Goal: Information Seeking & Learning: Learn about a topic

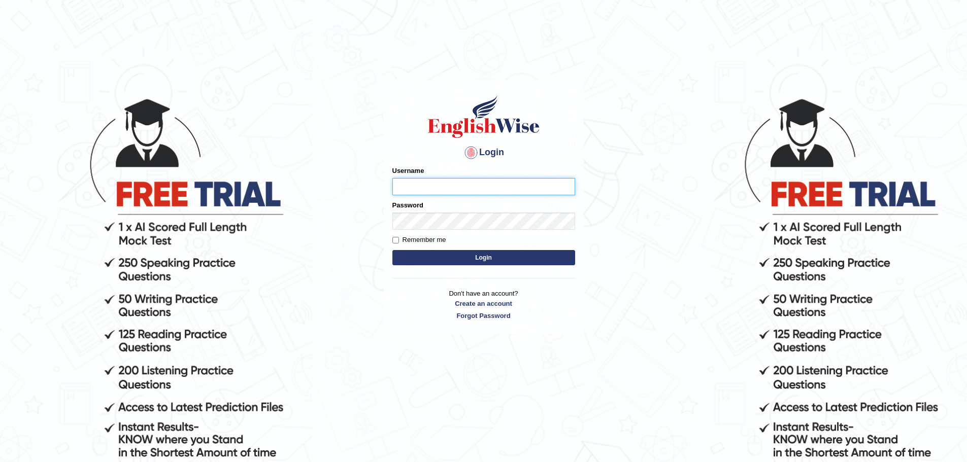
click at [423, 192] on input "Username" at bounding box center [483, 186] width 183 height 17
type input "jamileh_parramatta"
click at [455, 257] on button "Login" at bounding box center [483, 257] width 183 height 15
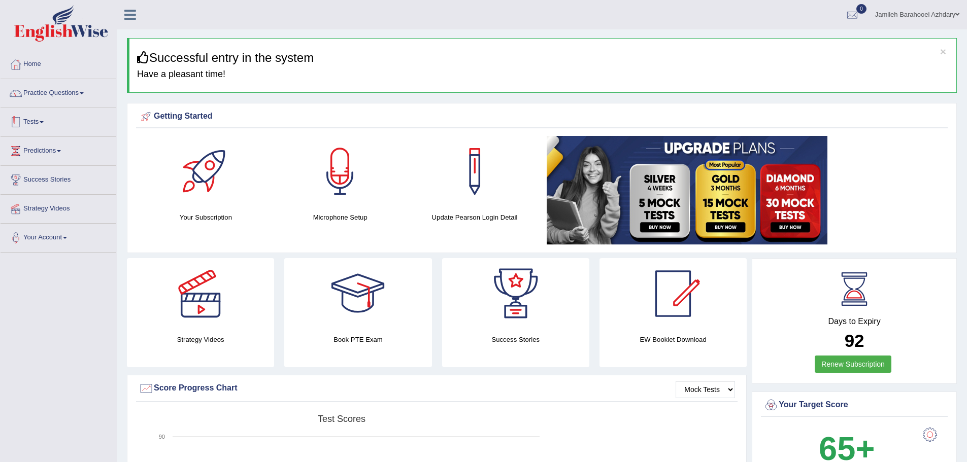
click at [35, 117] on link "Tests" at bounding box center [59, 120] width 116 height 25
click at [59, 101] on link "Practice Questions" at bounding box center [59, 91] width 116 height 25
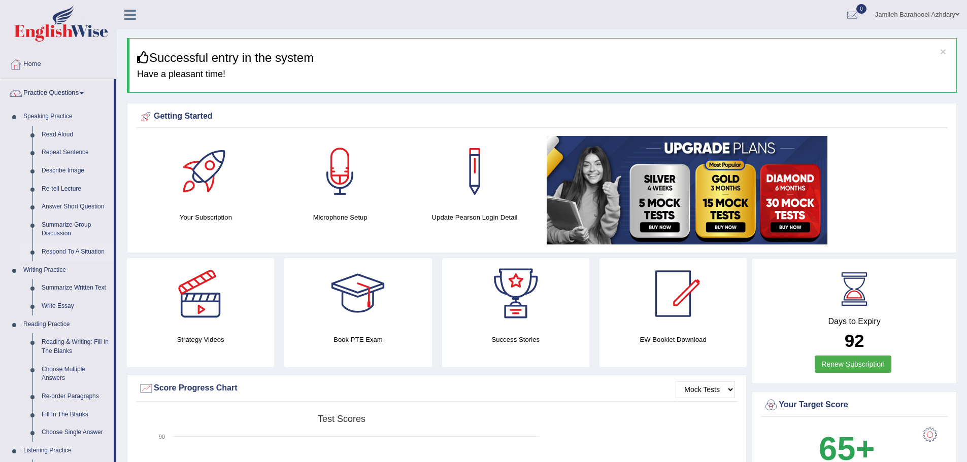
click at [65, 253] on link "Respond To A Situation" at bounding box center [75, 252] width 77 height 18
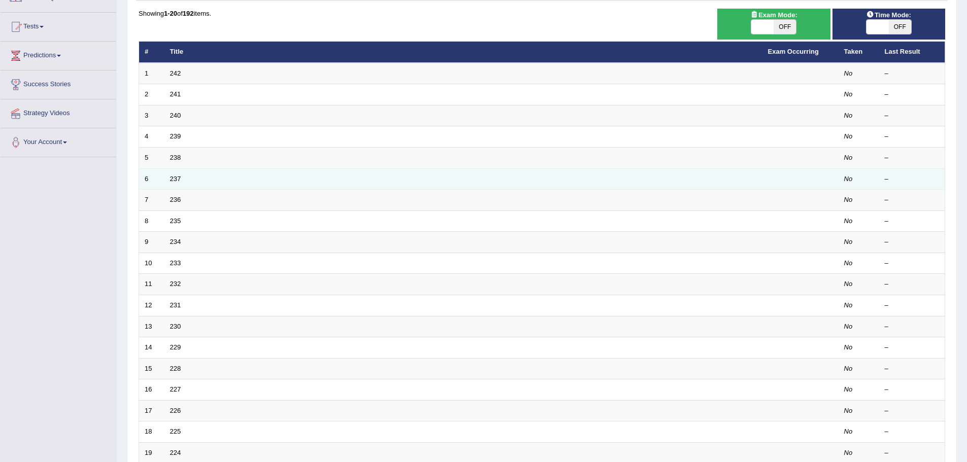
scroll to position [210, 0]
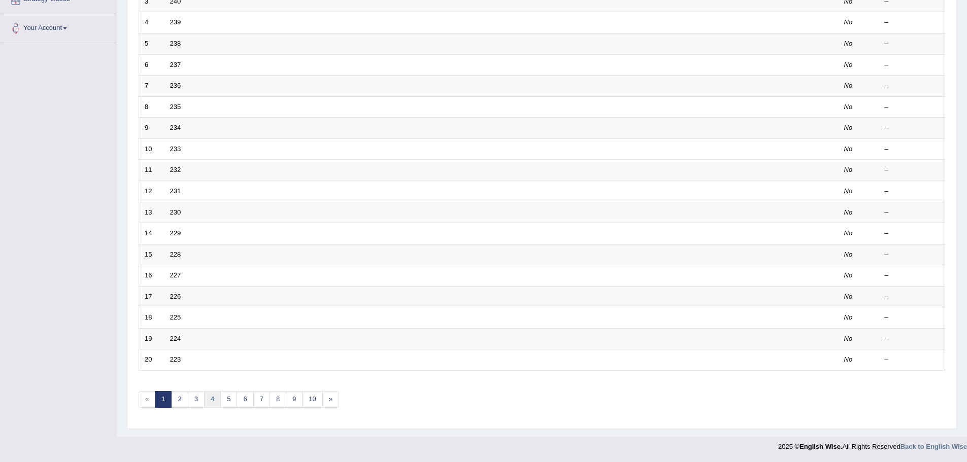
click at [209, 399] on link "4" at bounding box center [212, 399] width 17 height 17
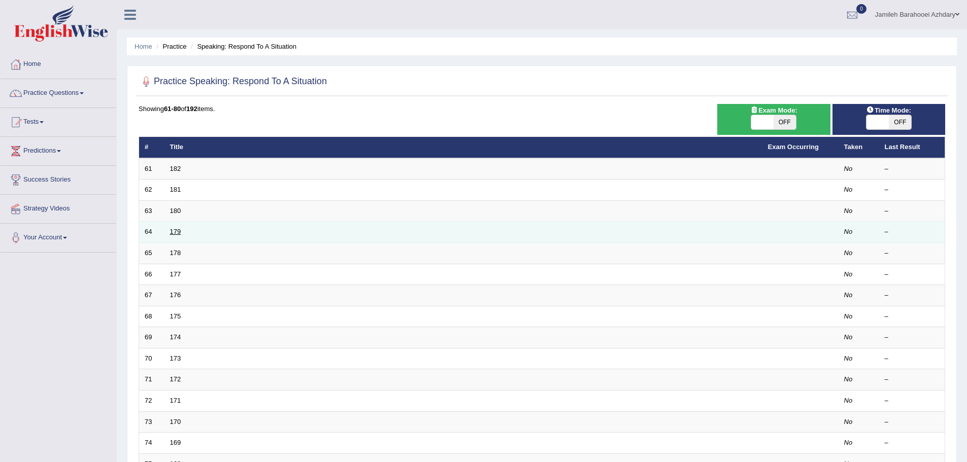
click at [176, 235] on link "179" at bounding box center [175, 232] width 11 height 8
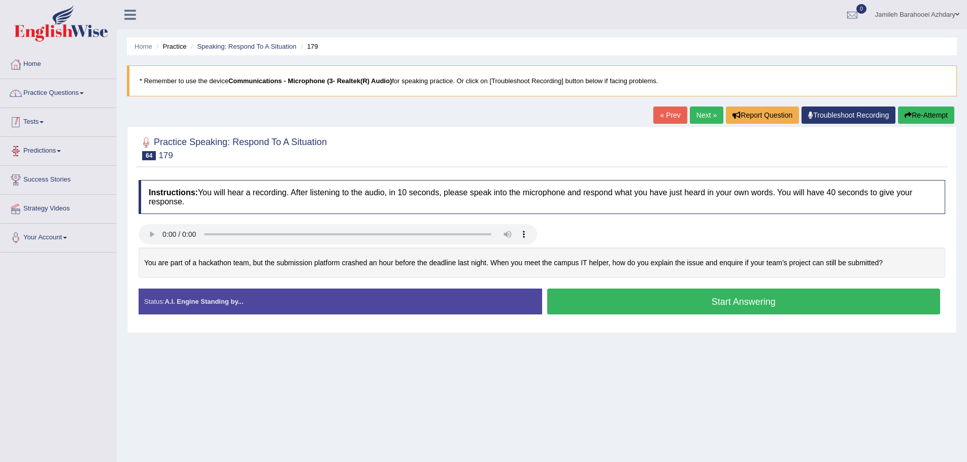
click at [80, 90] on link "Practice Questions" at bounding box center [59, 91] width 116 height 25
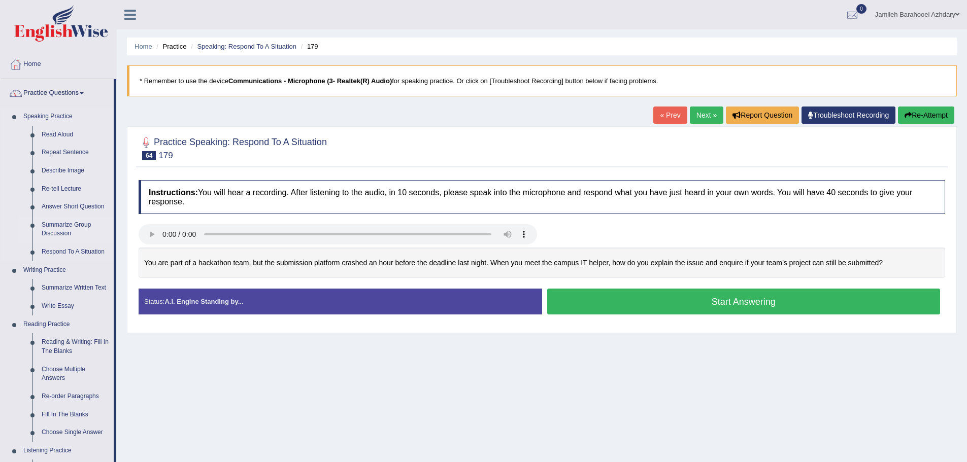
click at [50, 234] on link "Summarize Group Discussion" at bounding box center [75, 229] width 77 height 27
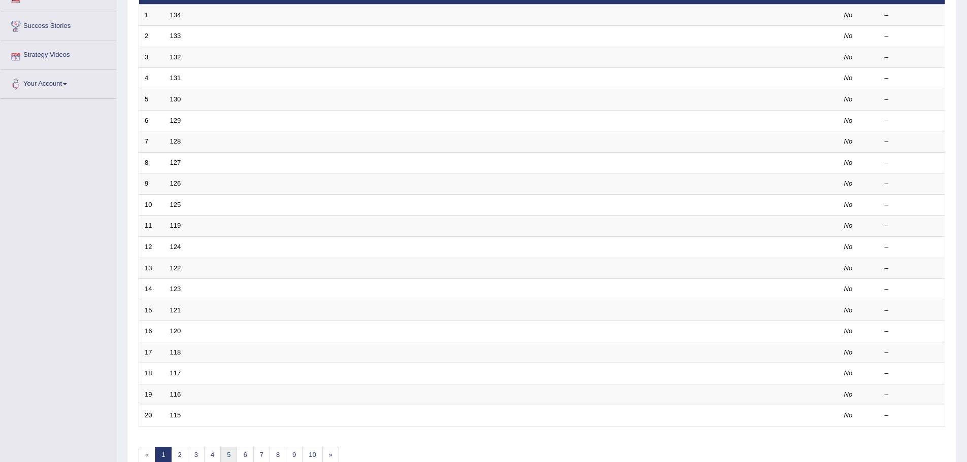
scroll to position [210, 0]
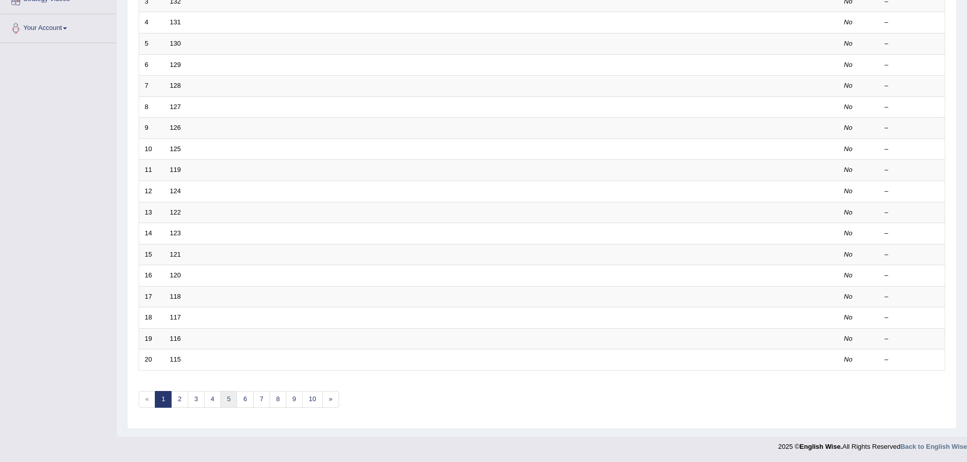
click at [227, 404] on link "5" at bounding box center [228, 399] width 17 height 17
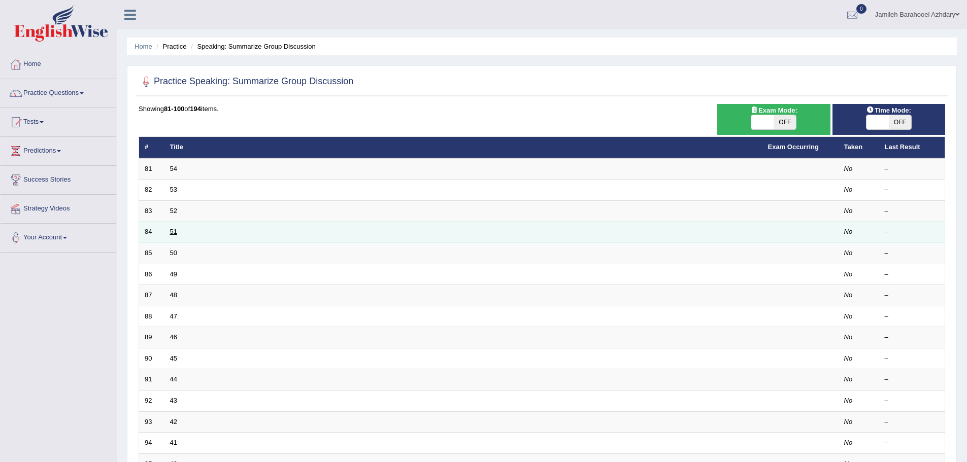
click at [173, 231] on link "51" at bounding box center [173, 232] width 7 height 8
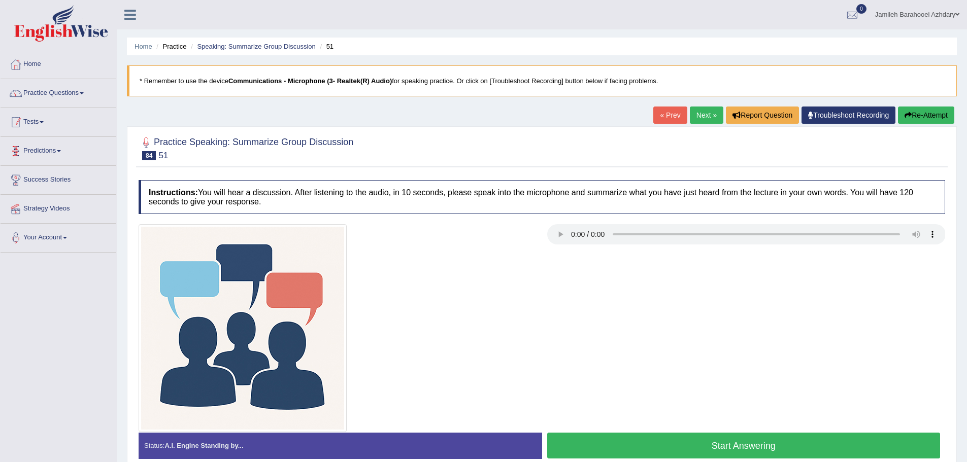
click at [73, 96] on link "Practice Questions" at bounding box center [59, 91] width 116 height 25
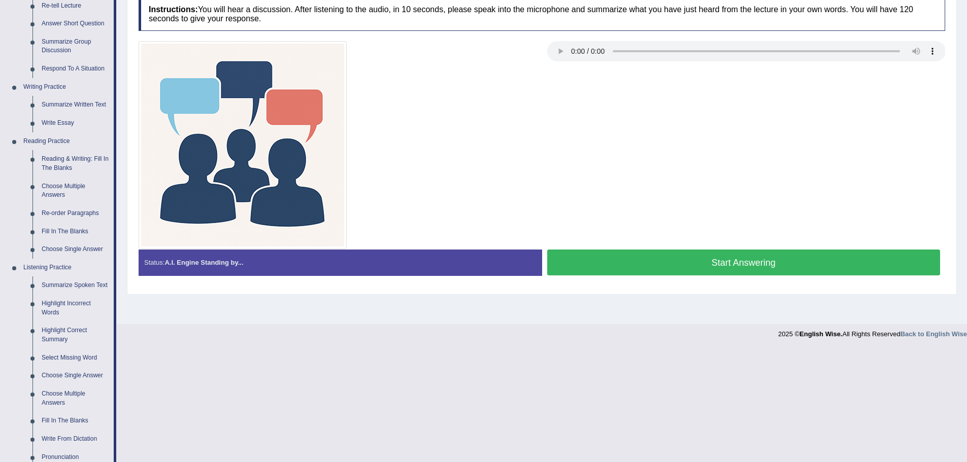
scroll to position [304, 0]
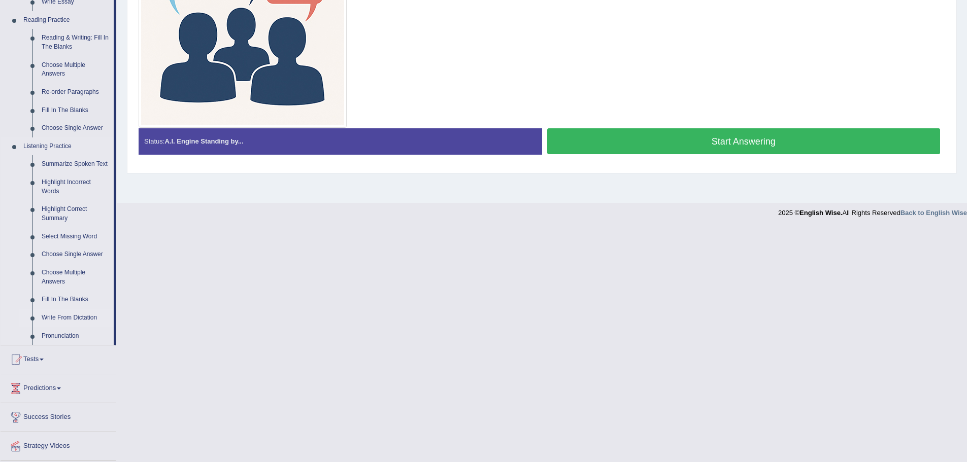
click at [71, 315] on link "Write From Dictation" at bounding box center [75, 318] width 77 height 18
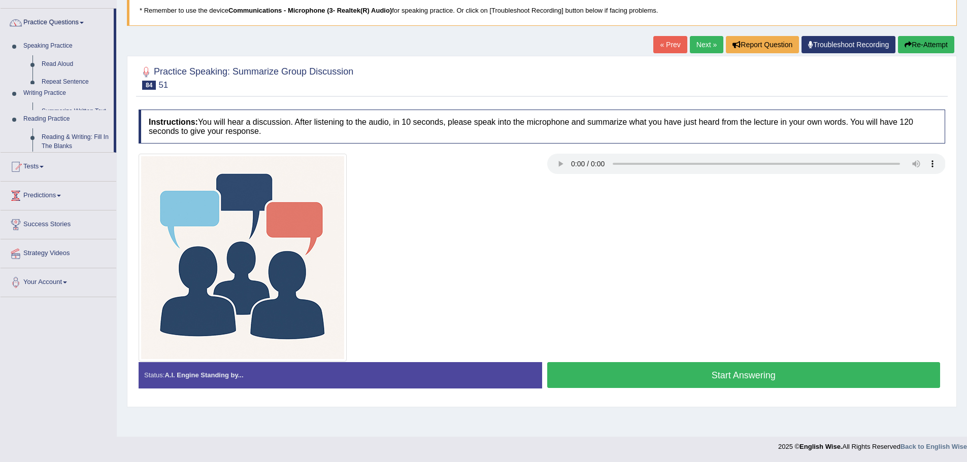
scroll to position [71, 0]
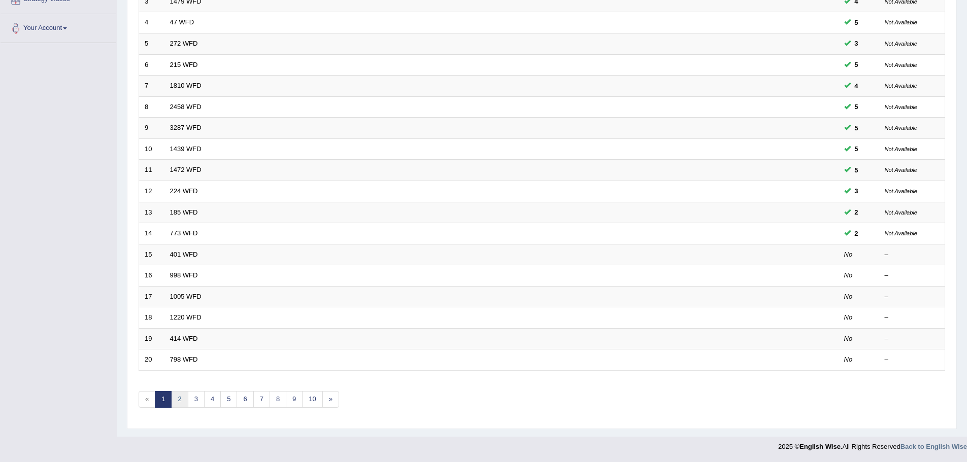
click at [181, 399] on link "2" at bounding box center [179, 399] width 17 height 17
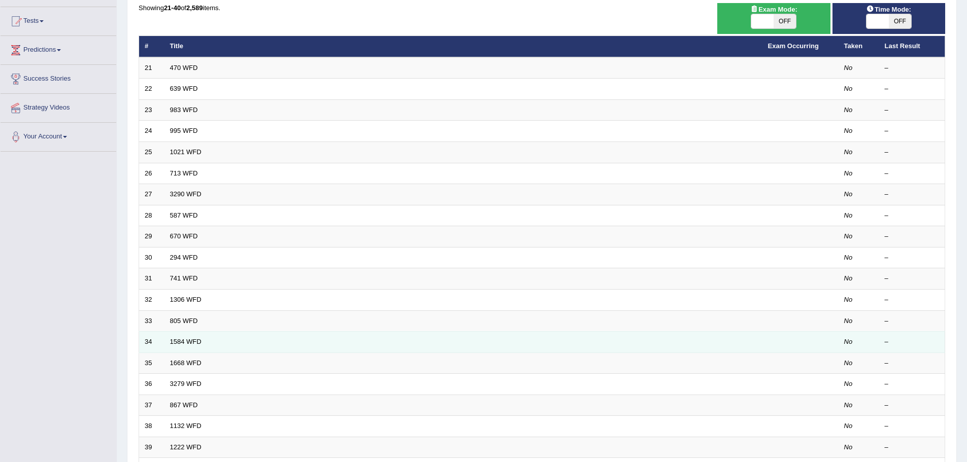
scroll to position [210, 0]
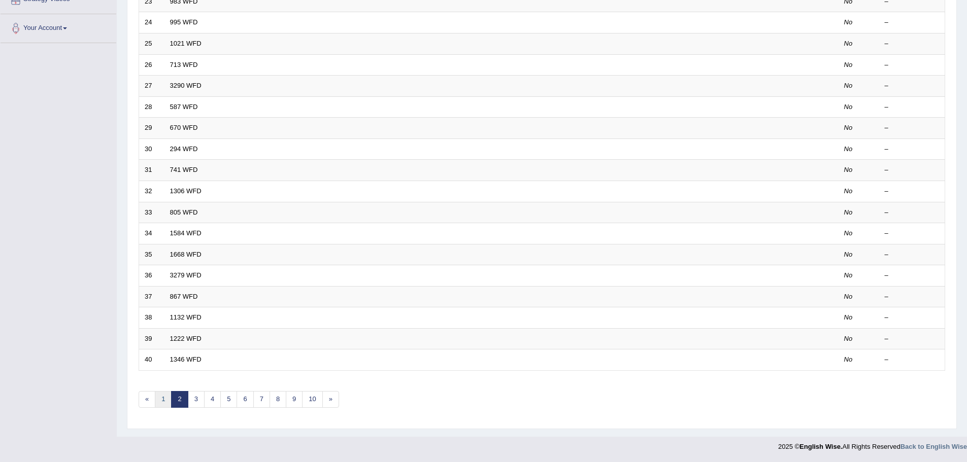
click at [163, 395] on link "1" at bounding box center [163, 399] width 17 height 17
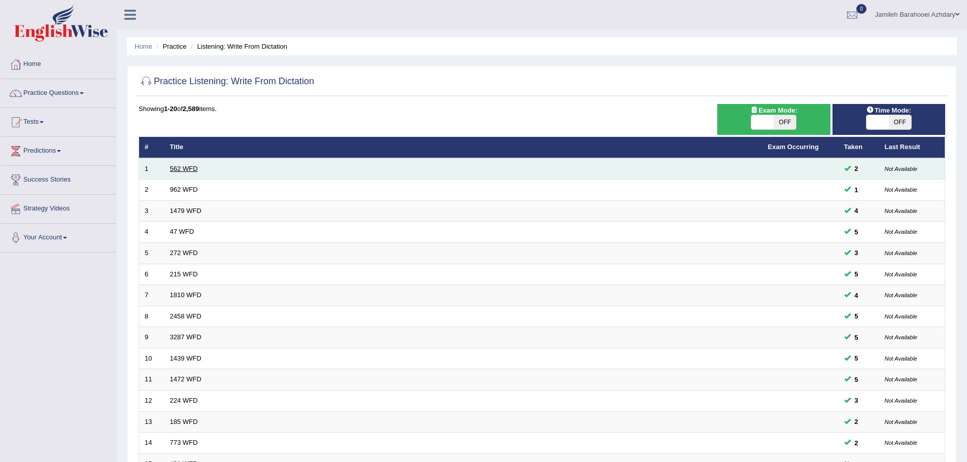
click at [179, 167] on link "562 WFD" at bounding box center [184, 169] width 28 height 8
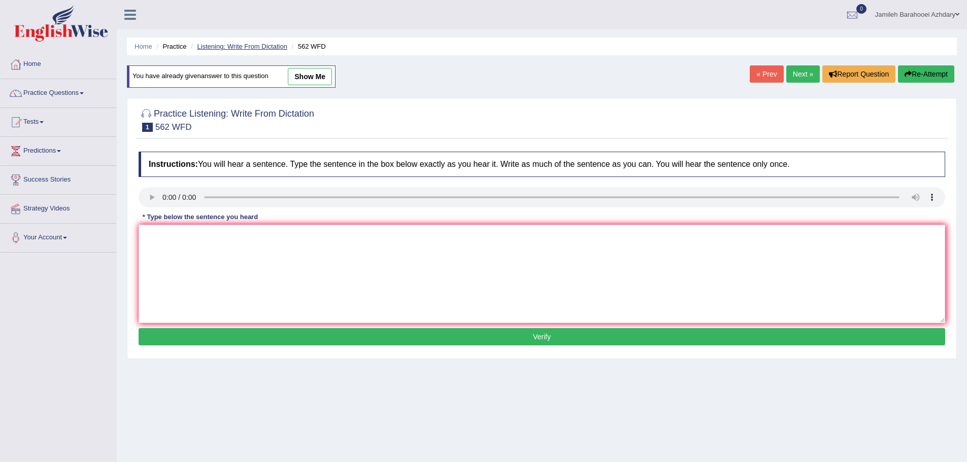
click at [223, 48] on link "Listening: Write From Dictation" at bounding box center [242, 47] width 90 height 8
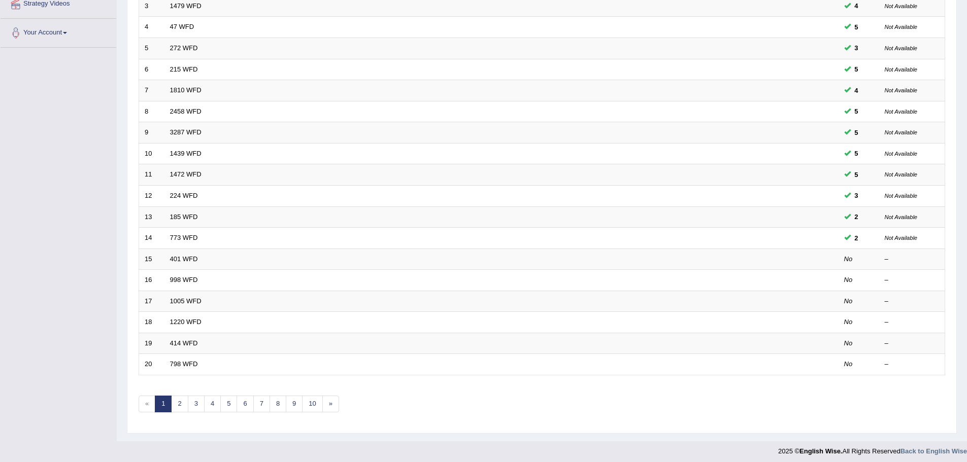
scroll to position [210, 0]
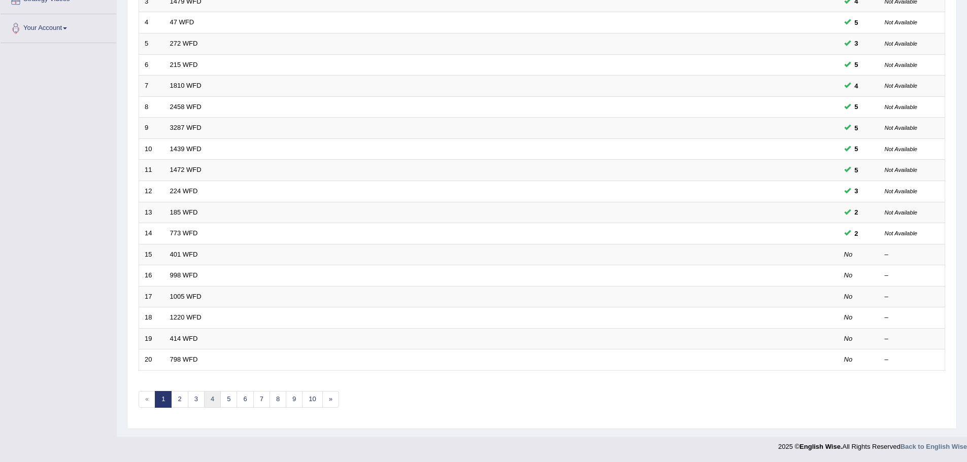
click at [211, 402] on link "4" at bounding box center [212, 399] width 17 height 17
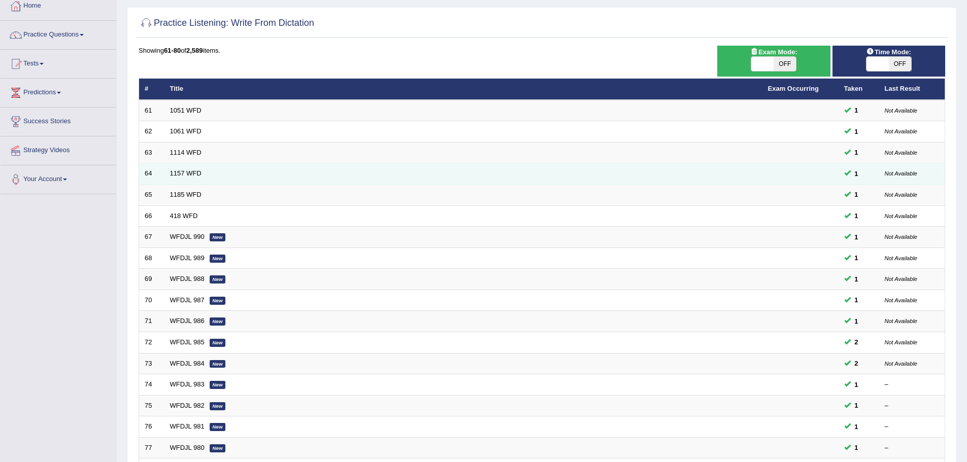
scroll to position [152, 0]
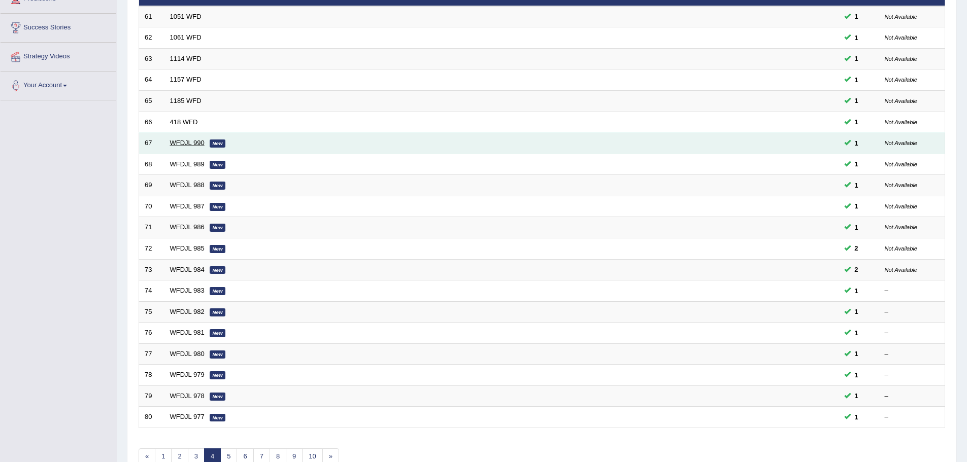
click at [181, 141] on link "WFDJL 990" at bounding box center [187, 143] width 35 height 8
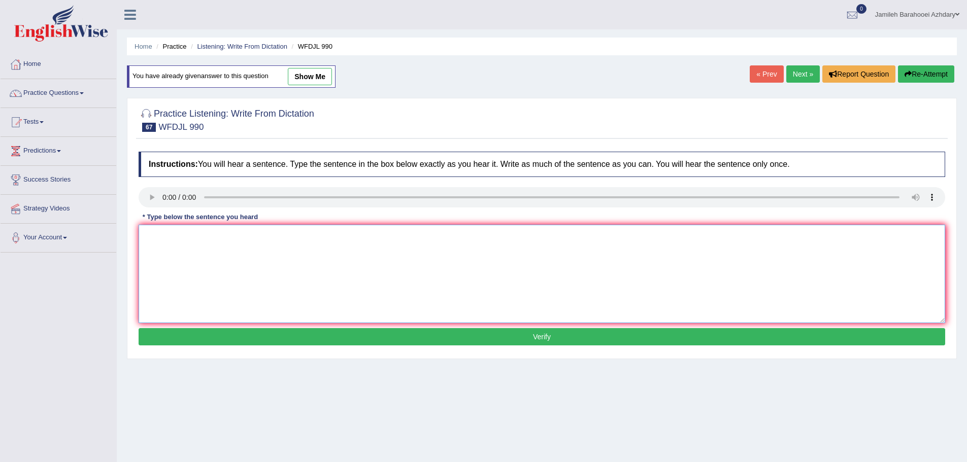
click at [200, 242] on textarea at bounding box center [542, 274] width 806 height 98
click at [234, 48] on link "Listening: Write From Dictation" at bounding box center [242, 47] width 90 height 8
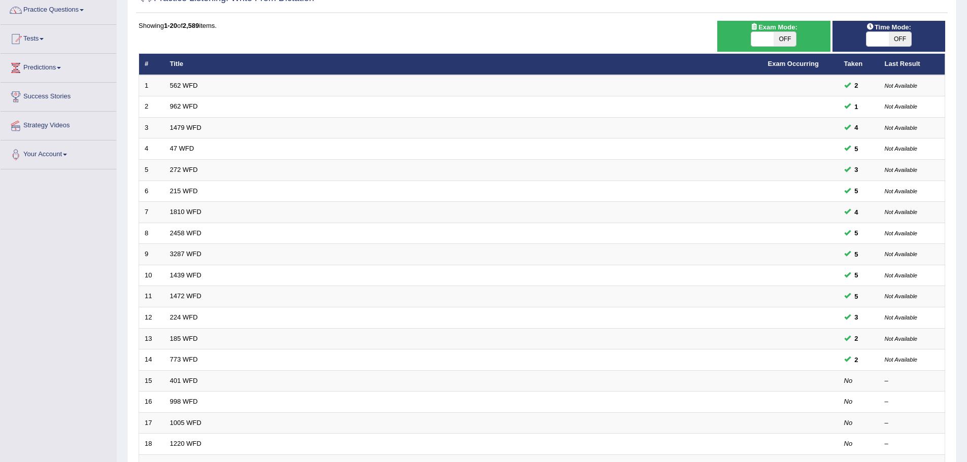
scroll to position [152, 0]
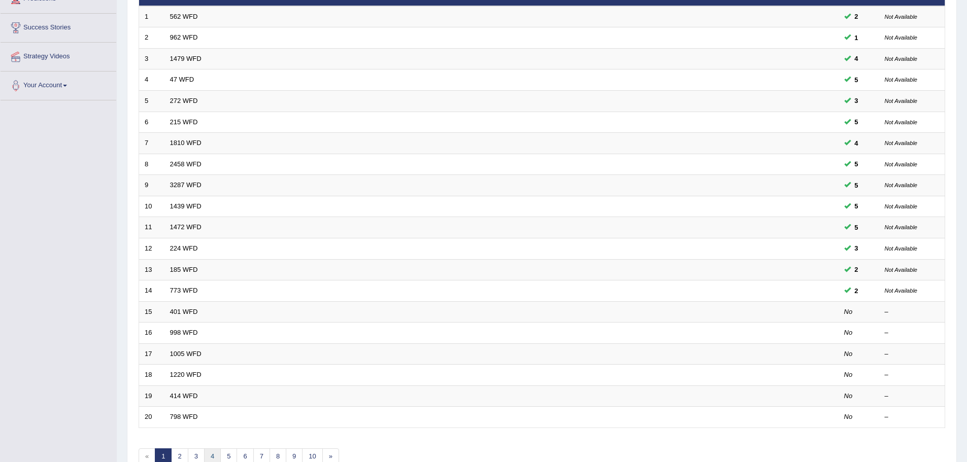
click at [209, 459] on link "4" at bounding box center [212, 457] width 17 height 17
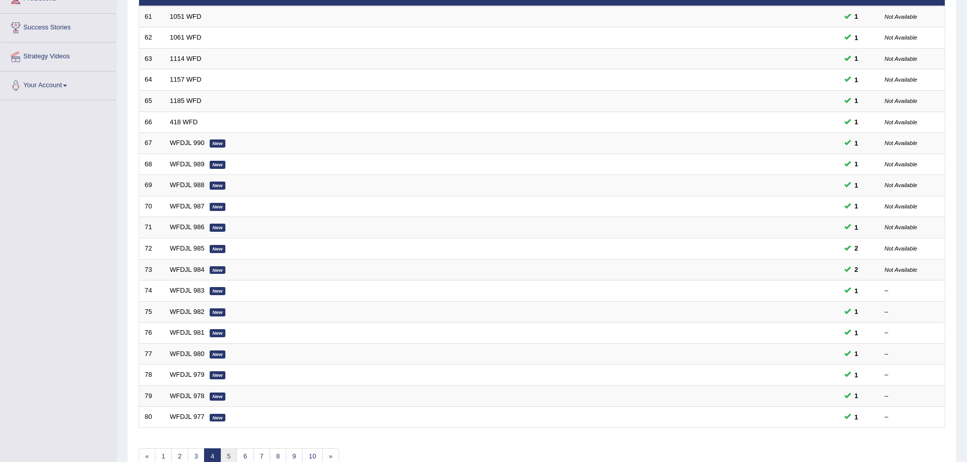
click at [228, 457] on link "5" at bounding box center [228, 457] width 17 height 17
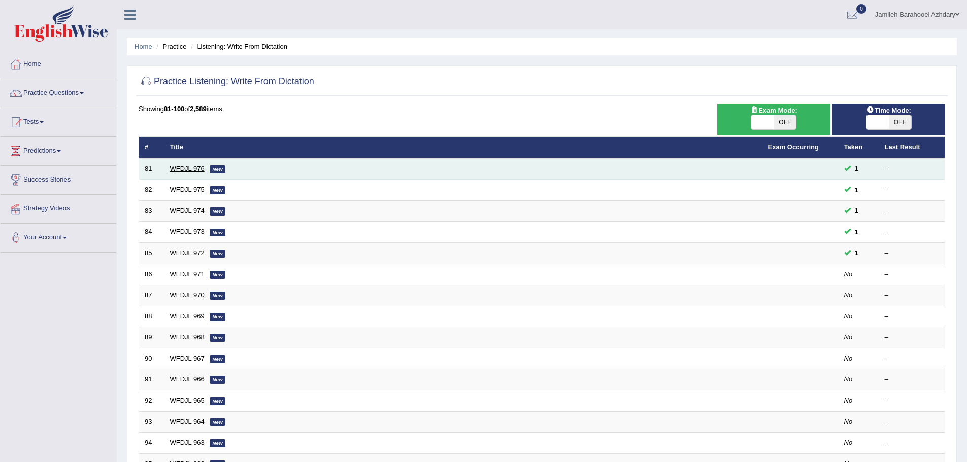
click at [198, 167] on link "WFDJL 976" at bounding box center [187, 169] width 35 height 8
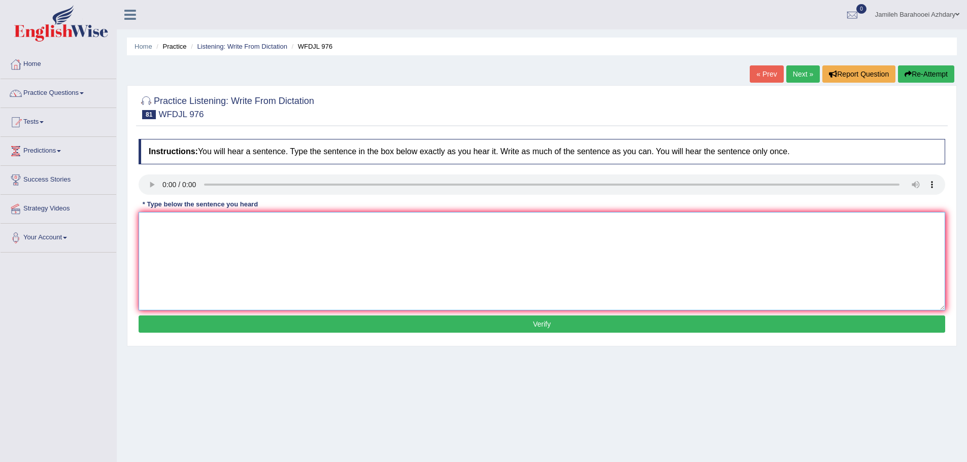
click at [179, 251] on textarea at bounding box center [542, 261] width 806 height 98
type textarea "t"
type textarea "The sea level go up means that the climate is changing."
click at [327, 327] on button "Verify" at bounding box center [542, 324] width 806 height 17
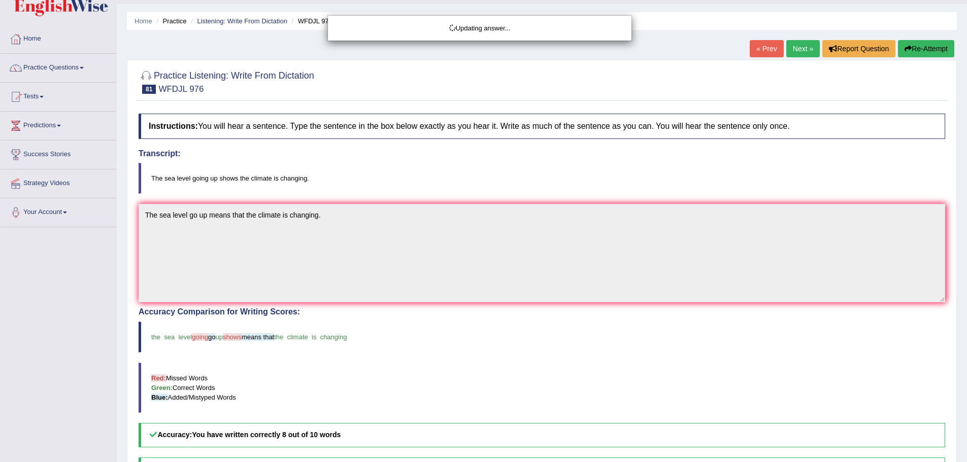
scroll to position [51, 0]
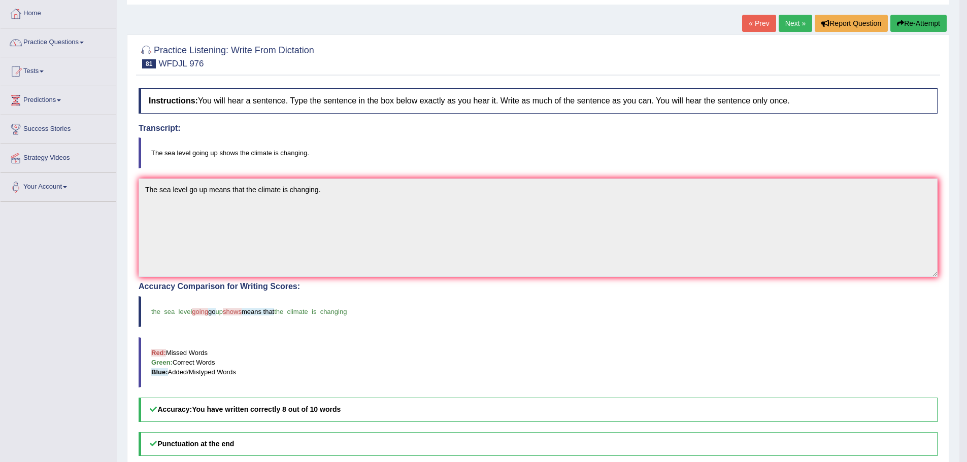
click at [784, 19] on link "Next »" at bounding box center [794, 23] width 33 height 17
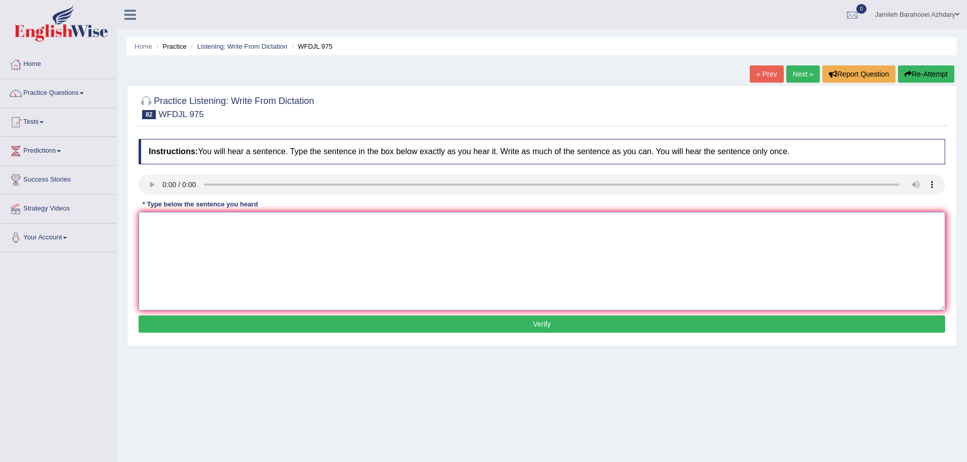
click at [173, 248] on textarea at bounding box center [542, 261] width 806 height 98
click at [240, 224] on textarea "The goal is to get new peoples invest in the company." at bounding box center [542, 261] width 806 height 98
drag, startPoint x: 242, startPoint y: 224, endPoint x: 247, endPoint y: 231, distance: 8.3
click at [243, 225] on textarea "The goal is to get new peoples invest in the company." at bounding box center [542, 261] width 806 height 98
type textarea "The goal is to get new peoples to invest in the company."
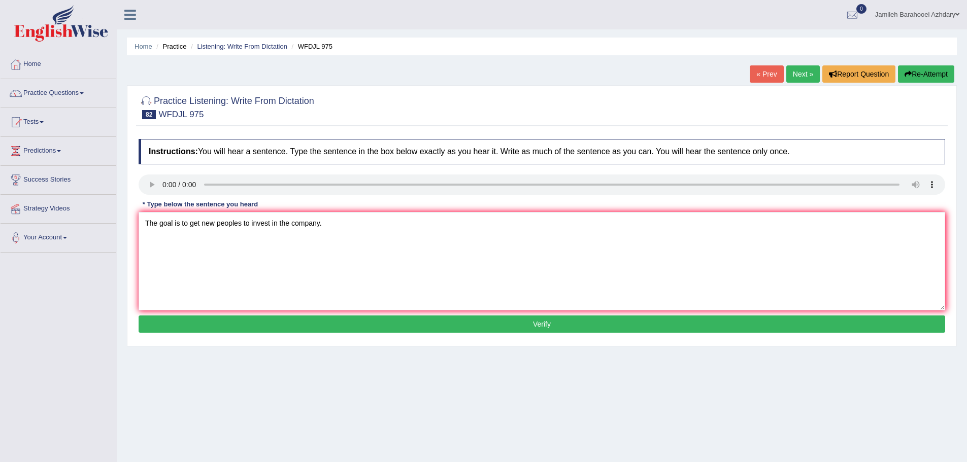
click at [379, 325] on button "Verify" at bounding box center [542, 324] width 806 height 17
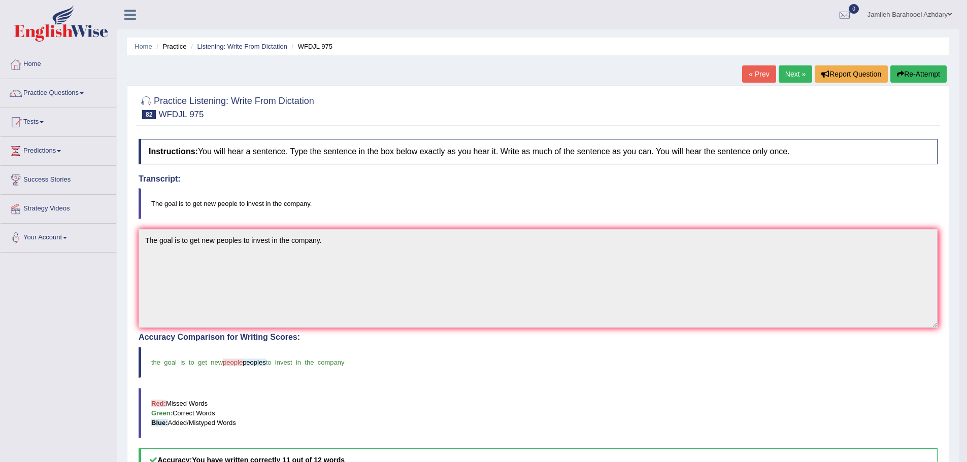
click at [791, 71] on link "Next »" at bounding box center [794, 73] width 33 height 17
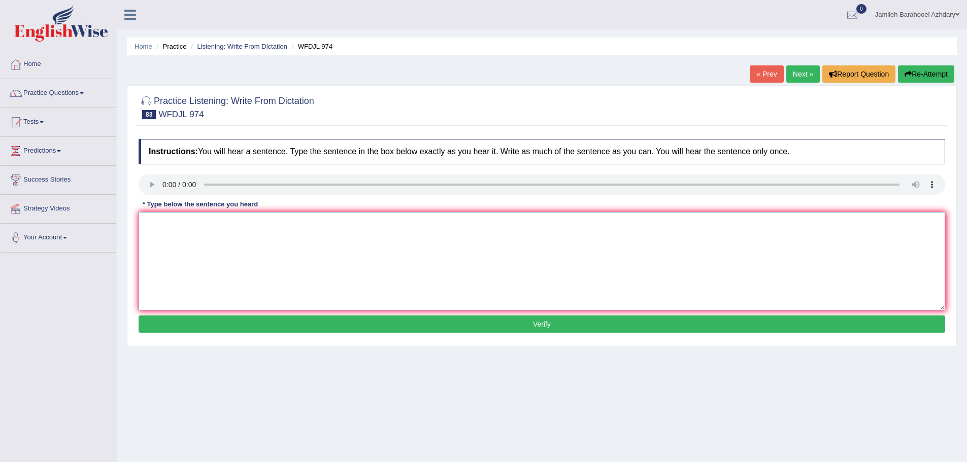
click at [168, 223] on textarea at bounding box center [542, 261] width 806 height 98
type textarea "They are fixing up every part of the building right now."
click at [407, 327] on button "Verify" at bounding box center [542, 324] width 806 height 17
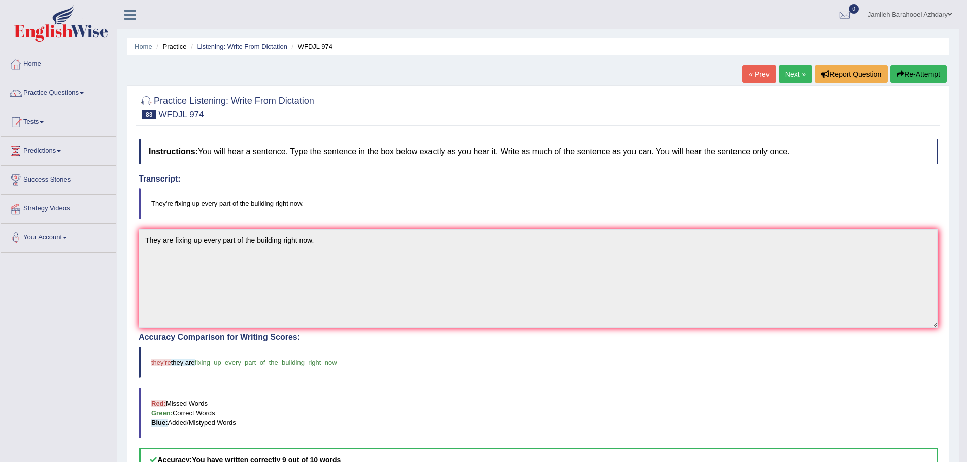
click at [794, 74] on link "Next »" at bounding box center [794, 73] width 33 height 17
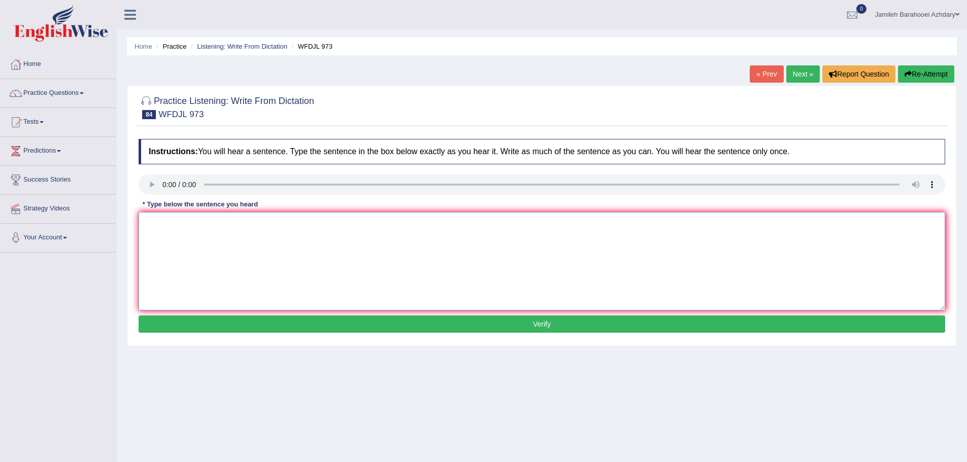
click at [201, 221] on textarea at bounding box center [542, 261] width 806 height 98
click at [161, 214] on textarea at bounding box center [542, 261] width 806 height 98
type textarea "You learn what you need to do in the class outline."
click at [412, 324] on button "Verify" at bounding box center [542, 324] width 806 height 17
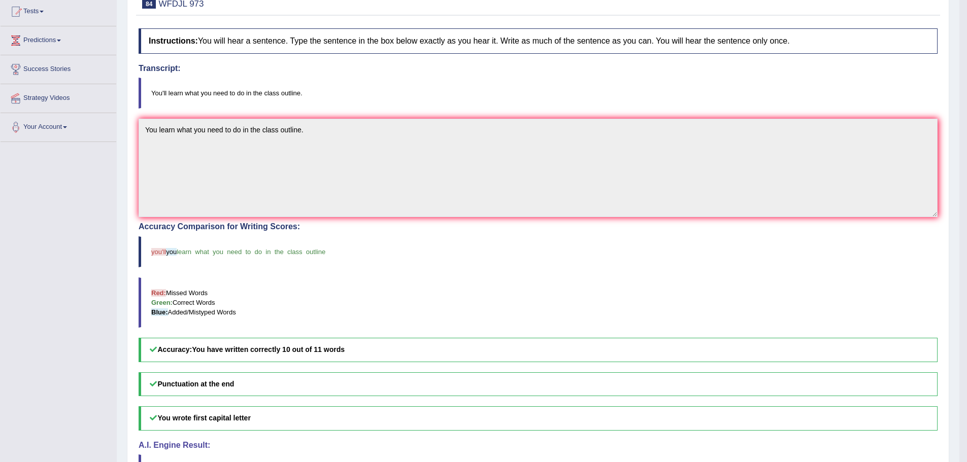
scroll to position [33, 0]
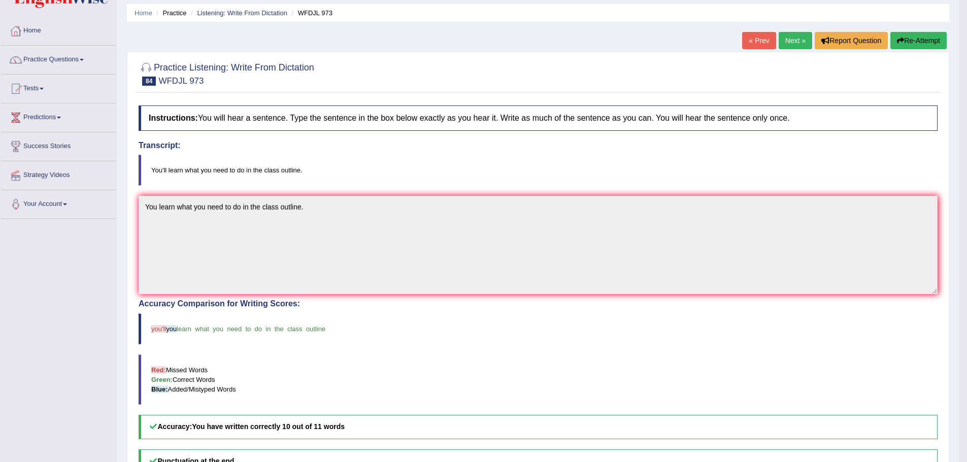
click at [783, 44] on link "Next »" at bounding box center [794, 40] width 33 height 17
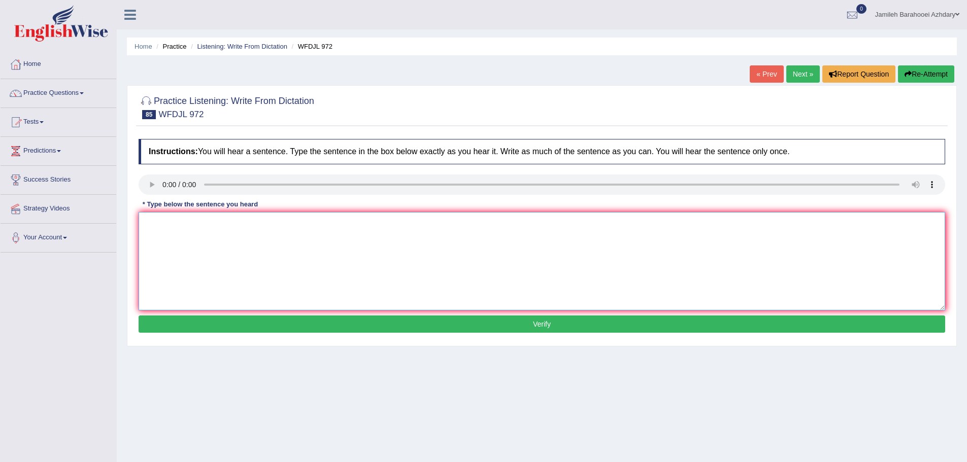
click at [172, 233] on textarea at bounding box center [542, 261] width 806 height 98
click at [197, 225] on textarea "Watching people help to figure out how they do things." at bounding box center [542, 261] width 806 height 98
type textarea "Watching peoples help to figure out how they do things."
click at [305, 320] on button "Verify" at bounding box center [542, 324] width 806 height 17
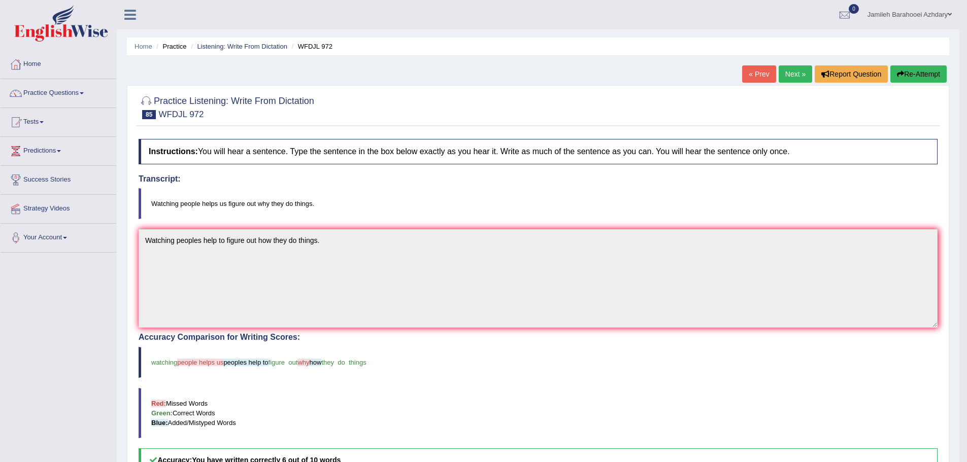
click at [789, 79] on link "Next »" at bounding box center [794, 73] width 33 height 17
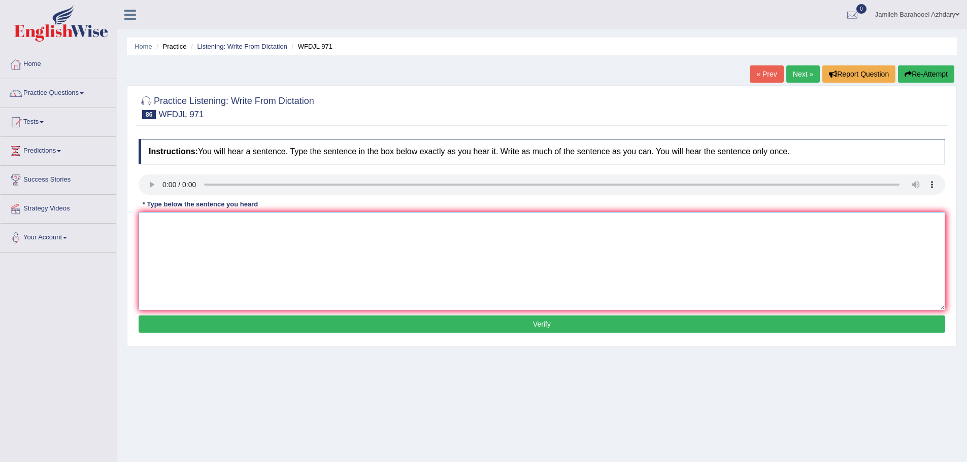
click at [155, 215] on textarea at bounding box center [542, 261] width 806 height 98
click at [326, 224] on textarea "Working out make you feel good and keeping your bodies healthy." at bounding box center [542, 261] width 806 height 98
click at [231, 224] on textarea "Working out make you feel good and keeping your bodies body healthy." at bounding box center [542, 261] width 806 height 98
type textarea "Working out make you feel feels good and keeping your bodies body healthy."
click at [447, 320] on button "Verify" at bounding box center [542, 324] width 806 height 17
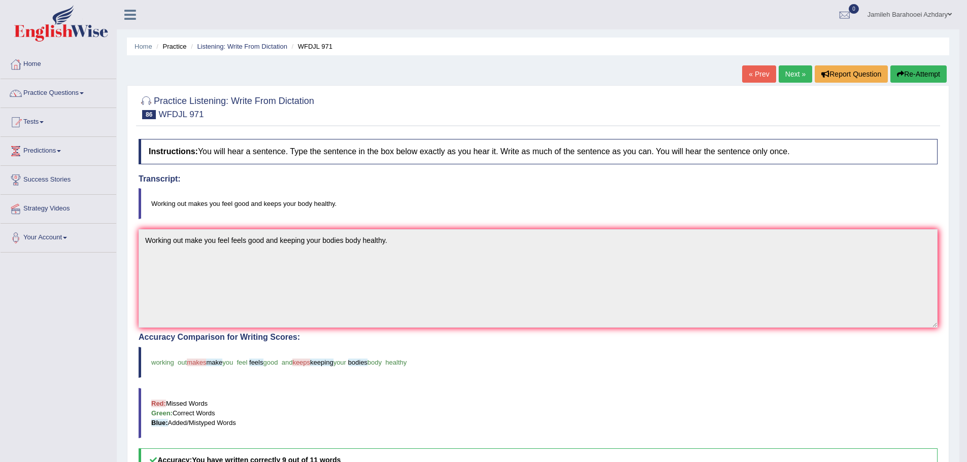
click at [799, 72] on link "Next »" at bounding box center [794, 73] width 33 height 17
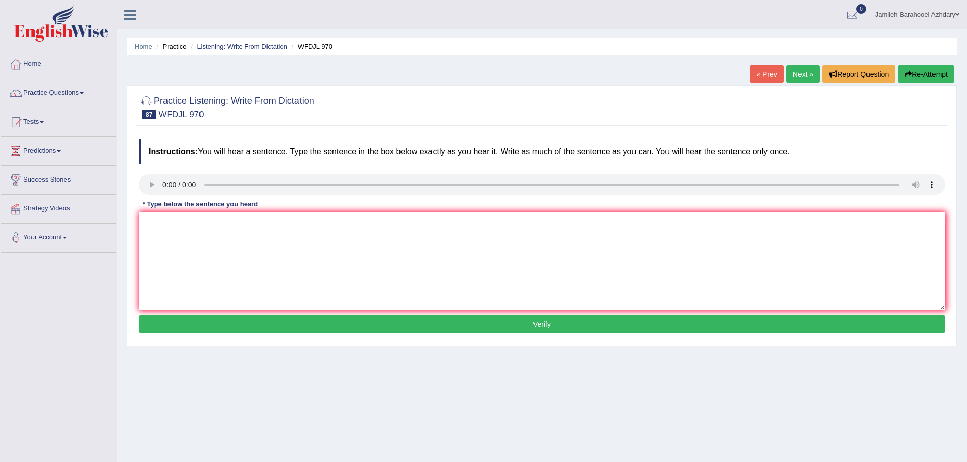
click at [179, 231] on textarea at bounding box center [542, 261] width 806 height 98
type textarea "s"
click at [257, 219] on textarea "Special program let you know" at bounding box center [542, 261] width 806 height 98
click at [243, 224] on textarea "Special program let you look in intersted in." at bounding box center [542, 261] width 806 height 98
type textarea "Special program let you look in what you intersted in."
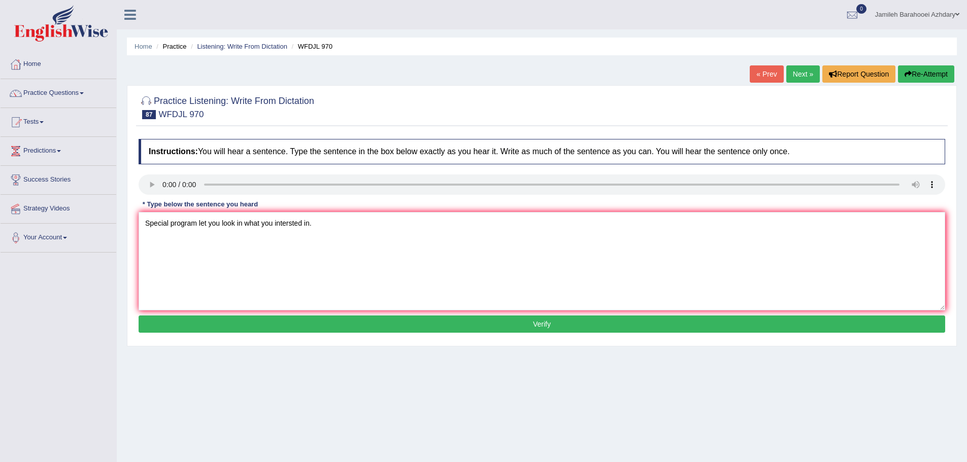
click at [275, 326] on button "Verify" at bounding box center [542, 324] width 806 height 17
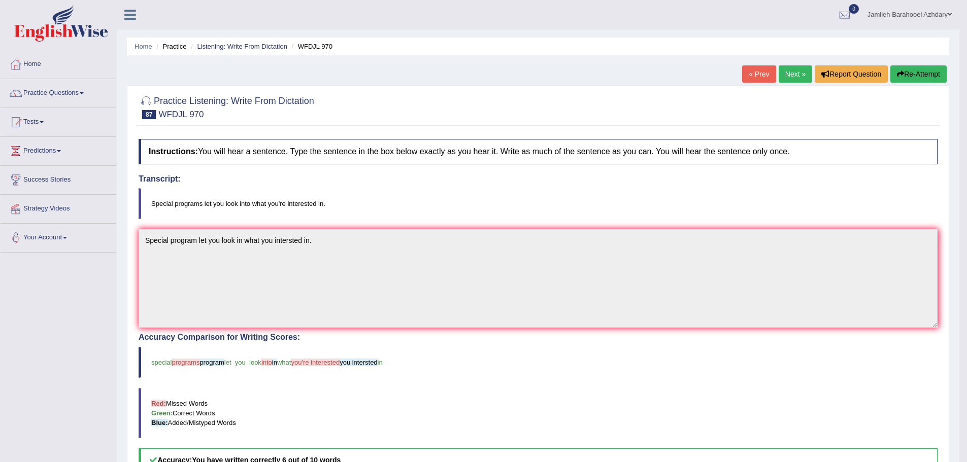
click at [782, 66] on link "Next »" at bounding box center [794, 73] width 33 height 17
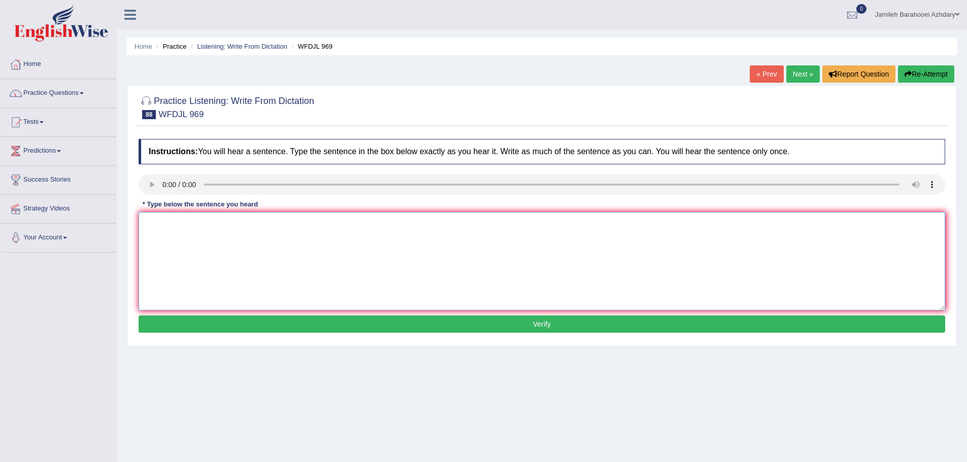
click at [162, 220] on textarea at bounding box center [542, 261] width 806 height 98
type textarea "g"
click at [213, 224] on textarea "Going to the museme is really good learning experience." at bounding box center [542, 261] width 806 height 98
type textarea "Going to the museum is really good learning experience."
click at [311, 327] on button "Verify" at bounding box center [542, 324] width 806 height 17
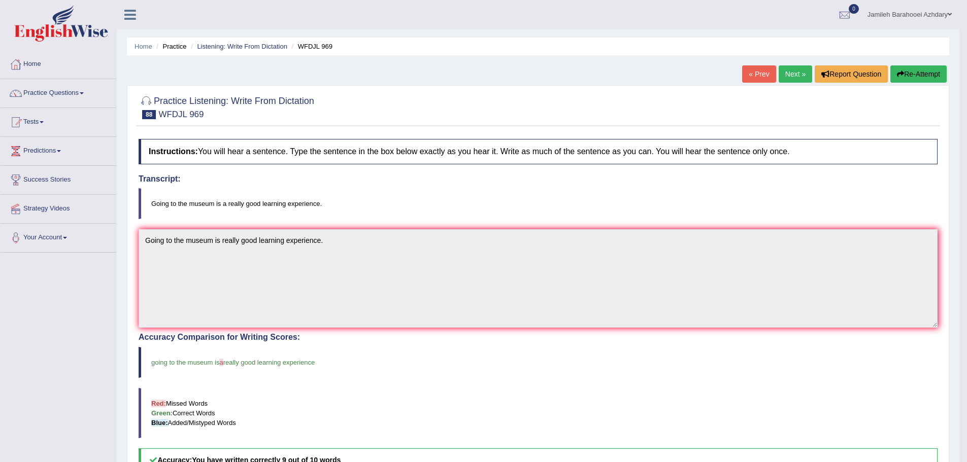
click at [793, 81] on link "Next »" at bounding box center [794, 73] width 33 height 17
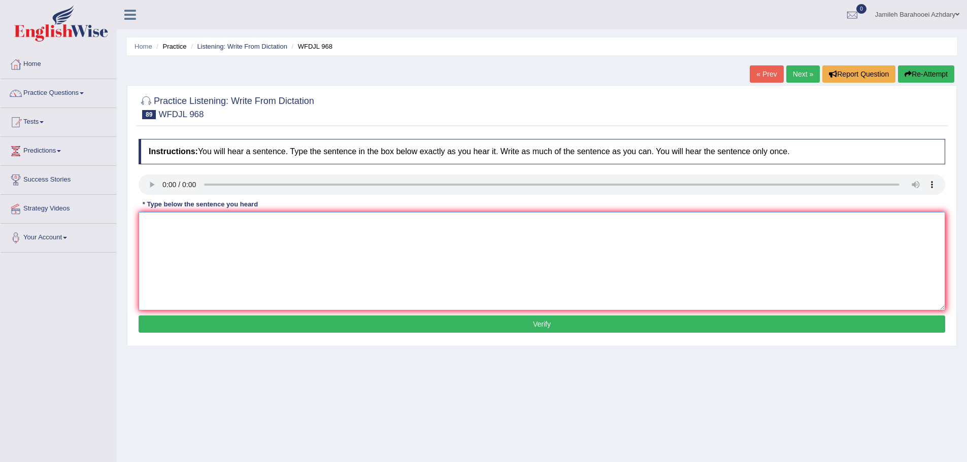
click at [166, 215] on textarea at bounding box center [542, 261] width 806 height 98
type textarea "There are four main parts of the project you're doing."
click at [301, 325] on button "Verify" at bounding box center [542, 324] width 806 height 17
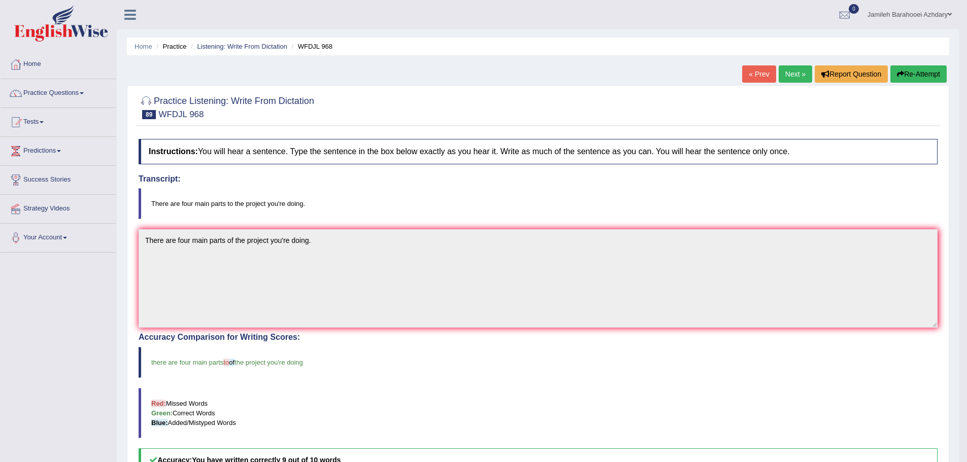
click at [785, 73] on link "Next »" at bounding box center [794, 73] width 33 height 17
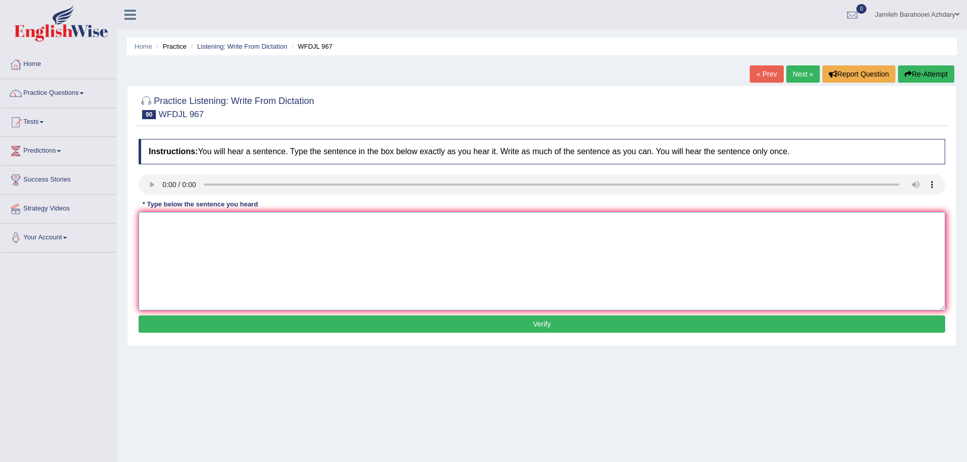
click at [183, 246] on textarea at bounding box center [542, 261] width 806 height 98
click at [176, 223] on textarea "phil under loging to deply under why perp do things." at bounding box center [542, 261] width 806 height 98
click at [151, 223] on textarea "phil understand logic to deeply understand why peoples do things." at bounding box center [542, 261] width 806 height 98
type textarea "Philosphers understand logic to deeply understand why peoples do things."
click at [322, 319] on button "Verify" at bounding box center [542, 324] width 806 height 17
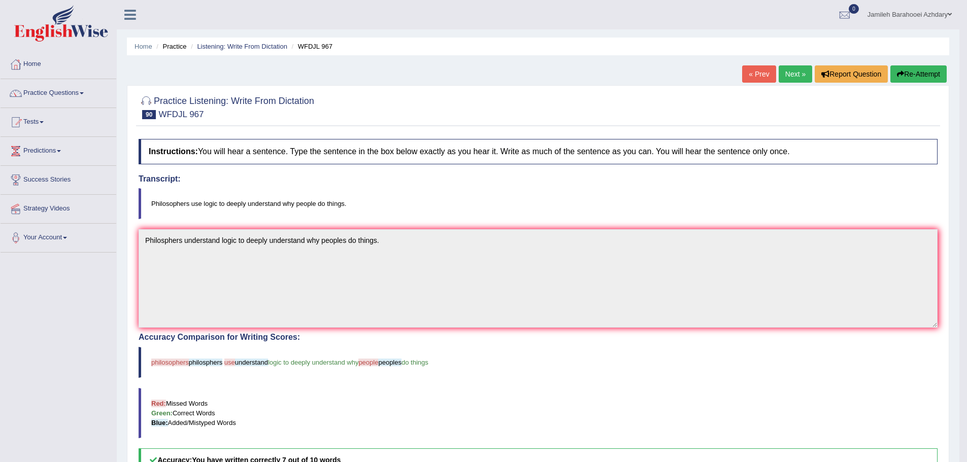
click at [800, 62] on div "Home Practice Listening: Write From Dictation WFDJL 967 « Prev Next » Report Qu…" at bounding box center [538, 311] width 842 height 623
click at [796, 71] on link "Next »" at bounding box center [794, 73] width 33 height 17
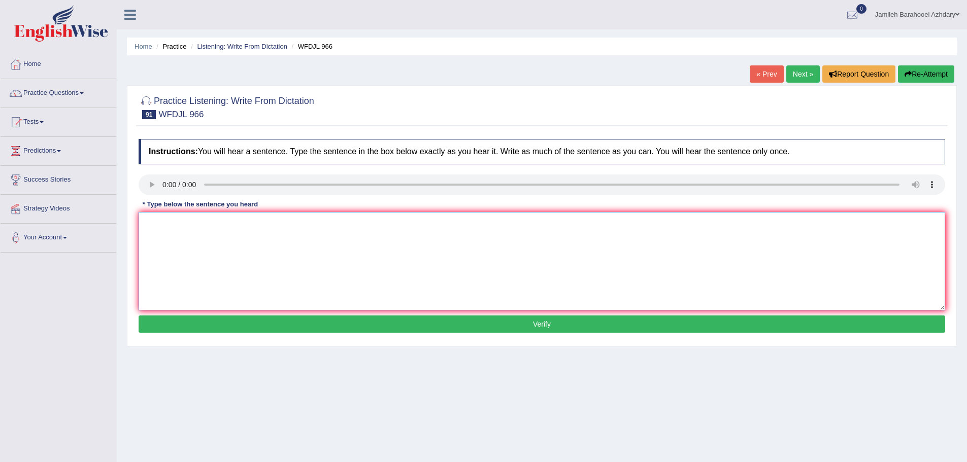
click at [165, 218] on textarea at bounding box center [542, 261] width 806 height 98
click at [149, 220] on textarea "the history class include 3 writin assing for grading." at bounding box center [542, 261] width 806 height 98
click at [224, 224] on textarea "The history class include 3 writin assing for grading." at bounding box center [542, 261] width 806 height 98
click at [233, 223] on textarea "The history class includes 3 writin assing for grading." at bounding box center [542, 261] width 806 height 98
drag, startPoint x: 263, startPoint y: 223, endPoint x: 277, endPoint y: 230, distance: 15.2
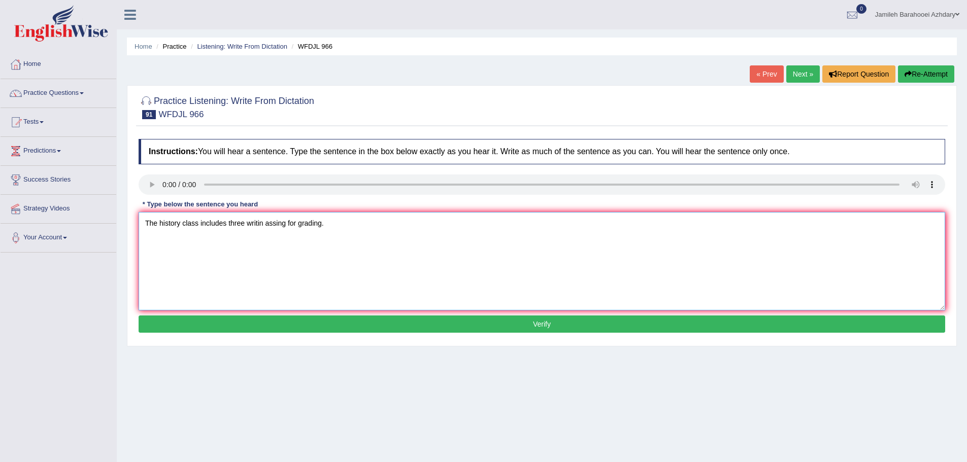
click at [265, 225] on textarea "The history class includes three writin assing for grading." at bounding box center [542, 261] width 806 height 98
type textarea "The history class includes three writing assignments for grading."
click at [311, 322] on button "Verify" at bounding box center [542, 324] width 806 height 17
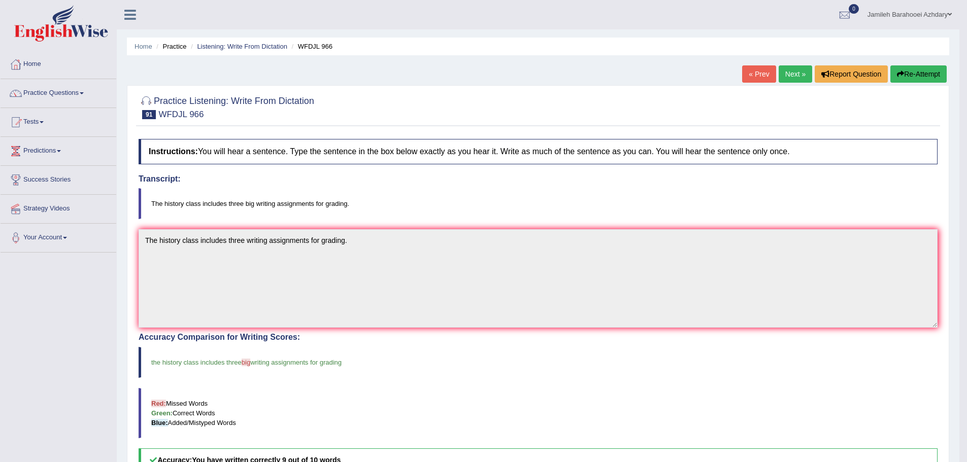
click at [796, 72] on link "Next »" at bounding box center [794, 73] width 33 height 17
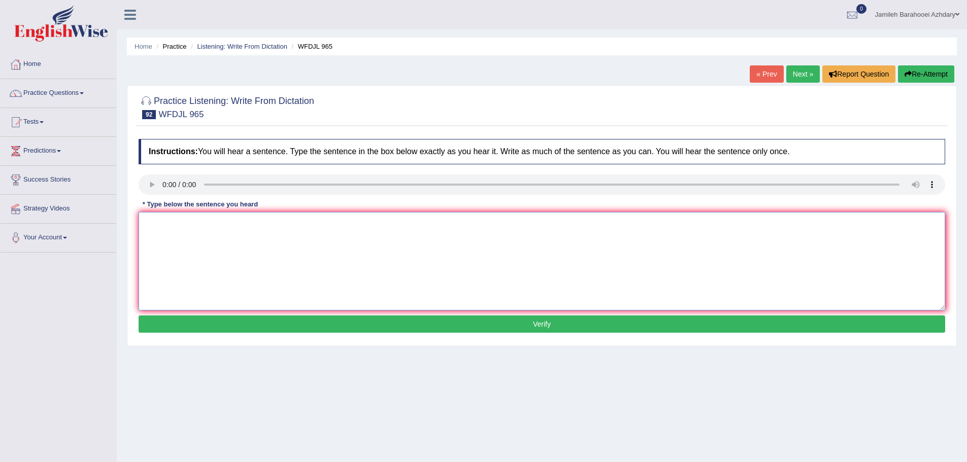
click at [176, 236] on textarea at bounding box center [542, 261] width 806 height 98
type textarea "s"
click at [306, 222] on textarea "Soon a well known contractor will leave the contract in concert." at bounding box center [542, 261] width 806 height 98
type textarea "Soon a well known contractor will leave the orchestra in concert."
click at [347, 331] on button "Verify" at bounding box center [542, 324] width 806 height 17
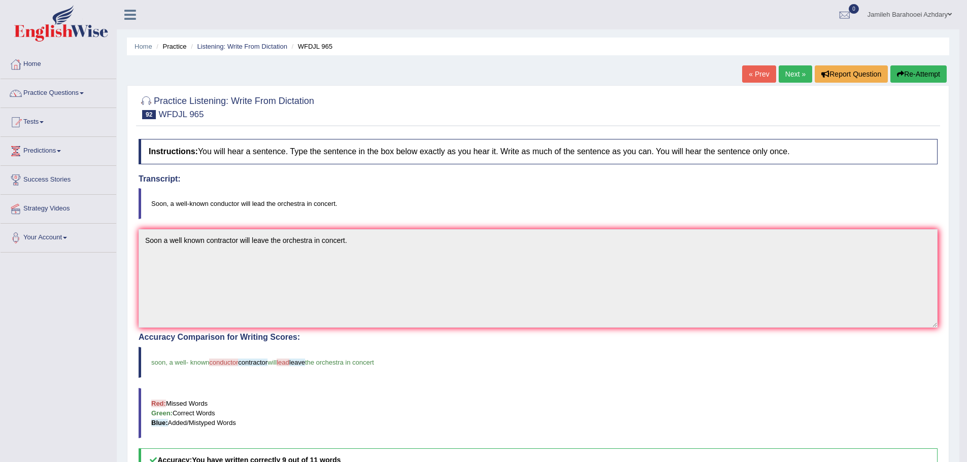
click at [784, 70] on link "Next »" at bounding box center [794, 73] width 33 height 17
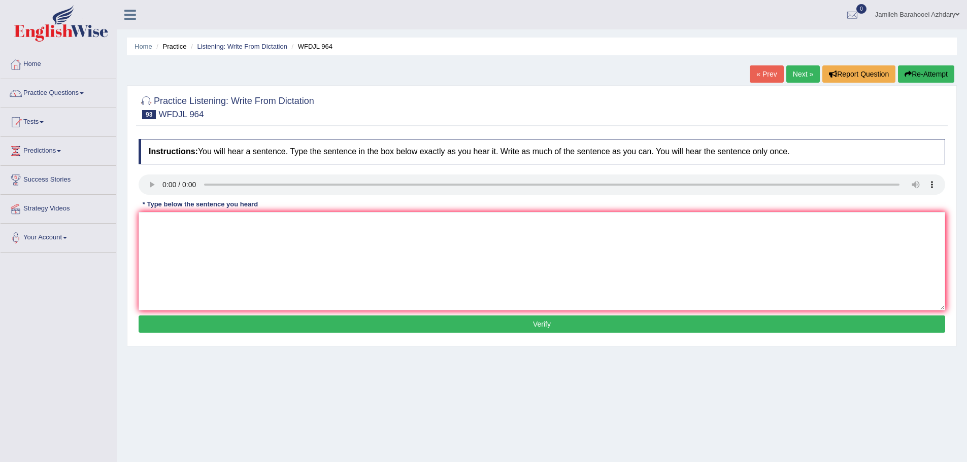
click at [149, 196] on div at bounding box center [542, 186] width 806 height 23
click at [180, 261] on textarea at bounding box center [542, 261] width 806 height 98
type textarea "l"
type textarea "Learning the things crictically will be a good part of education."
click at [248, 239] on textarea "Learning the things crictically will be a good part of education." at bounding box center [542, 261] width 806 height 98
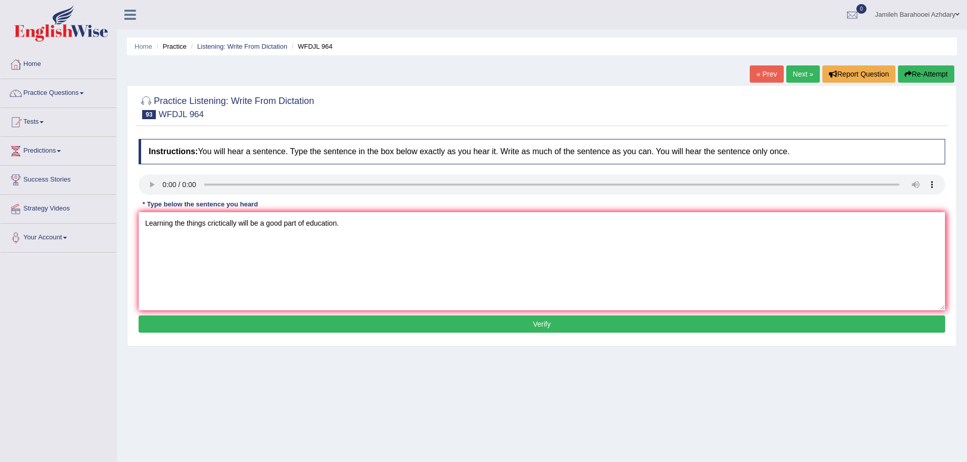
click at [408, 326] on button "Verify" at bounding box center [542, 324] width 806 height 17
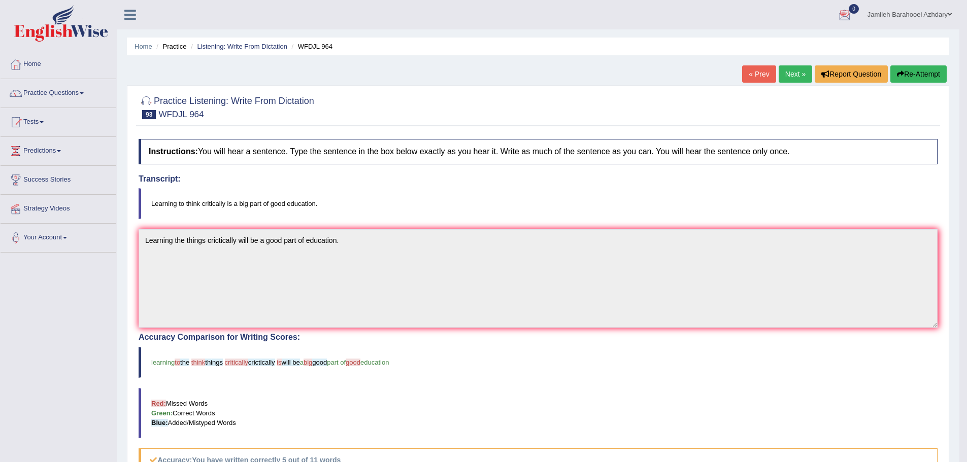
click at [923, 75] on button "Re-Attempt" at bounding box center [918, 73] width 56 height 17
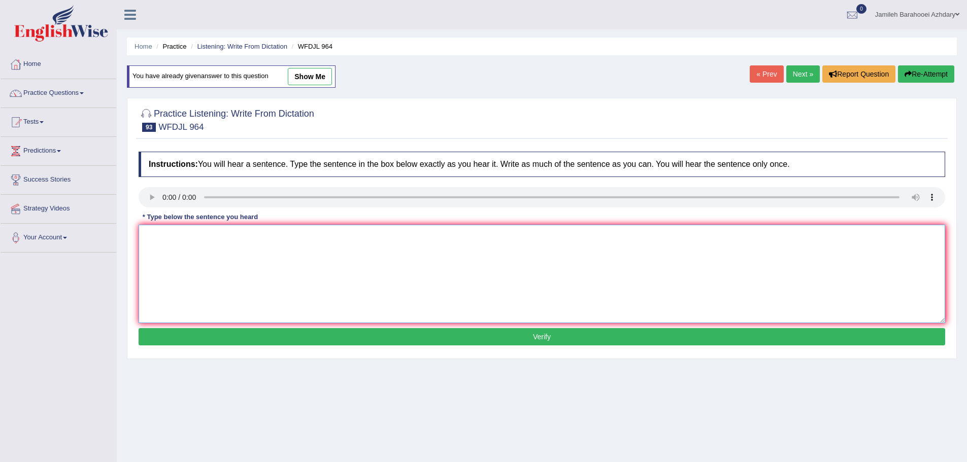
click at [176, 249] on textarea at bounding box center [542, 274] width 806 height 98
type textarea "l"
type textarea "Learning to think critically will a good part of the education."
click at [309, 342] on button "Verify" at bounding box center [542, 336] width 806 height 17
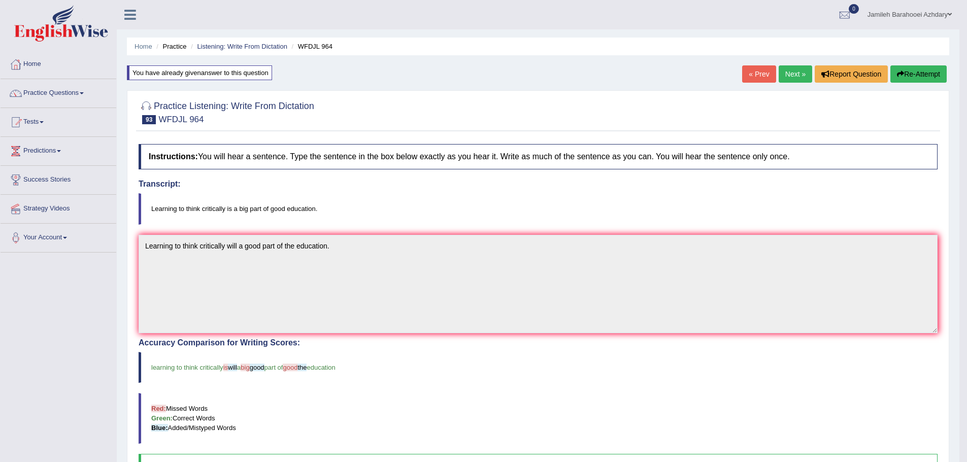
click at [794, 80] on link "Next »" at bounding box center [794, 73] width 33 height 17
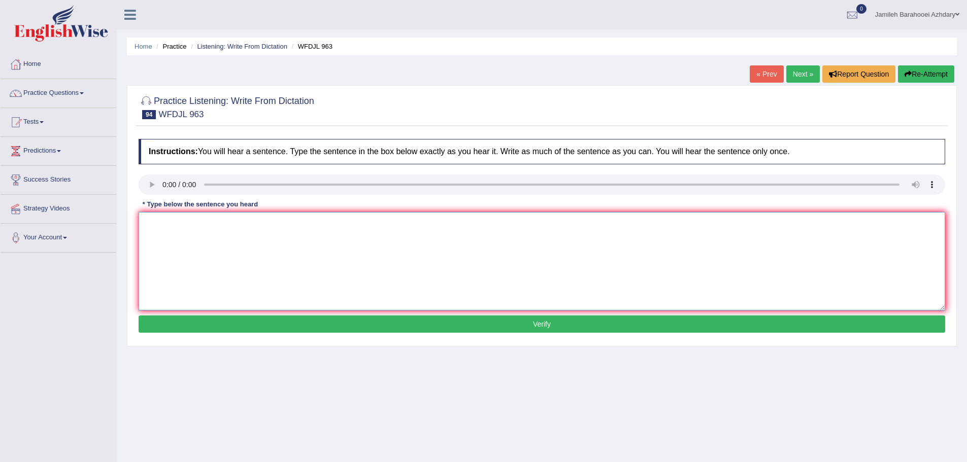
click at [174, 235] on textarea at bounding box center [542, 261] width 806 height 98
click at [153, 224] on textarea "with the wer changing far are change how they farm." at bounding box center [542, 261] width 806 height 98
click at [186, 225] on textarea "With the wer changing far are change how they farm." at bounding box center [542, 261] width 806 height 98
drag, startPoint x: 240, startPoint y: 224, endPoint x: 244, endPoint y: 228, distance: 5.7
click at [241, 225] on textarea "With the weather changing far are change how they farm." at bounding box center [542, 261] width 806 height 98
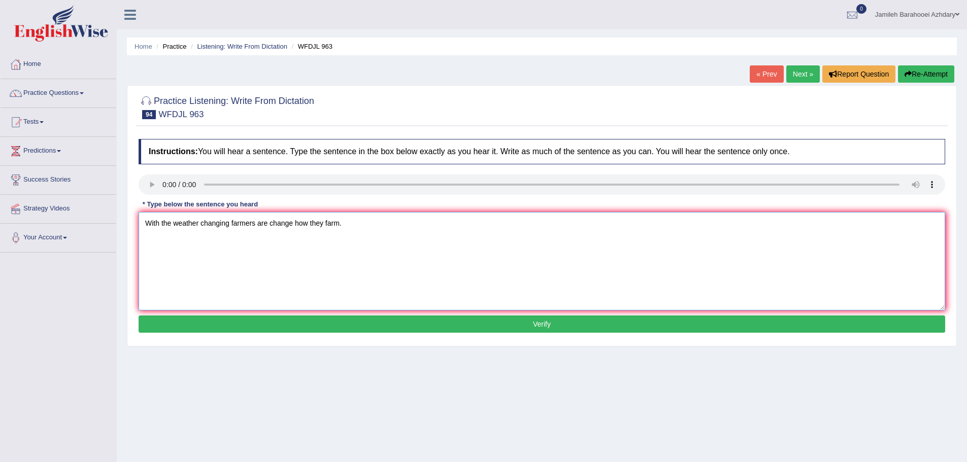
click at [293, 222] on textarea "With the weather changing farmers are change how they farm." at bounding box center [542, 261] width 806 height 98
type textarea "With the weather changing farmers are change changine how they farm."
click at [392, 327] on button "Verify" at bounding box center [542, 324] width 806 height 17
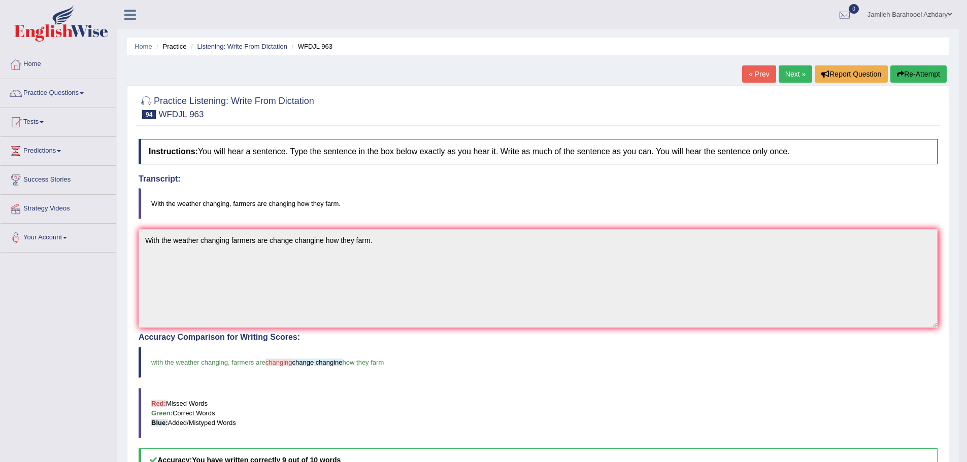
click at [791, 80] on link "Next »" at bounding box center [794, 73] width 33 height 17
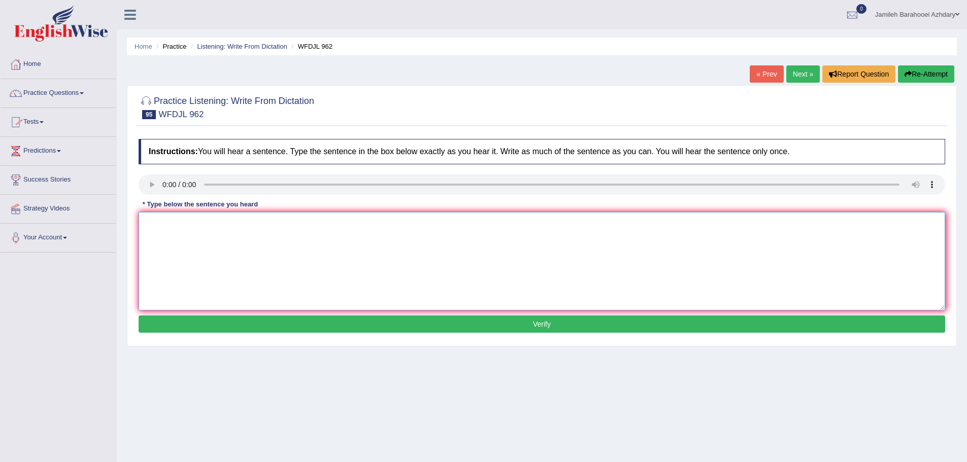
click at [194, 251] on textarea at bounding box center [542, 261] width 806 height 98
type textarea "d"
drag, startPoint x: 180, startPoint y: 224, endPoint x: 192, endPoint y: 231, distance: 13.7
click at [182, 225] on textarea "Doing activ out class helto sut lear more skills." at bounding box center [542, 261] width 806 height 98
type textarea "Doing activities outside class helps students learn more skills."
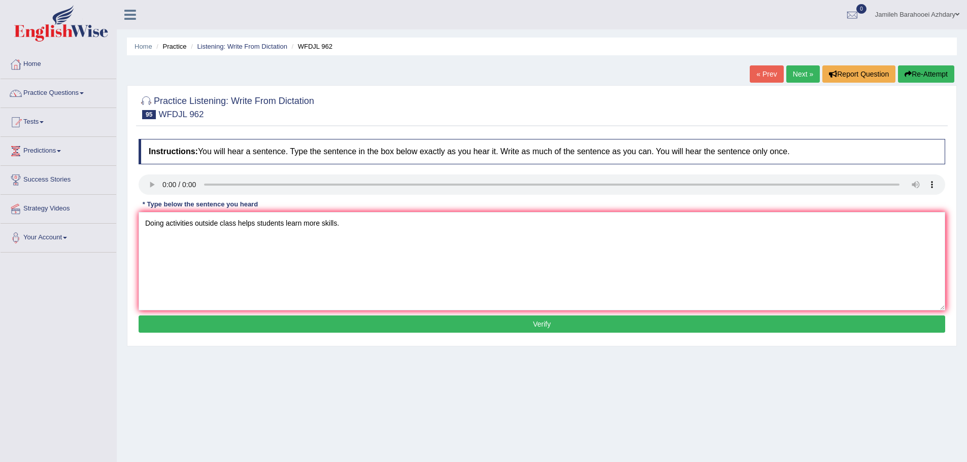
click at [385, 324] on button "Verify" at bounding box center [542, 324] width 806 height 17
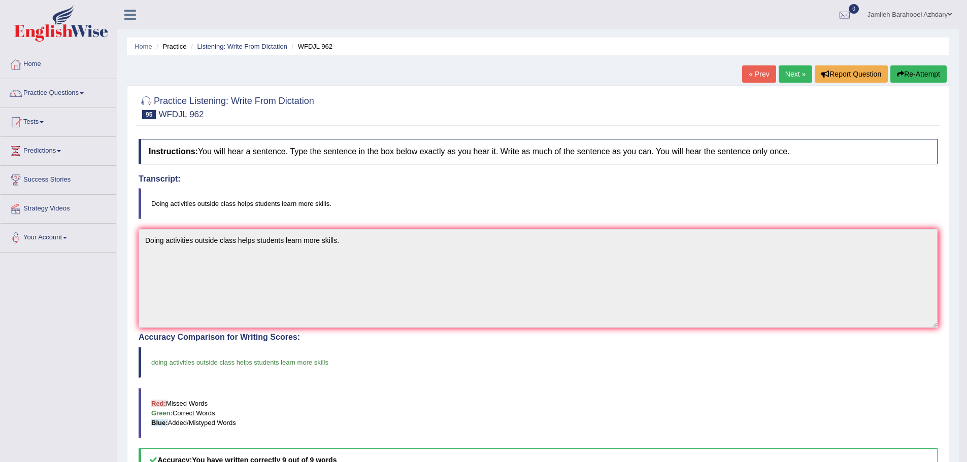
click at [784, 71] on link "Next »" at bounding box center [794, 73] width 33 height 17
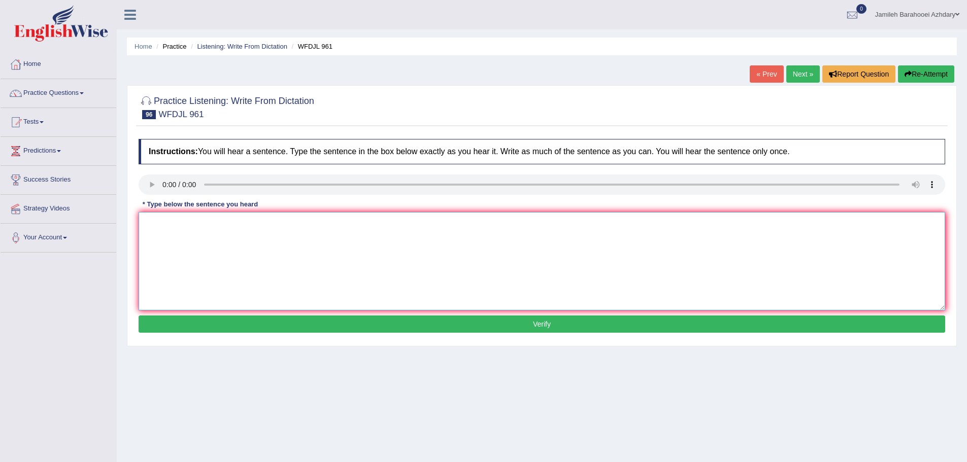
click at [174, 226] on textarea at bounding box center [542, 261] width 806 height 98
click at [180, 224] on textarea "A good abs quicl tells you the study about." at bounding box center [542, 261] width 806 height 98
click at [211, 224] on textarea "A good abstract quicl tells you the study about." at bounding box center [542, 261] width 806 height 98
type textarea "A good abstract quickly tells you the study about."
click at [345, 317] on button "Verify" at bounding box center [542, 324] width 806 height 17
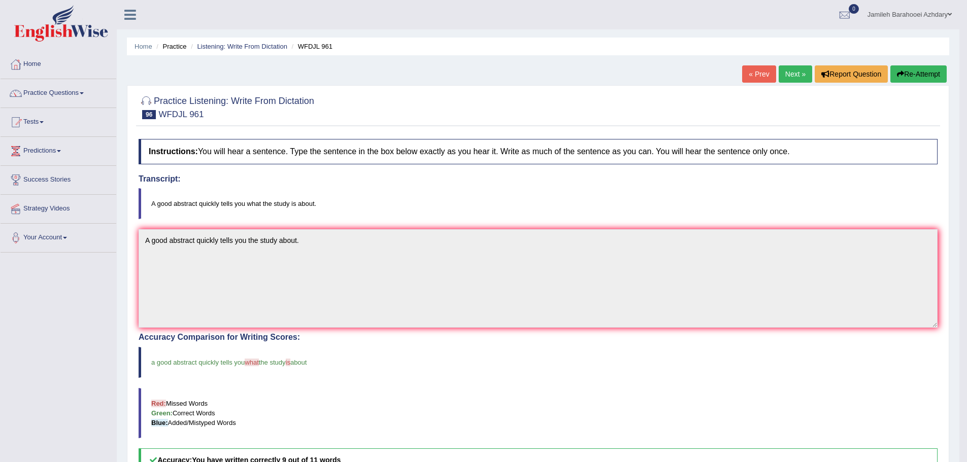
click at [789, 71] on link "Next »" at bounding box center [794, 73] width 33 height 17
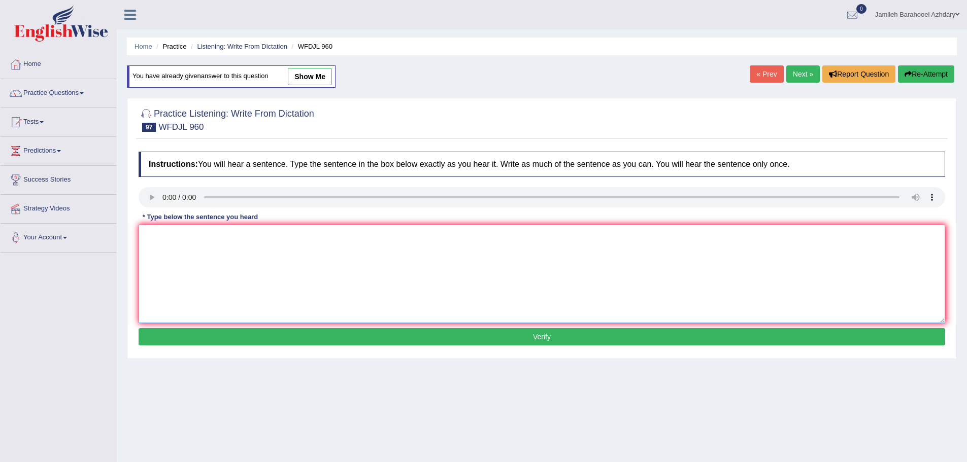
click at [174, 254] on textarea at bounding box center [542, 274] width 806 height 98
drag, startPoint x: 150, startPoint y: 235, endPoint x: 168, endPoint y: 256, distance: 27.0
click at [151, 238] on textarea "please put the book back where it belongs to the library." at bounding box center [542, 274] width 806 height 98
type textarea "Please put the book back where it belongs to the library."
click at [326, 326] on div "Instructions: You will hear a sentence. Type the sentence in the box below exac…" at bounding box center [541, 250] width 811 height 207
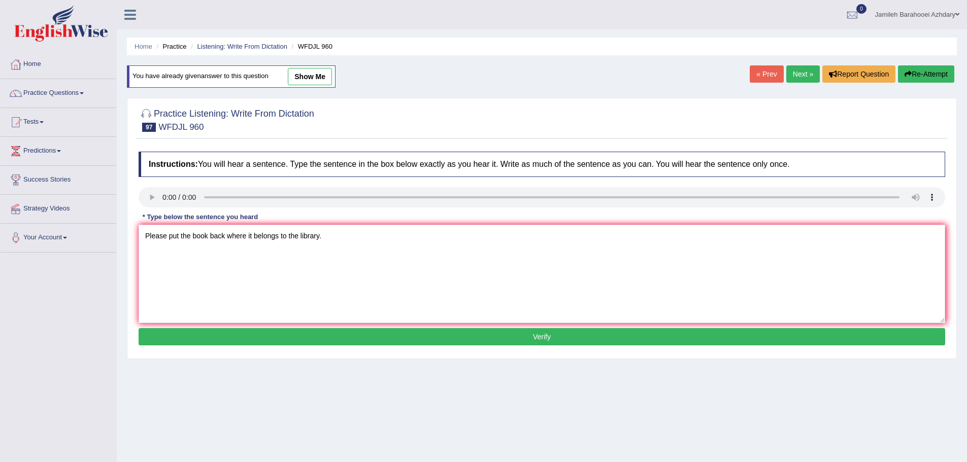
click at [336, 342] on button "Verify" at bounding box center [542, 336] width 806 height 17
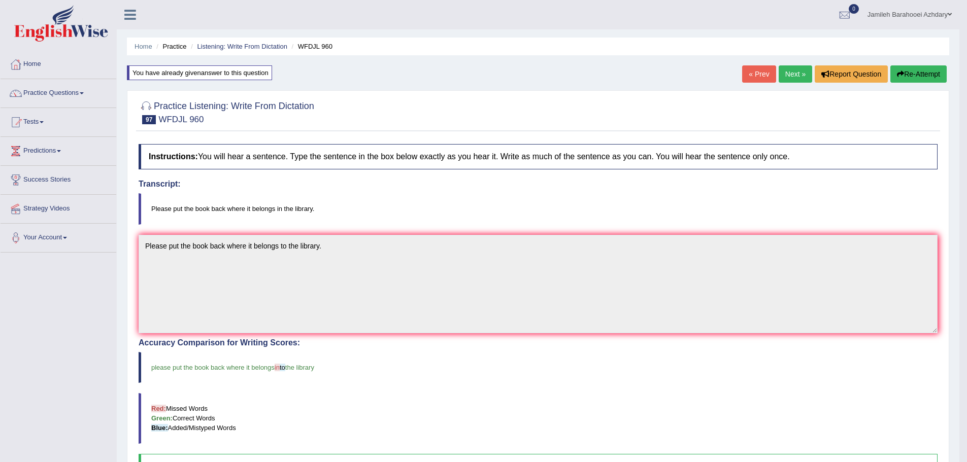
click at [786, 69] on link "Next »" at bounding box center [794, 73] width 33 height 17
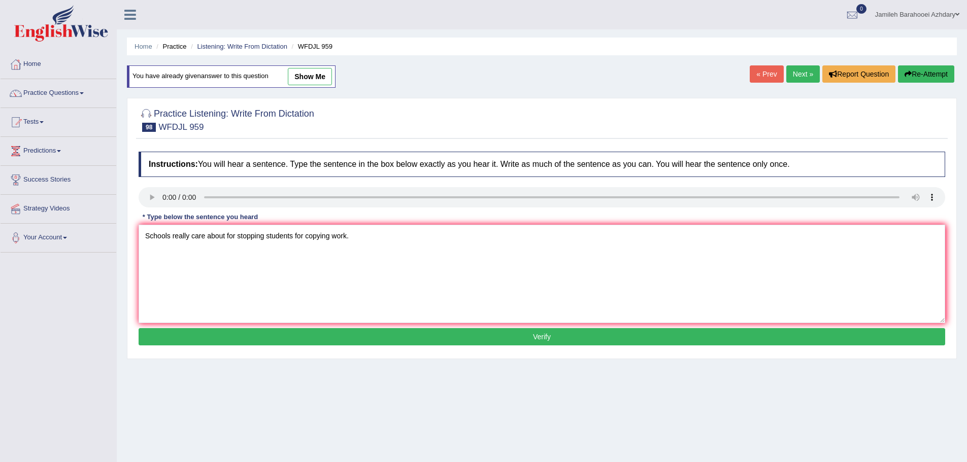
click at [237, 233] on textarea "Schools really care about for stopping students for copying work." at bounding box center [542, 274] width 806 height 98
type textarea "Schools really care about stopping students for copying work."
click at [330, 332] on button "Verify" at bounding box center [542, 336] width 806 height 17
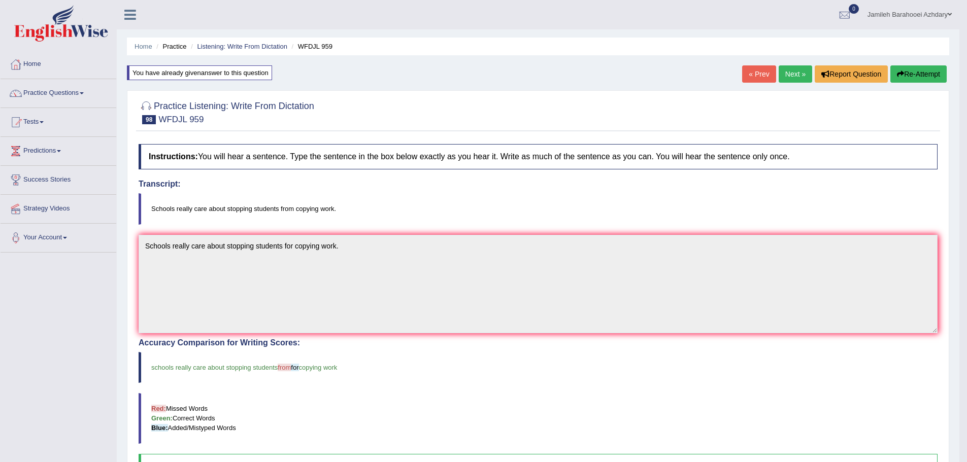
click at [788, 73] on link "Next »" at bounding box center [794, 73] width 33 height 17
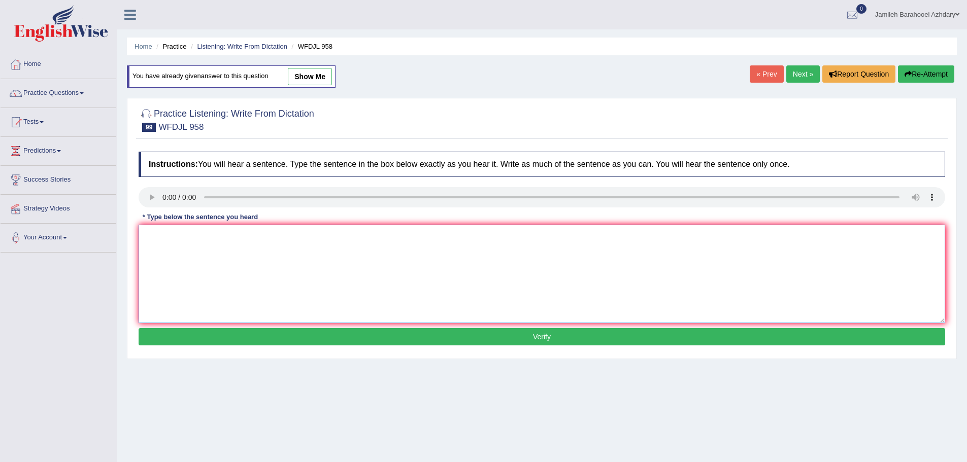
click at [172, 249] on textarea at bounding box center [542, 274] width 806 height 98
type textarea "Tests and exams will be the main part of your grade."
click at [436, 337] on button "Verify" at bounding box center [542, 336] width 806 height 17
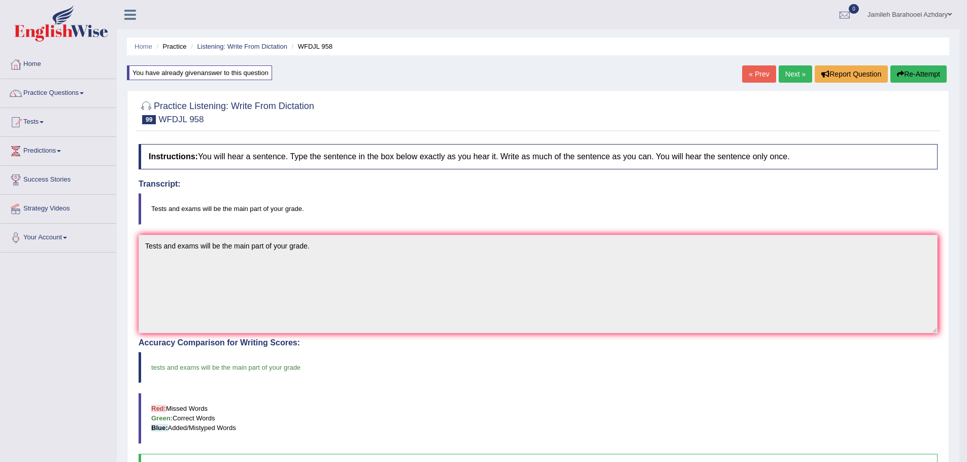
click at [800, 76] on link "Next »" at bounding box center [794, 73] width 33 height 17
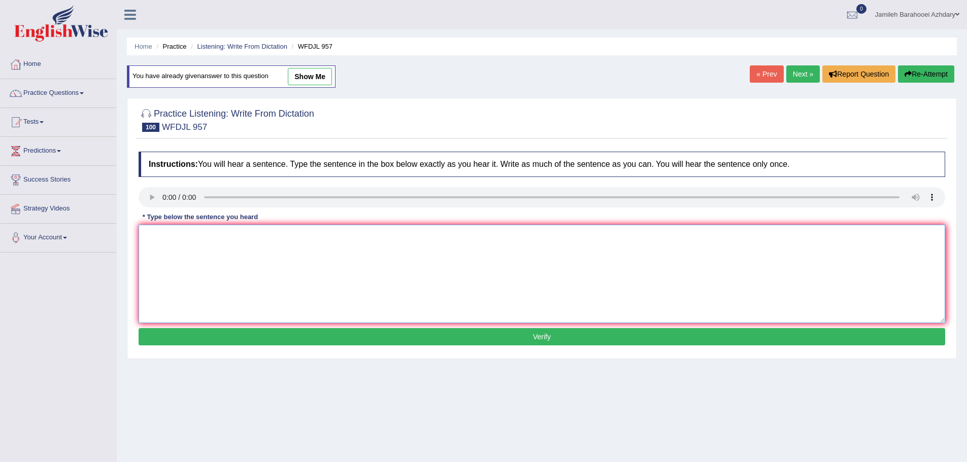
click at [176, 243] on textarea at bounding box center [542, 274] width 806 height 98
drag, startPoint x: 174, startPoint y: 237, endPoint x: 179, endPoint y: 245, distance: 9.6
click at [175, 240] on textarea "Rememeber your homework due [DATE] without fail." at bounding box center [542, 274] width 806 height 98
type textarea "Remember your homework due [DATE] without fail."
click at [399, 335] on button "Verify" at bounding box center [542, 336] width 806 height 17
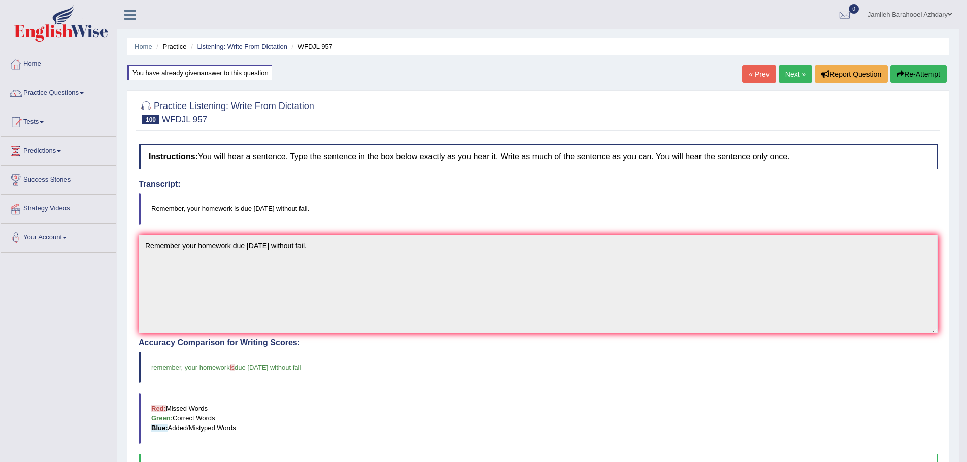
click at [798, 73] on link "Next »" at bounding box center [794, 73] width 33 height 17
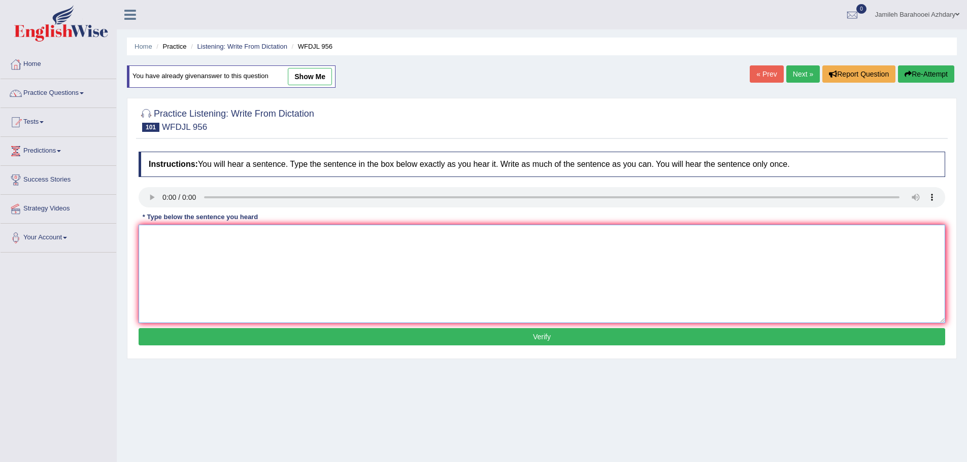
click at [189, 245] on textarea at bounding box center [542, 274] width 806 height 98
drag, startPoint x: 180, startPoint y: 234, endPoint x: 187, endPoint y: 236, distance: 7.3
click at [180, 234] on textarea "Great actor [PERSON_NAME] knows how to be own the stage." at bounding box center [542, 274] width 806 height 98
type textarea "Great actors actor [PERSON_NAME] knows how to be own the stage."
click at [427, 334] on button "Verify" at bounding box center [542, 336] width 806 height 17
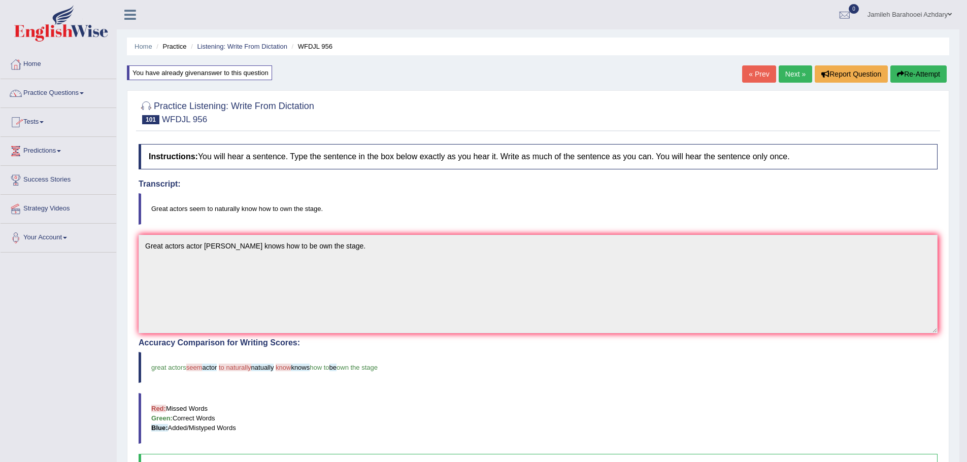
click at [49, 150] on link "Predictions" at bounding box center [59, 149] width 116 height 25
click at [40, 124] on link "Tests" at bounding box center [59, 120] width 116 height 25
click at [46, 89] on link "Practice Questions" at bounding box center [59, 91] width 116 height 25
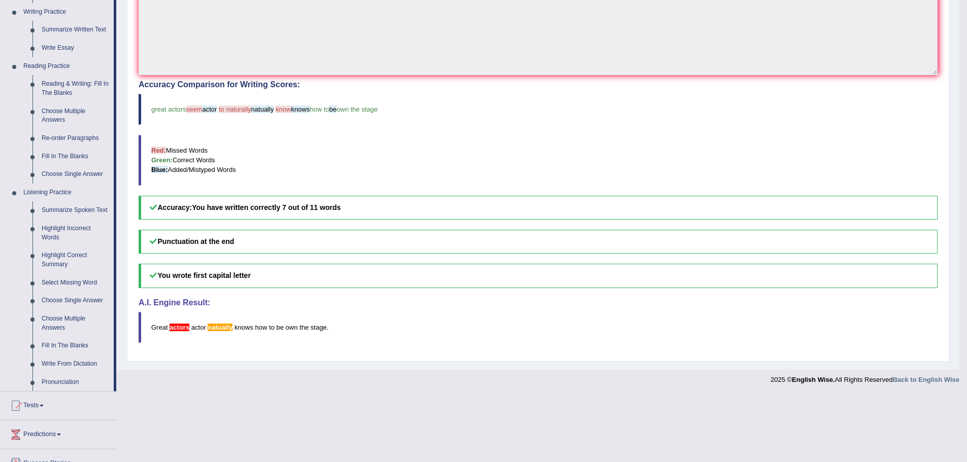
scroll to position [333, 0]
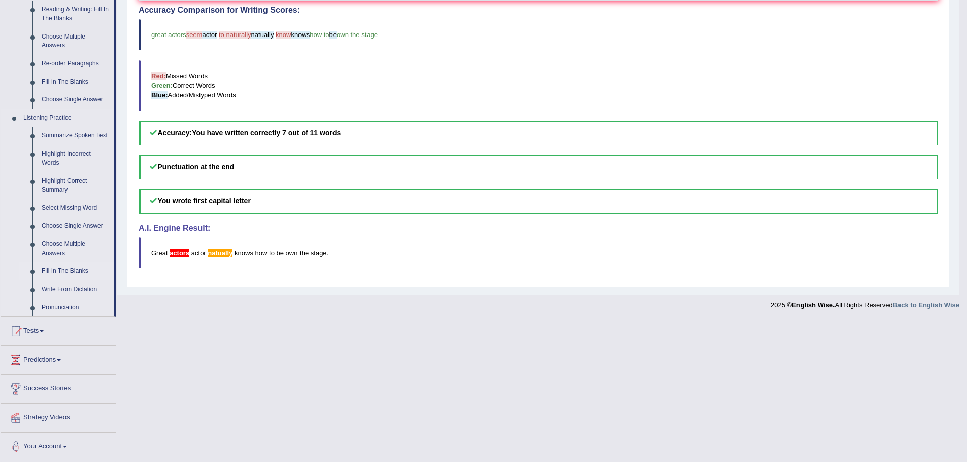
click at [79, 266] on link "Fill In The Blanks" at bounding box center [75, 271] width 77 height 18
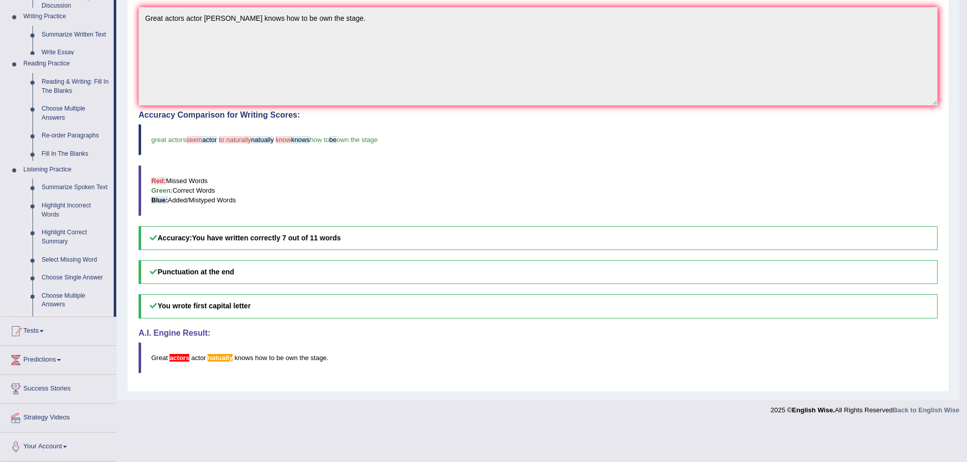
scroll to position [191, 0]
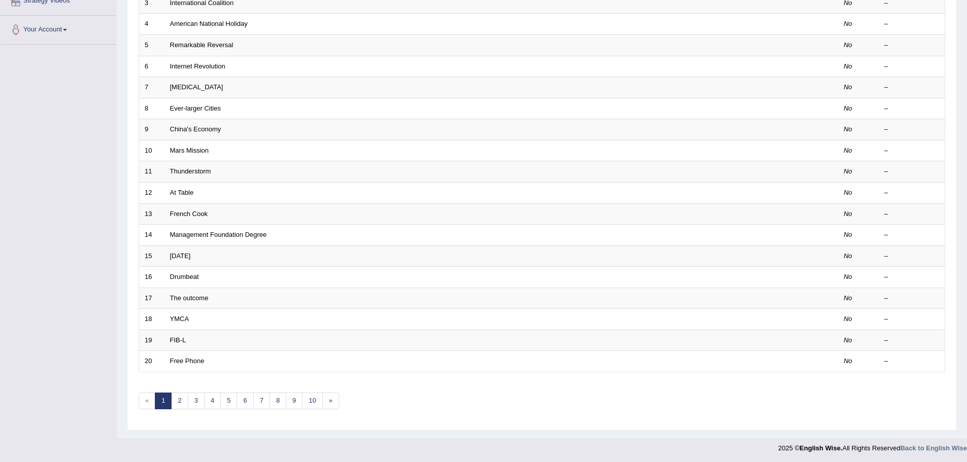
scroll to position [210, 0]
click at [233, 400] on link "5" at bounding box center [228, 399] width 17 height 17
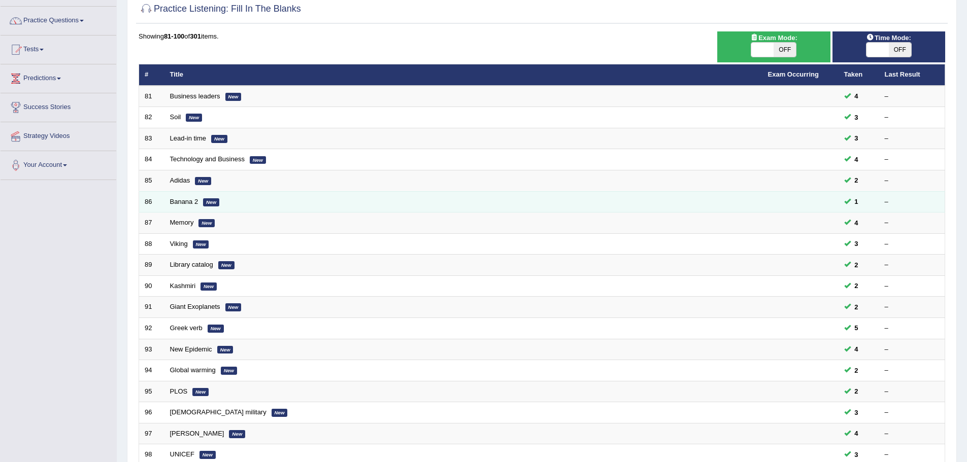
scroll to position [51, 0]
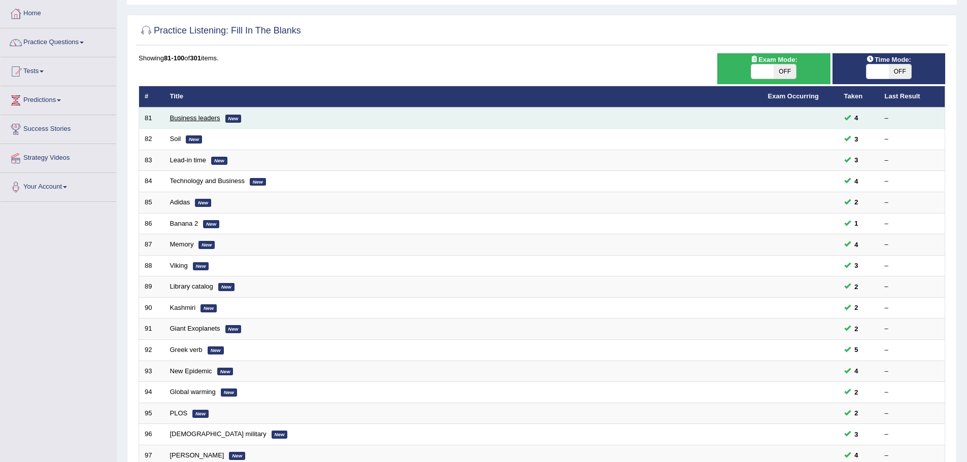
click at [201, 114] on link "Business leaders" at bounding box center [195, 118] width 50 height 8
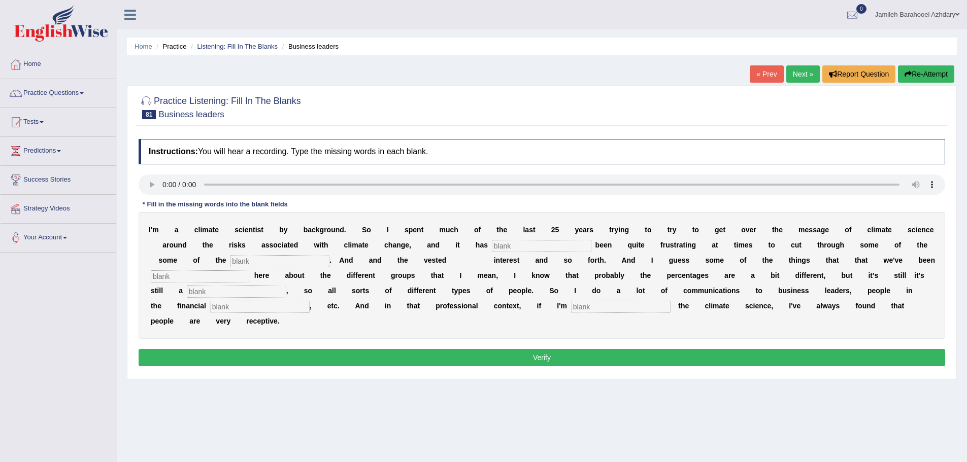
click at [550, 253] on div "I ' m a c l i m a t e s c i e n t i s t b y b a c k g r o u n d . S o I s p e n…" at bounding box center [542, 275] width 806 height 127
click at [548, 246] on input "text" at bounding box center [541, 246] width 99 height 12
type input "qq"
click at [268, 257] on input "text" at bounding box center [279, 261] width 99 height 12
click at [518, 247] on input "qq" at bounding box center [541, 246] width 99 height 12
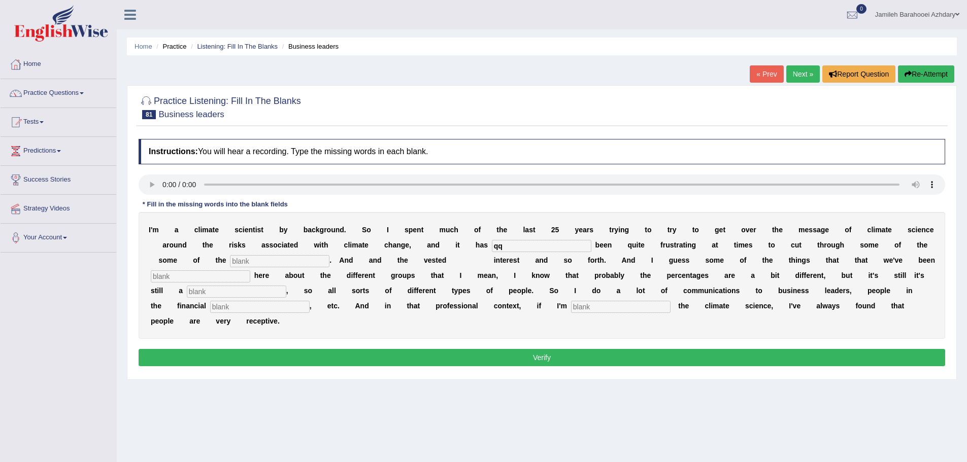
type input "q"
type input "t"
type input "tidkq"
click at [256, 260] on input "text" at bounding box center [279, 261] width 99 height 12
type input "tsyrfq"
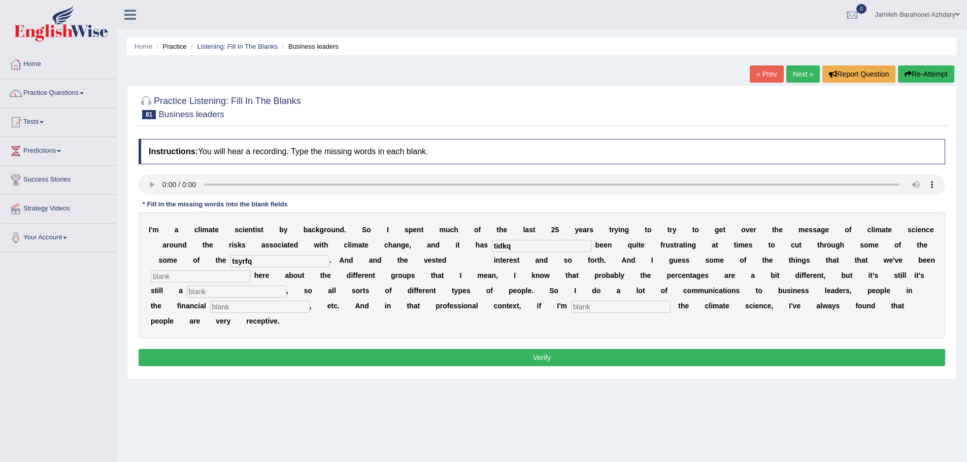
click at [215, 277] on input "text" at bounding box center [200, 276] width 99 height 12
type input "HEARING"
click at [230, 291] on input "text" at bounding box center [236, 292] width 99 height 12
click at [255, 291] on input "text" at bounding box center [236, 292] width 99 height 12
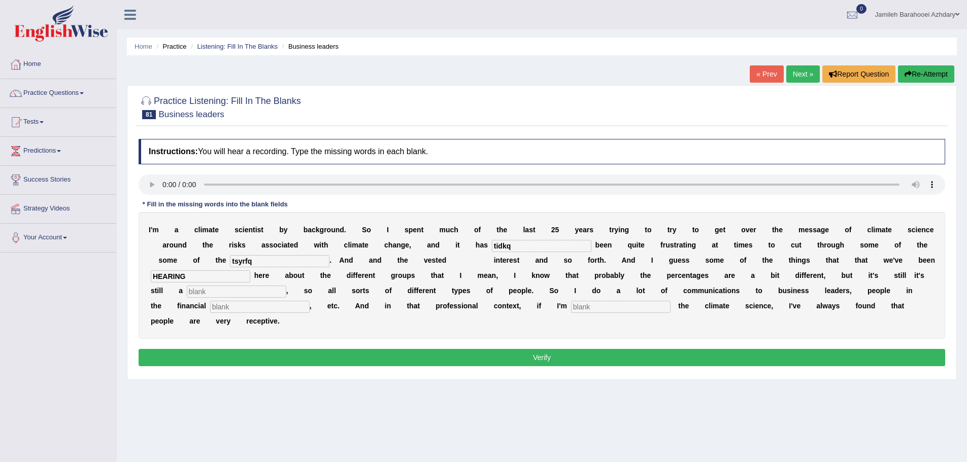
click at [526, 248] on input "tidkq" at bounding box center [541, 246] width 99 height 12
type input "t"
type input "r"
click at [803, 66] on div "Home Practice Listening: Fill In The Blanks Business leaders « Prev Next » Repo…" at bounding box center [542, 253] width 850 height 507
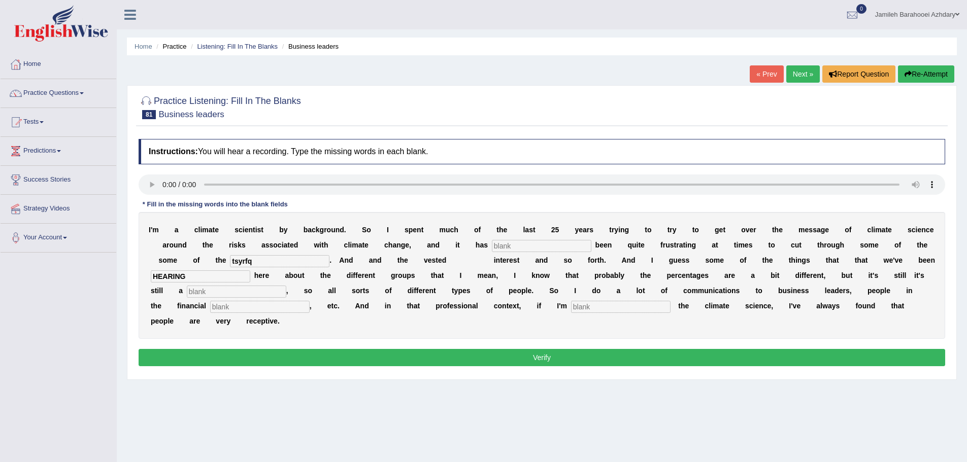
click at [803, 66] on link "Next »" at bounding box center [802, 73] width 33 height 17
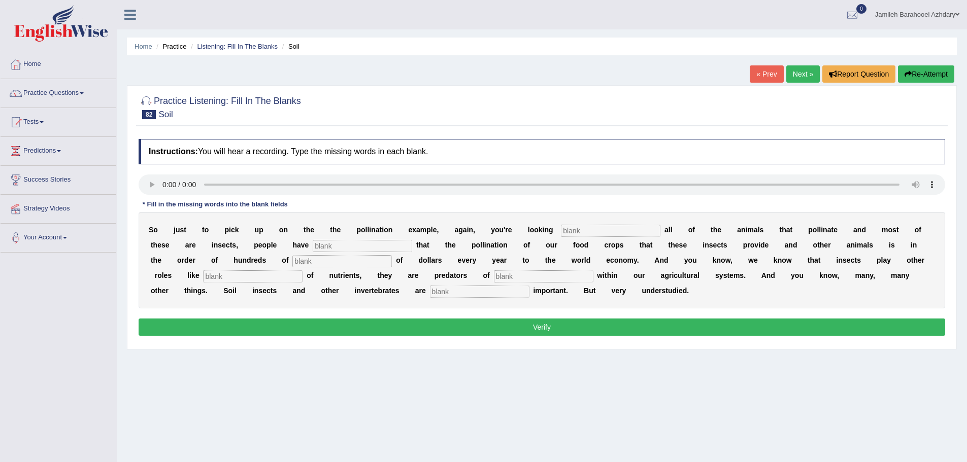
click at [590, 226] on input "text" at bounding box center [610, 231] width 99 height 12
type input "across"
type input "estimaeted"
type input "billions"
type input "ressas"
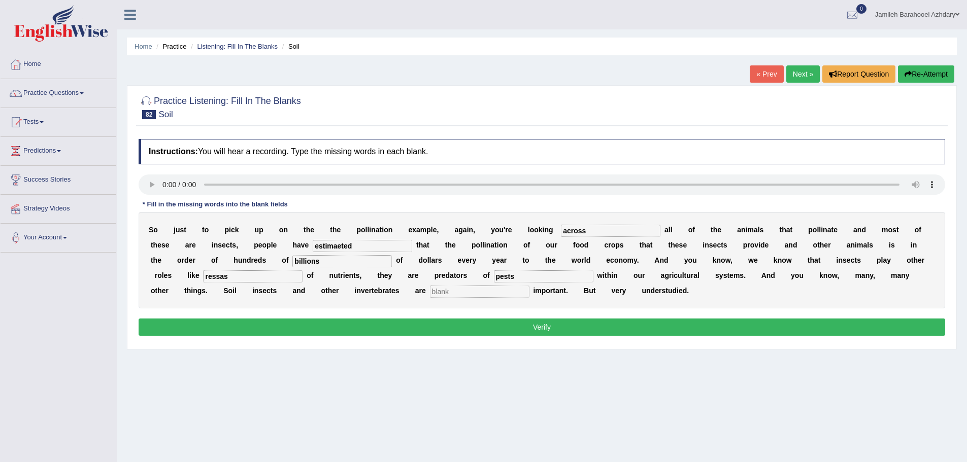
type input "pests"
type input "tremendousaly"
drag, startPoint x: 370, startPoint y: 248, endPoint x: 281, endPoint y: 249, distance: 89.3
click at [281, 249] on div "S o j u s t t o p i c k u p o n t h e t h e p o l l i n a t i o n e x a m p l e…" at bounding box center [542, 260] width 806 height 96
type input "estimated"
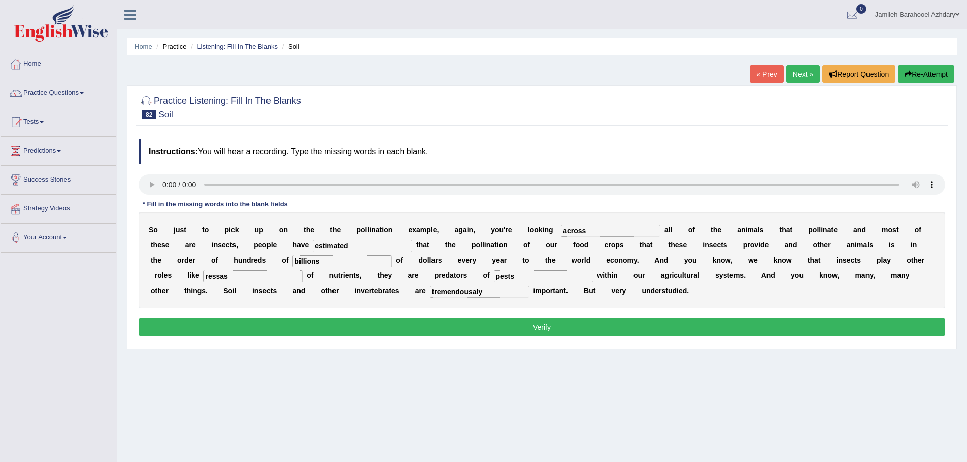
click at [262, 321] on button "Verify" at bounding box center [542, 327] width 806 height 17
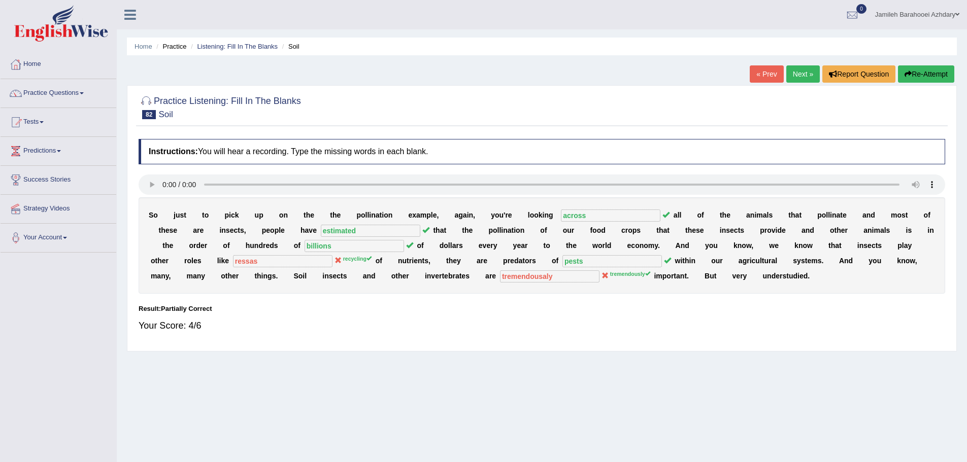
drag, startPoint x: 276, startPoint y: 304, endPoint x: 249, endPoint y: 328, distance: 35.2
click at [799, 76] on link "Next »" at bounding box center [802, 73] width 33 height 17
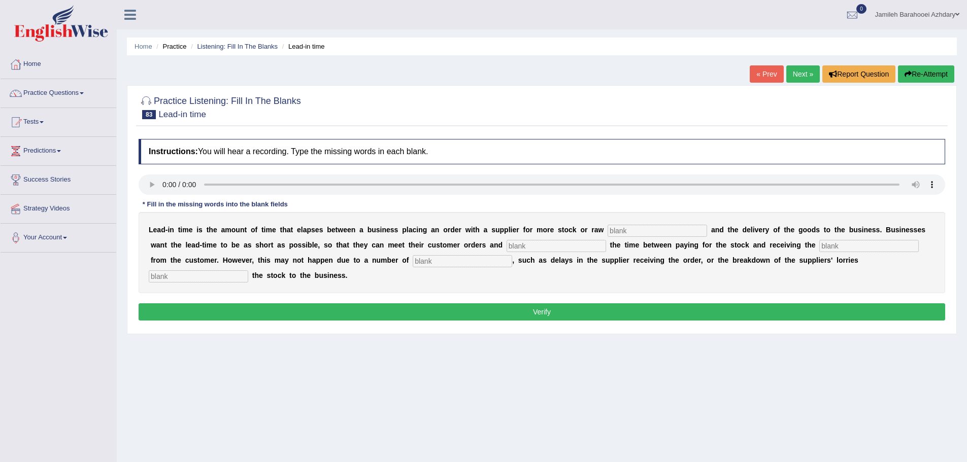
click at [627, 229] on input "text" at bounding box center [656, 231] width 99 height 12
type input "materials"
type input "minimize"
click at [456, 263] on input "text" at bounding box center [462, 261] width 99 height 12
type input "number"
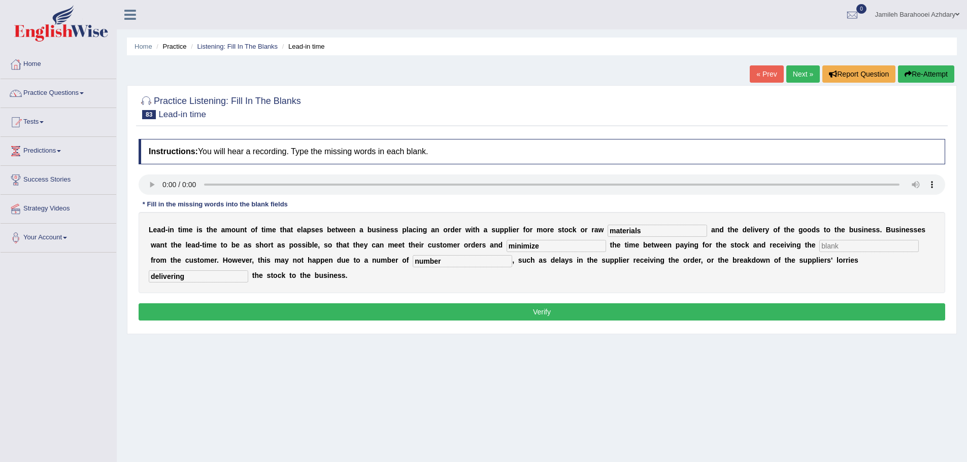
type input "delivering"
click at [624, 316] on button "Verify" at bounding box center [542, 311] width 806 height 17
click at [848, 243] on input "text" at bounding box center [868, 246] width 99 height 12
type input "feedback"
click at [472, 318] on button "Verify" at bounding box center [542, 311] width 806 height 17
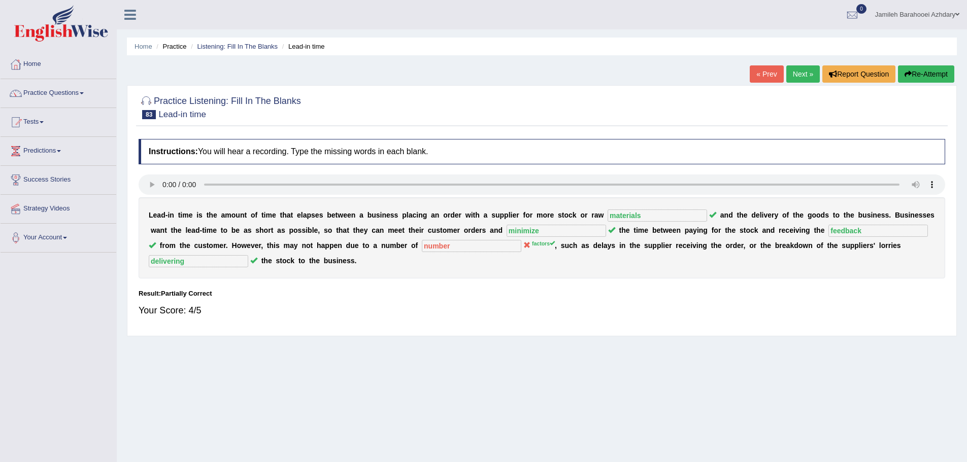
click at [803, 79] on link "Next »" at bounding box center [802, 73] width 33 height 17
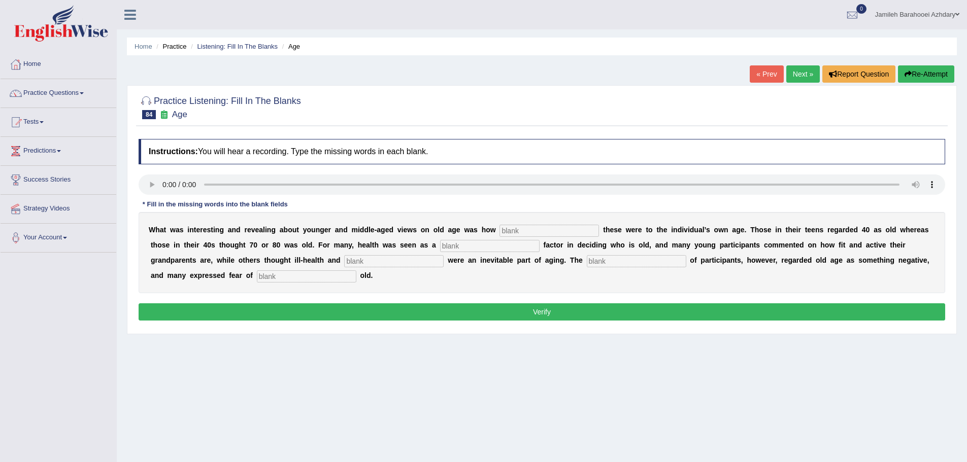
click at [518, 234] on input "text" at bounding box center [548, 231] width 99 height 12
type input "relative"
type input "determing"
type input "helath"
type input "majority"
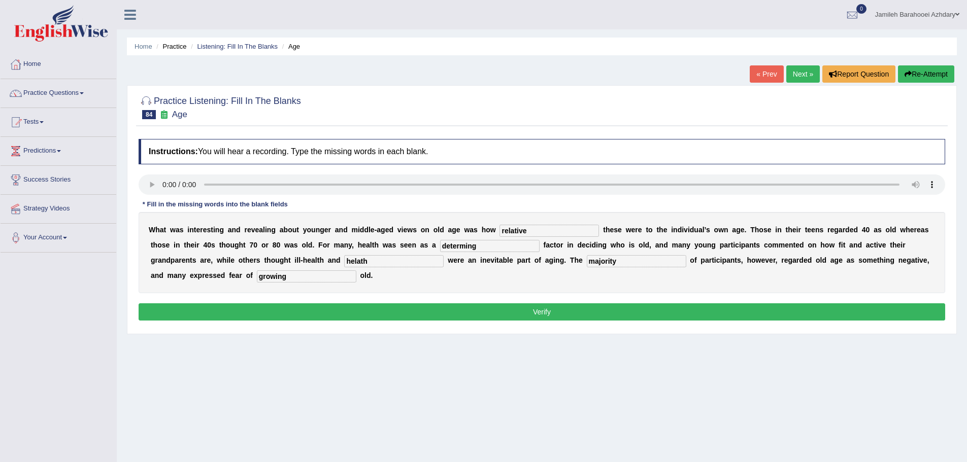
type input "growing"
click at [490, 249] on input "determing" at bounding box center [489, 246] width 99 height 12
type input "determining"
click at [362, 310] on button "Verify" at bounding box center [542, 311] width 806 height 17
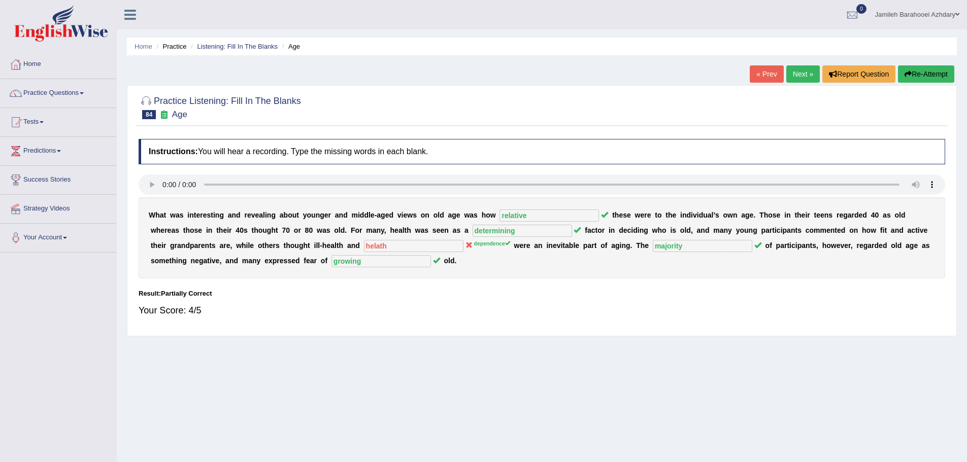
click at [800, 76] on link "Next »" at bounding box center [802, 73] width 33 height 17
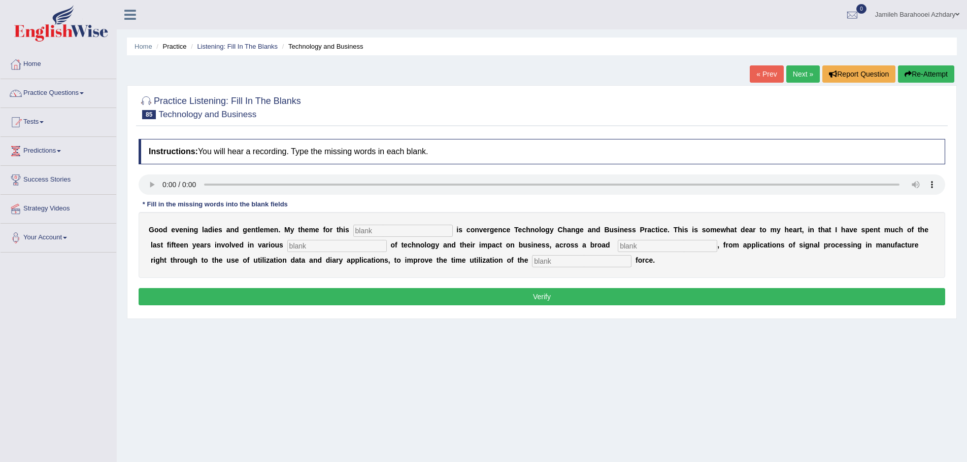
click at [395, 231] on input "text" at bounding box center [402, 231] width 99 height 12
type input "session"
type input "ascpects"
type input "specturm"
type input "sales"
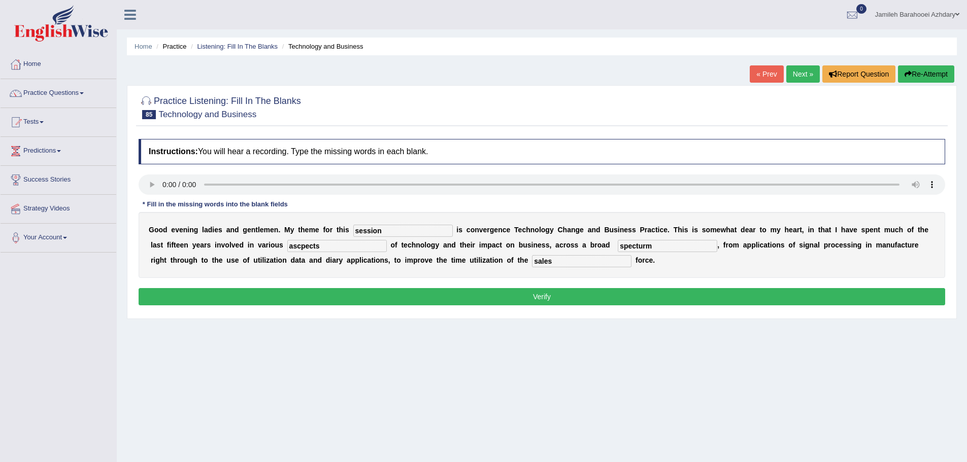
drag, startPoint x: 345, startPoint y: 250, endPoint x: 284, endPoint y: 245, distance: 61.7
click at [284, 245] on div "G o o d e v e n i n g l a d i e s a n d g e n t l e m e n . M y t h e m e f o r…" at bounding box center [542, 245] width 806 height 66
type input "aspects"
click at [354, 297] on button "Verify" at bounding box center [542, 296] width 806 height 17
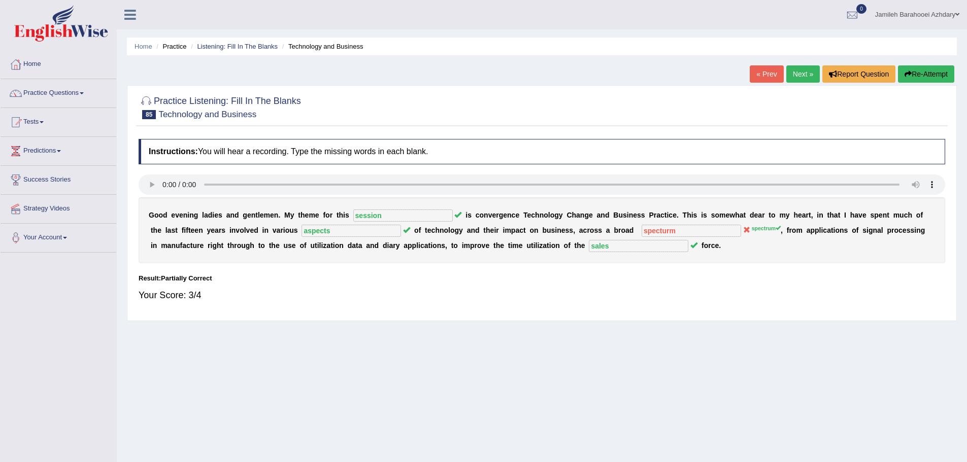
click at [796, 71] on link "Next »" at bounding box center [802, 73] width 33 height 17
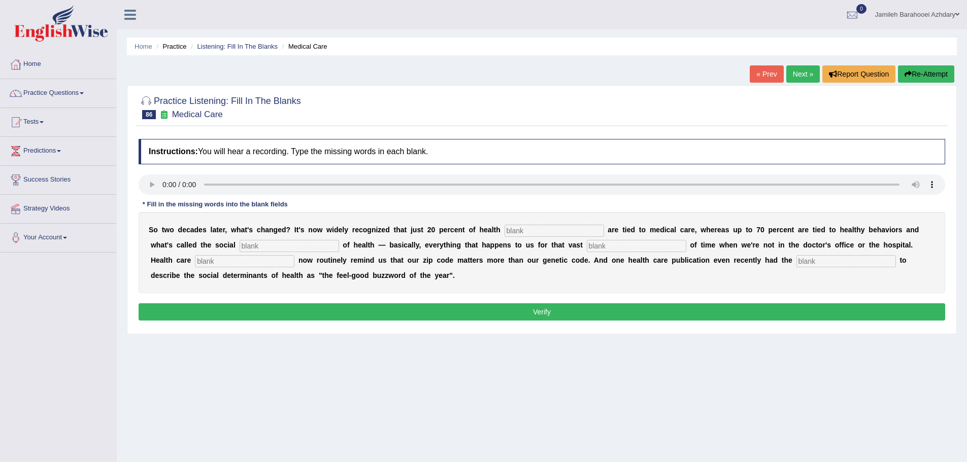
click at [556, 237] on div "S o t w o d e c a d e s l a t e r , w h a t ' s c h a n g e d ? I t ' s n o w w…" at bounding box center [542, 252] width 806 height 81
click at [521, 227] on input "text" at bounding box center [553, 231] width 99 height 12
type input "outcomes"
type input "determincase"
type input "majority"
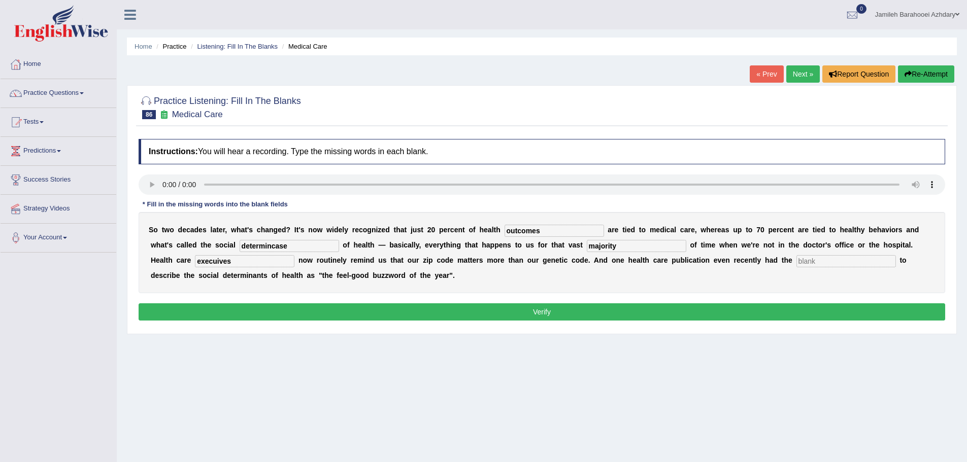
type input "execuives"
type input "adacity"
click at [297, 244] on input "determincase" at bounding box center [289, 246] width 99 height 12
type input "determinance"
drag, startPoint x: 249, startPoint y: 262, endPoint x: 185, endPoint y: 259, distance: 64.5
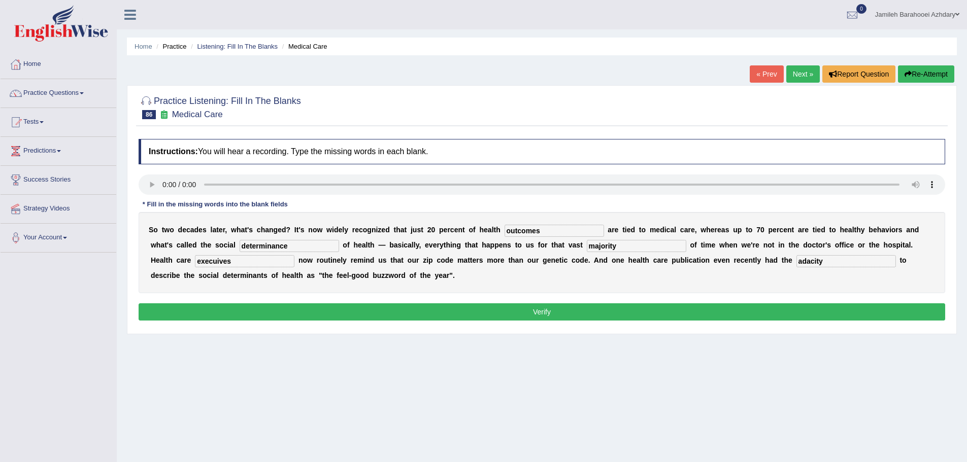
click at [185, 259] on div "S o t w o d e c a d e s l a t e r , w h a t ' s c h a n g e d ? I t ' s n o w w…" at bounding box center [542, 252] width 806 height 81
type input "executives"
click at [429, 312] on button "Verify" at bounding box center [542, 311] width 806 height 17
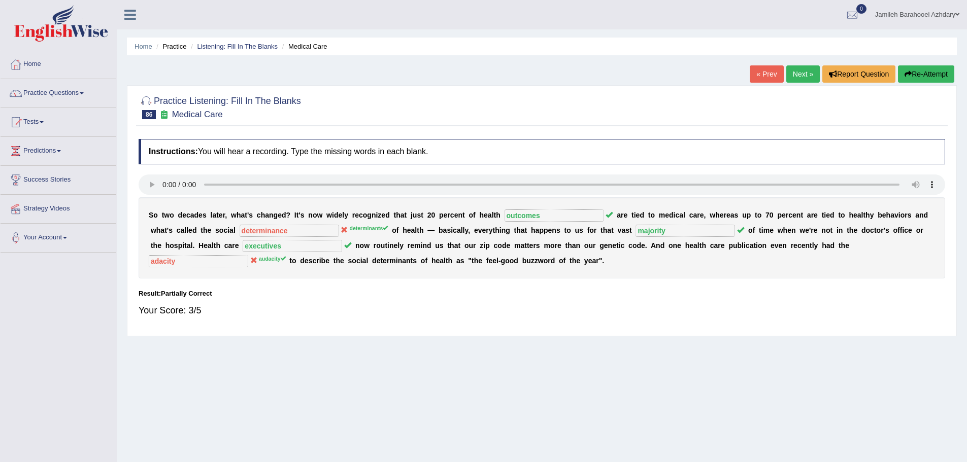
click at [810, 79] on link "Next »" at bounding box center [802, 73] width 33 height 17
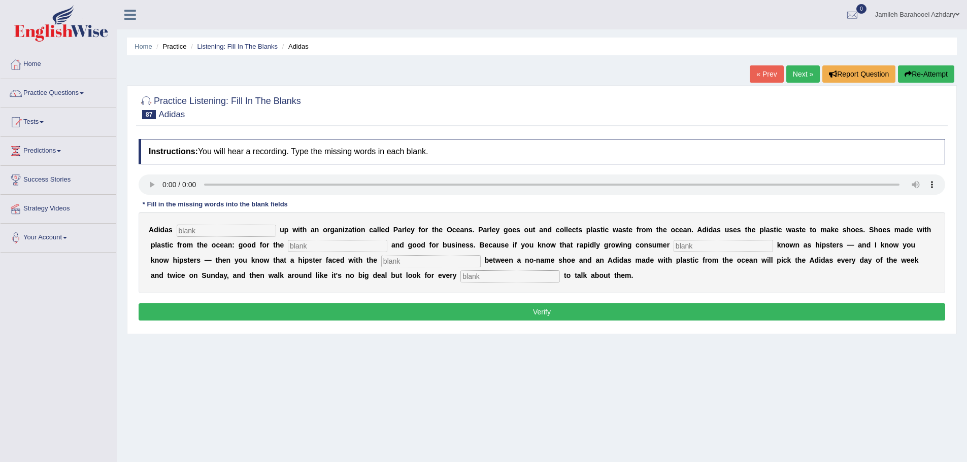
click at [222, 232] on input "text" at bounding box center [226, 231] width 99 height 12
type input "teamed"
type input "environemt"
type input "segments"
type input "choince"
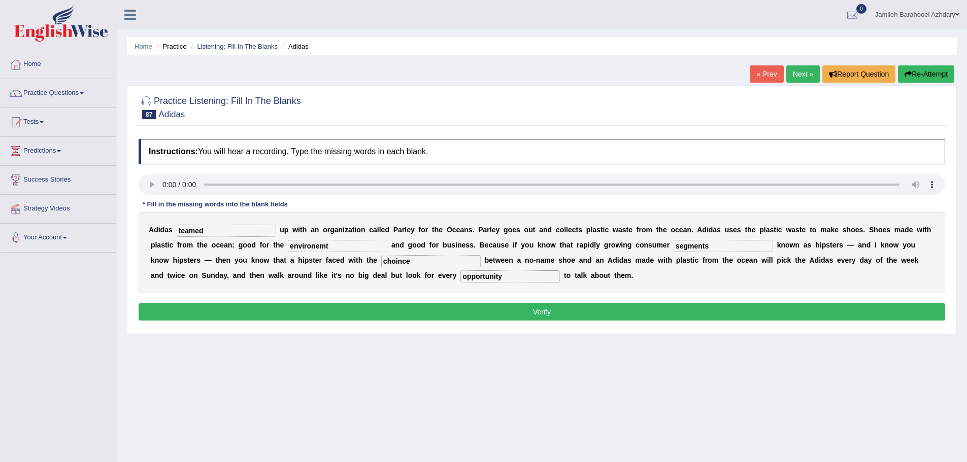
type input "opportunity"
click at [431, 259] on input "choince" at bounding box center [430, 261] width 99 height 12
type input "choice"
click at [336, 247] on input "environemt" at bounding box center [337, 246] width 99 height 12
type input "environment"
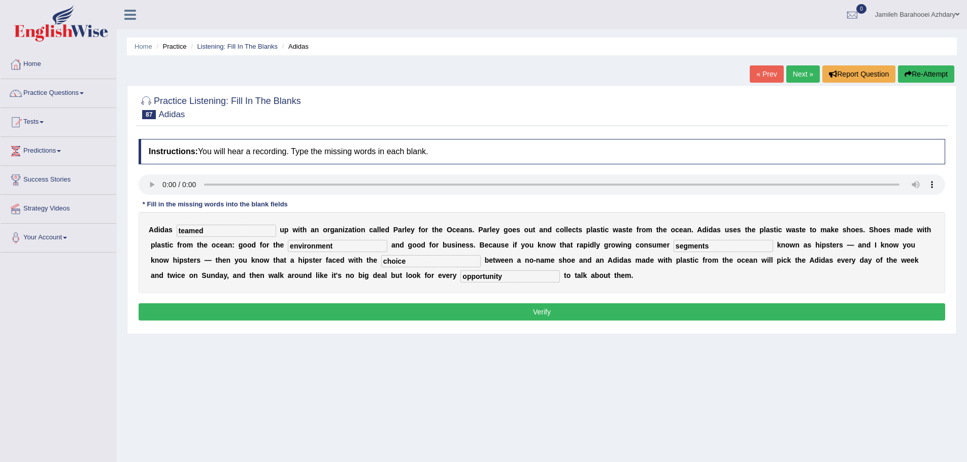
click at [532, 313] on button "Verify" at bounding box center [542, 311] width 806 height 17
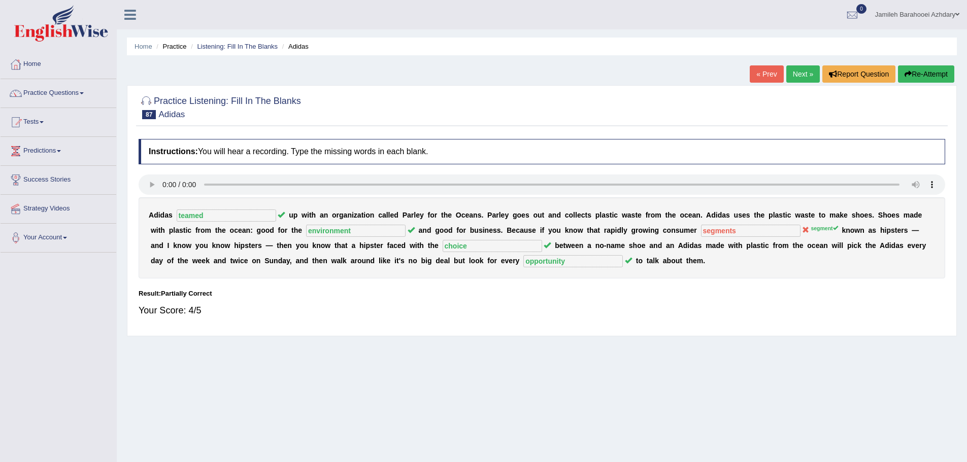
click at [813, 76] on link "Next »" at bounding box center [802, 73] width 33 height 17
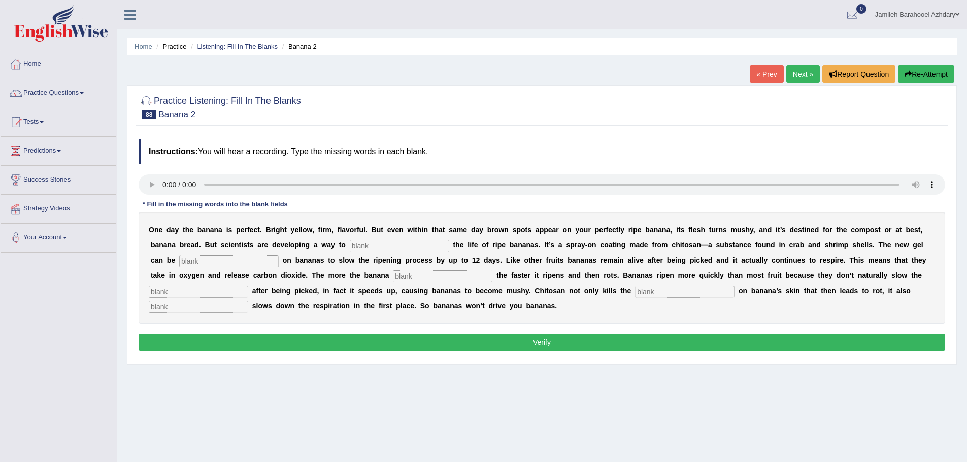
click at [399, 250] on input "text" at bounding box center [399, 246] width 99 height 12
type input "extend"
type input "sprayed"
type input "breeze"
type input "respiration"
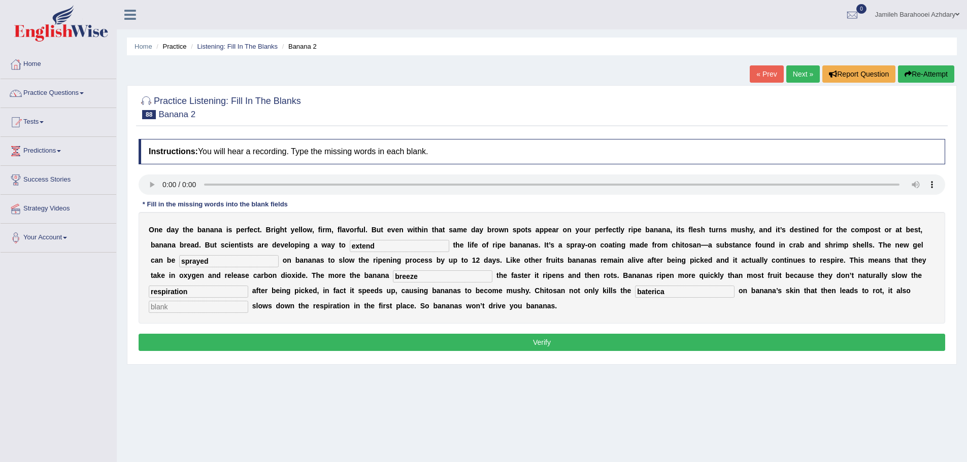
type input "baterica"
type input "significant"
click at [689, 293] on input "baterica" at bounding box center [684, 292] width 99 height 12
type input "bacteria"
click at [484, 337] on button "Verify" at bounding box center [542, 342] width 806 height 17
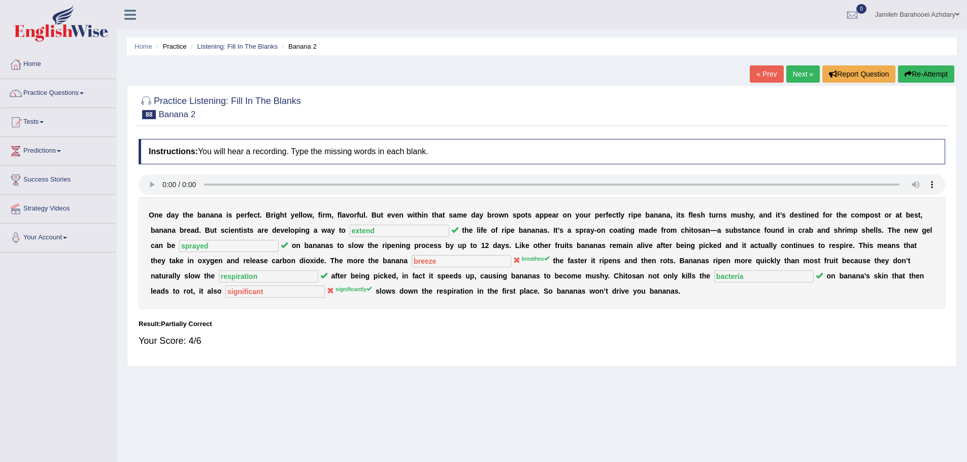
click at [670, 346] on div "Your Score: 4/6" at bounding box center [542, 341] width 806 height 24
click at [805, 70] on link "Next »" at bounding box center [802, 73] width 33 height 17
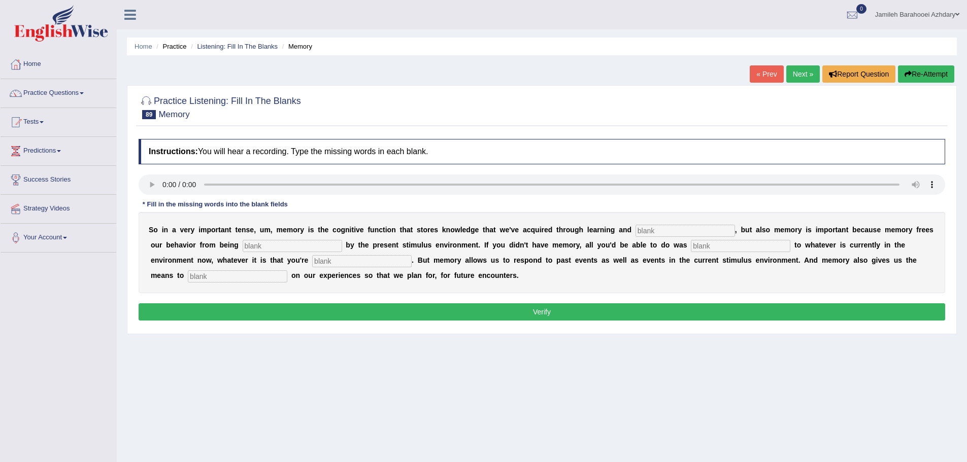
click at [667, 227] on input "text" at bounding box center [684, 231] width 99 height 12
type input "prepstation"
type input "controlled"
type input "react"
type input "experincing"
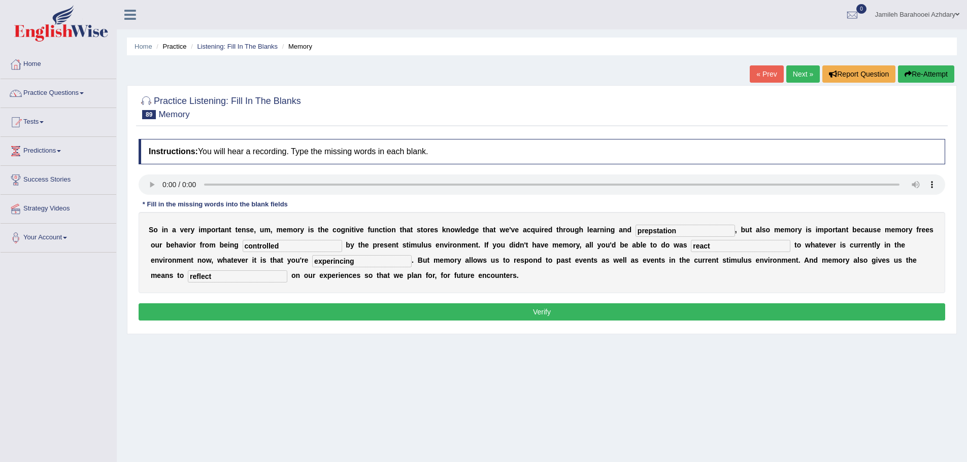
type input "reflect"
click at [364, 258] on input "experincing" at bounding box center [361, 261] width 99 height 12
type input "experiencing"
drag, startPoint x: 680, startPoint y: 228, endPoint x: 651, endPoint y: 233, distance: 29.9
click at [651, 233] on input "prepstation" at bounding box center [684, 231] width 99 height 12
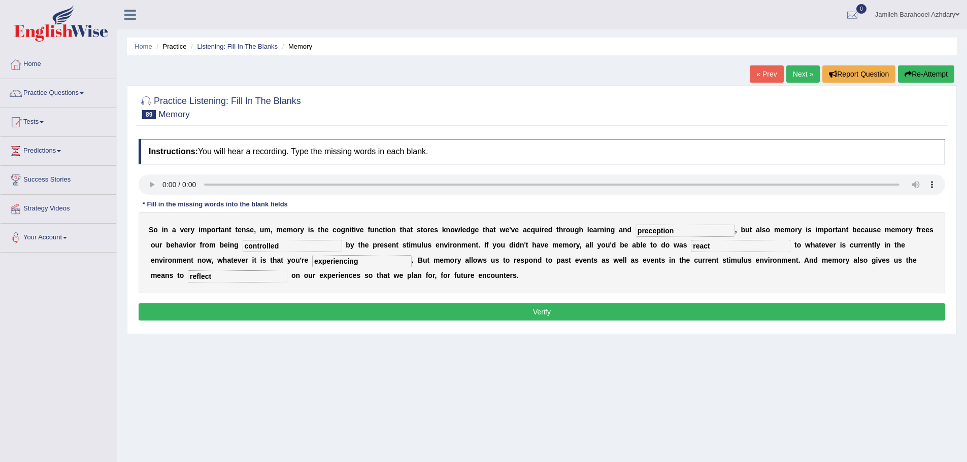
type input "preception"
click at [591, 313] on button "Verify" at bounding box center [542, 311] width 806 height 17
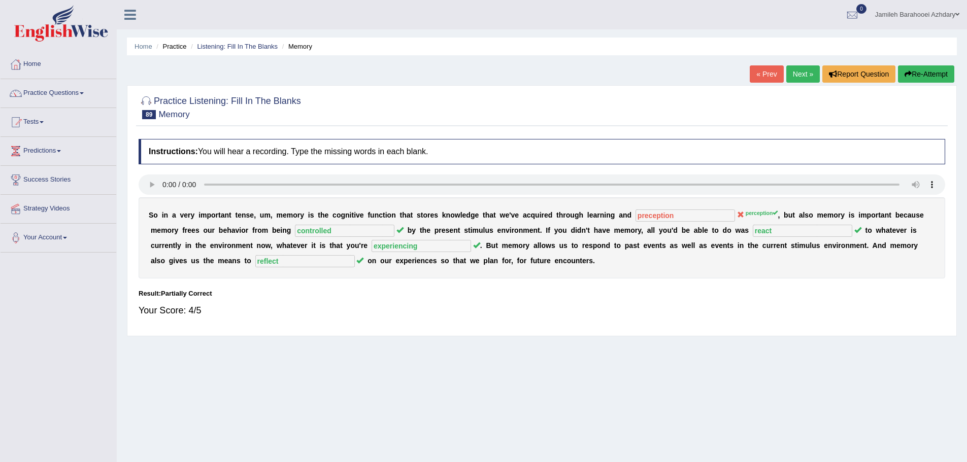
click at [793, 82] on link "Next »" at bounding box center [802, 73] width 33 height 17
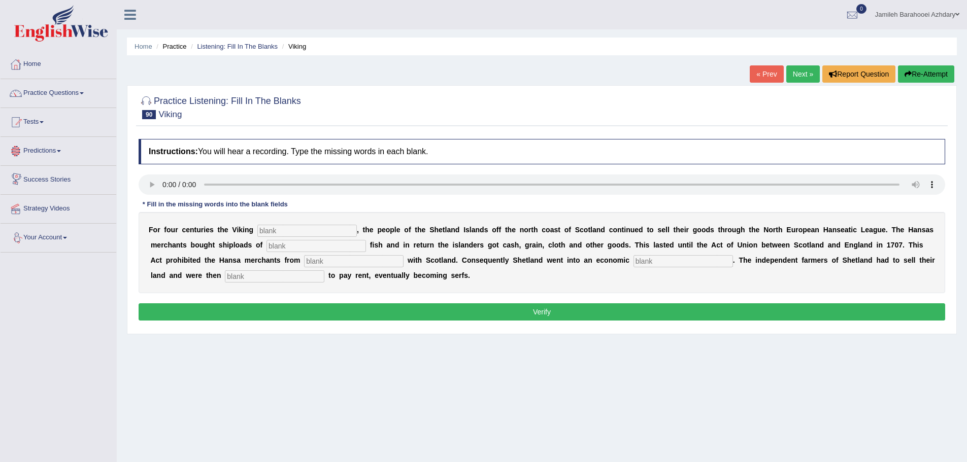
click at [272, 231] on input "text" at bounding box center [306, 231] width 99 height 12
type input "declined"
click at [310, 248] on input "text" at bounding box center [315, 246] width 99 height 12
type input "salted"
type input "trading"
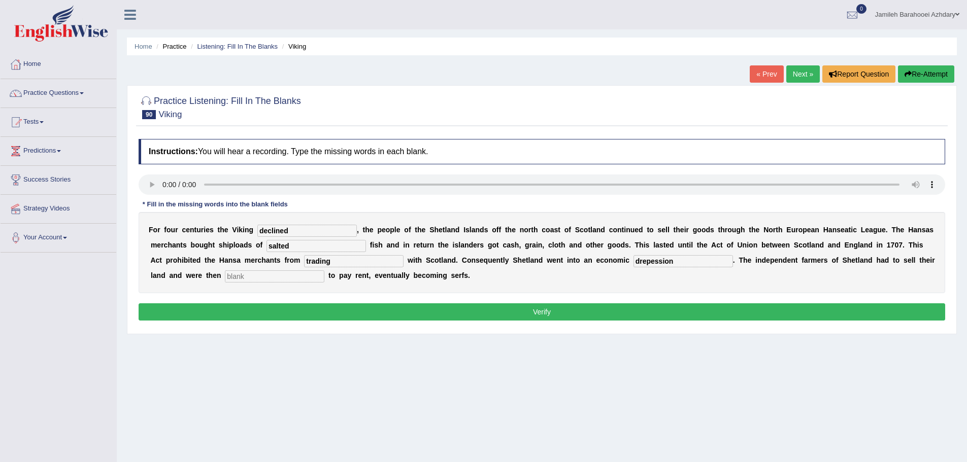
type input "drepession"
type input "obligated"
click at [675, 265] on input "drepession" at bounding box center [682, 261] width 99 height 12
type input "depression"
click at [539, 319] on button "Verify" at bounding box center [542, 311] width 806 height 17
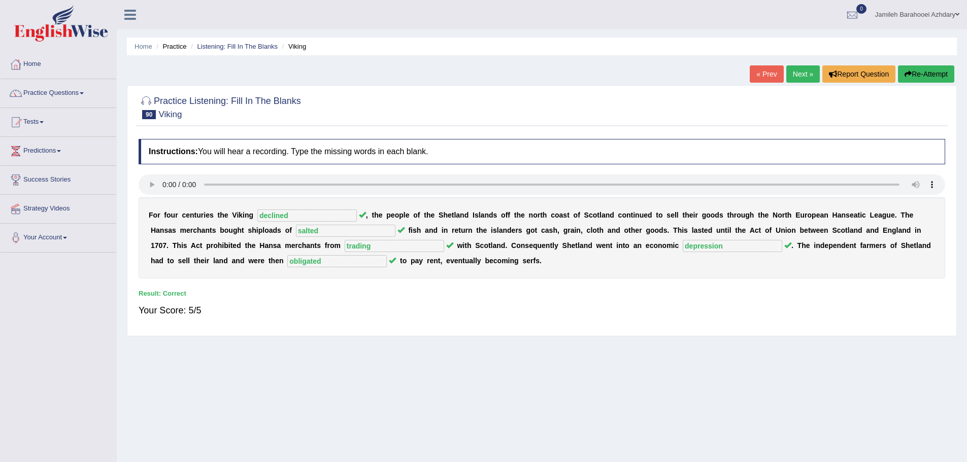
click at [807, 73] on link "Next »" at bounding box center [802, 73] width 33 height 17
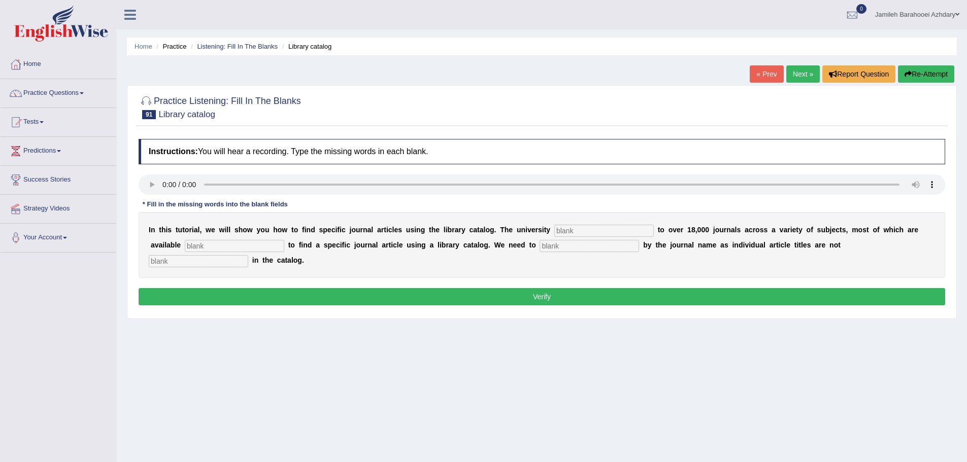
click at [596, 227] on input "text" at bounding box center [603, 231] width 99 height 12
type input "subscbeis"
type input "electronically"
type input "search"
type input "listed"
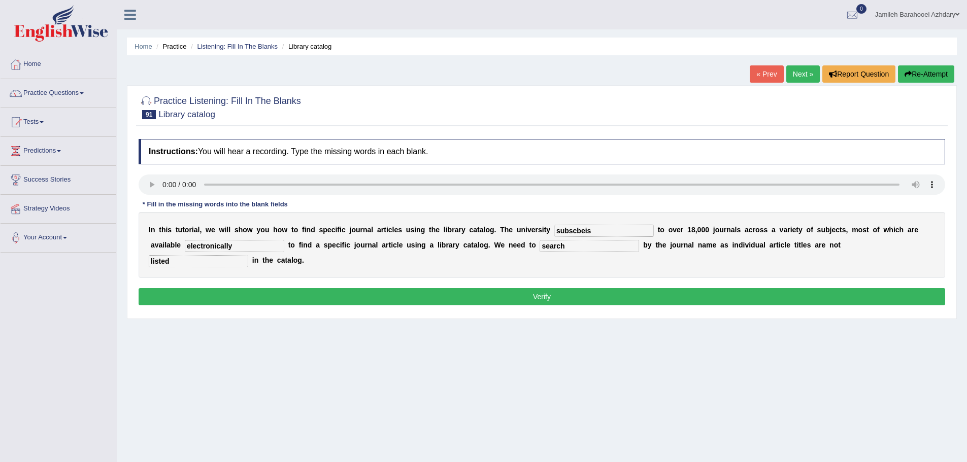
click at [602, 233] on input "subscbeis" at bounding box center [603, 231] width 99 height 12
type input "subscribes"
click at [564, 293] on button "Verify" at bounding box center [542, 296] width 806 height 17
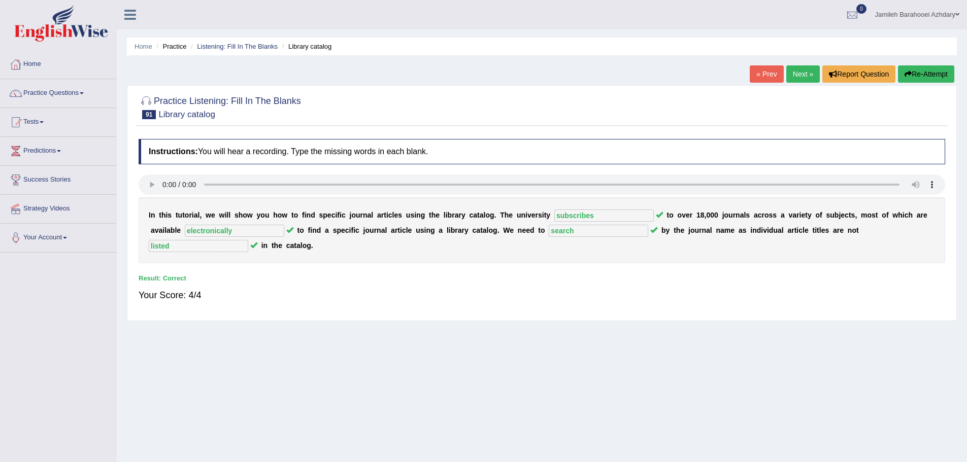
click at [796, 79] on link "Next »" at bounding box center [802, 73] width 33 height 17
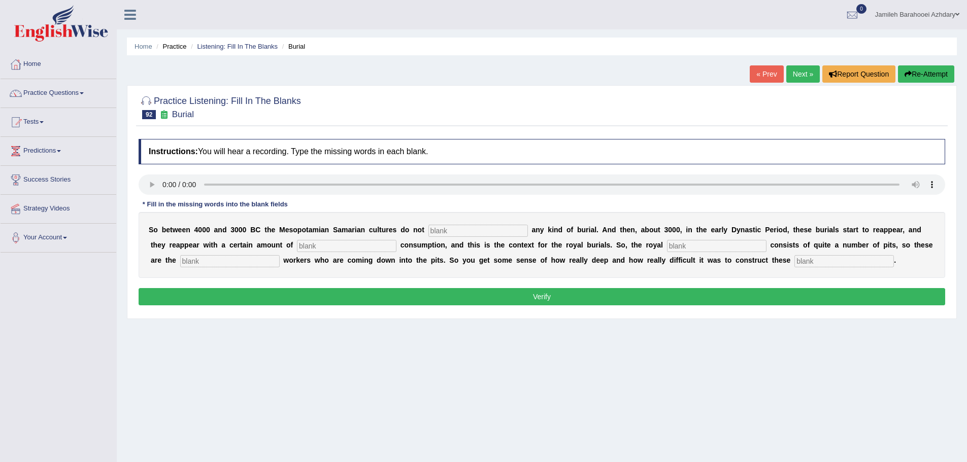
click at [458, 230] on input "text" at bounding box center [477, 231] width 99 height 12
type input "practice"
type input "consqpsiq"
type input "samtria"
type input "esadkfjskjdf"
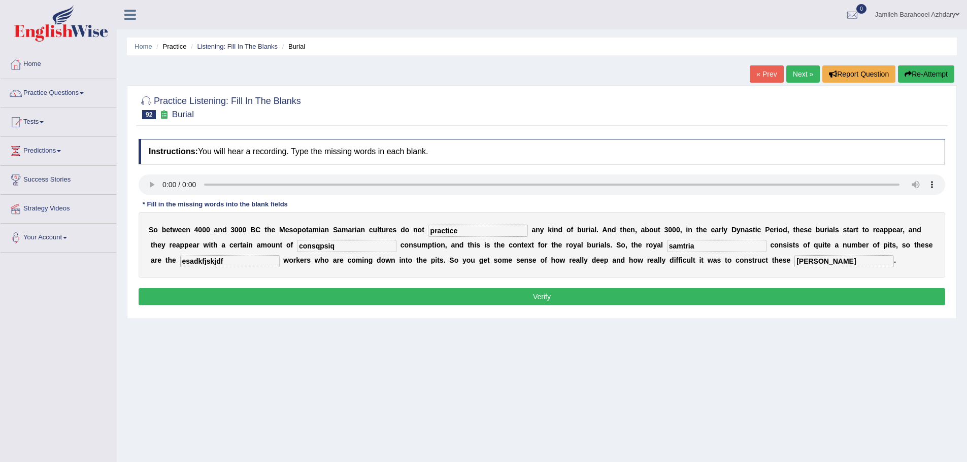
type input "chambers"
click at [362, 302] on button "Verify" at bounding box center [542, 296] width 806 height 17
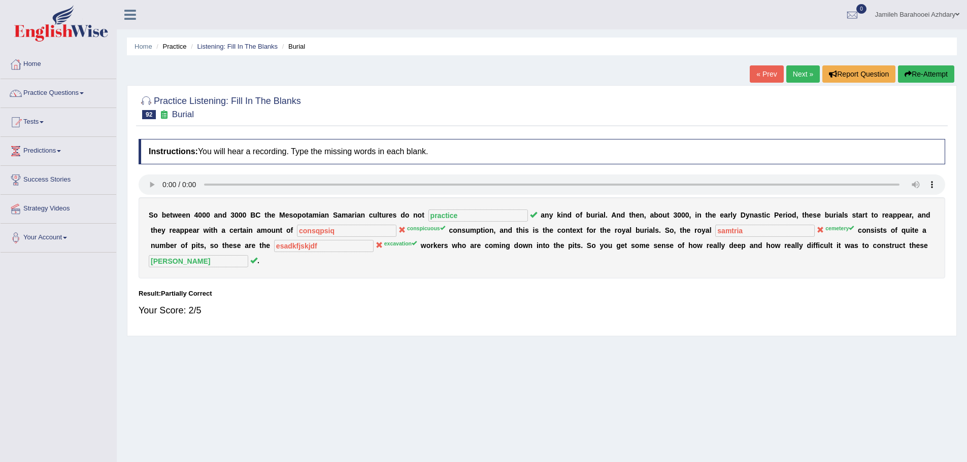
click at [794, 76] on link "Next »" at bounding box center [802, 73] width 33 height 17
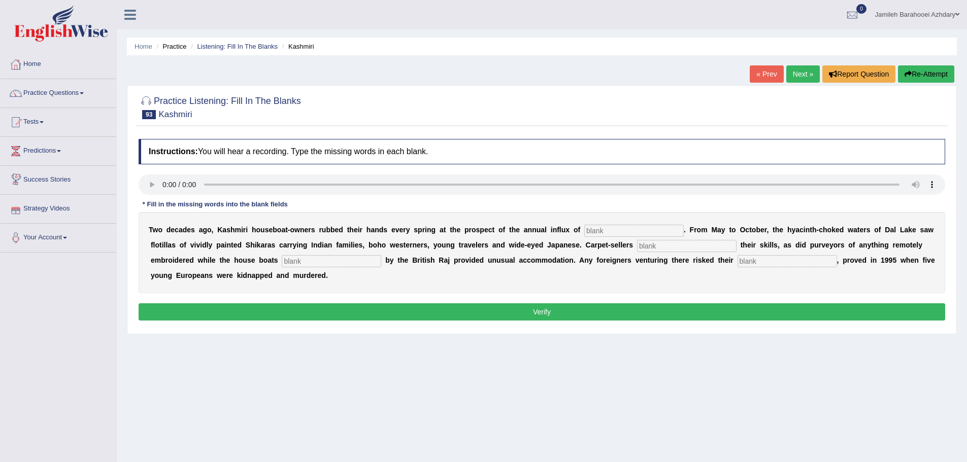
click at [592, 223] on div "T w o d e c a d e s a g o , K a s h m i r i h o u s e b o a t - o w n e r s r u…" at bounding box center [542, 252] width 806 height 81
drag, startPoint x: 590, startPoint y: 230, endPoint x: 588, endPoint y: 239, distance: 9.0
click at [589, 232] on input "text" at bounding box center [633, 231] width 99 height 12
type input "tourists"
type input "horns"
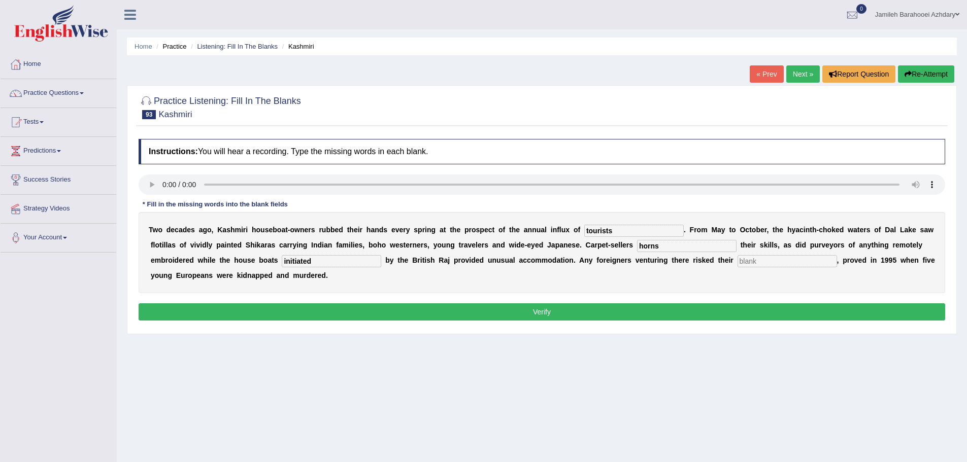
type input "initiated"
type input "lives"
click at [614, 231] on input "tourists" at bounding box center [633, 231] width 99 height 12
click at [337, 263] on input "initiated" at bounding box center [331, 261] width 99 height 12
click at [372, 310] on button "Verify" at bounding box center [542, 311] width 806 height 17
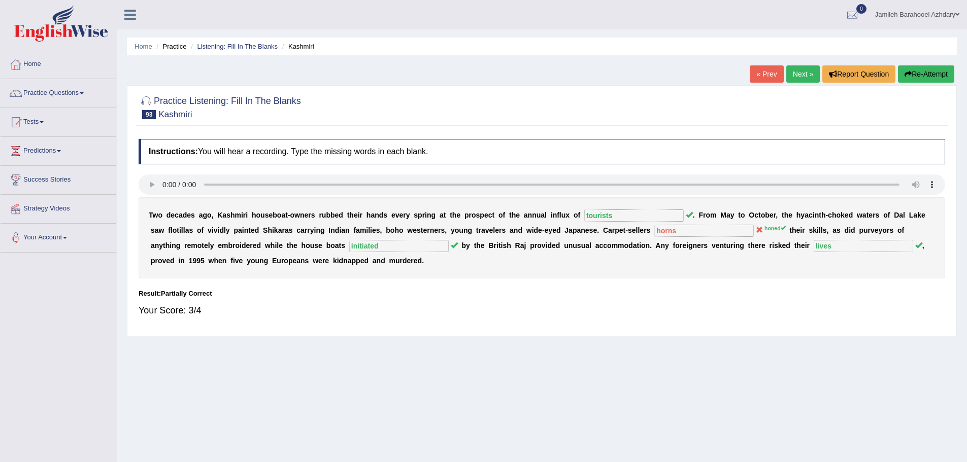
click at [817, 67] on div "« Prev Next » Report Question Re-Attempt" at bounding box center [852, 75] width 207 height 20
click at [806, 71] on link "Next »" at bounding box center [802, 73] width 33 height 17
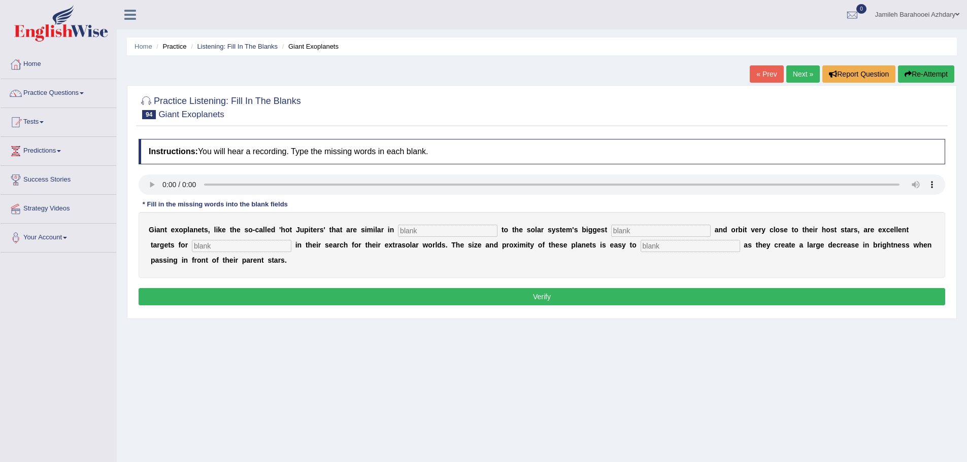
click at [428, 235] on input "text" at bounding box center [447, 231] width 99 height 12
type input "charitiest"
click at [203, 171] on div "Instructions: You will hear a recording. Type the missing words in each blank. …" at bounding box center [541, 224] width 811 height 180
click at [451, 229] on input "charitiest" at bounding box center [447, 231] width 99 height 12
type input "planet"
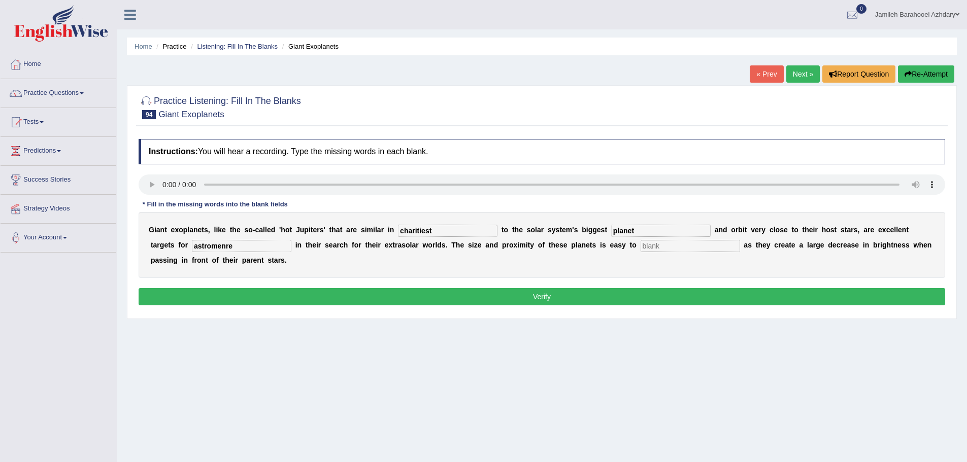
type input "astromenre"
type input "detect"
click at [241, 245] on input "astromenre" at bounding box center [241, 246] width 99 height 12
type input "astronomers"
drag, startPoint x: 453, startPoint y: 224, endPoint x: 367, endPoint y: 234, distance: 85.9
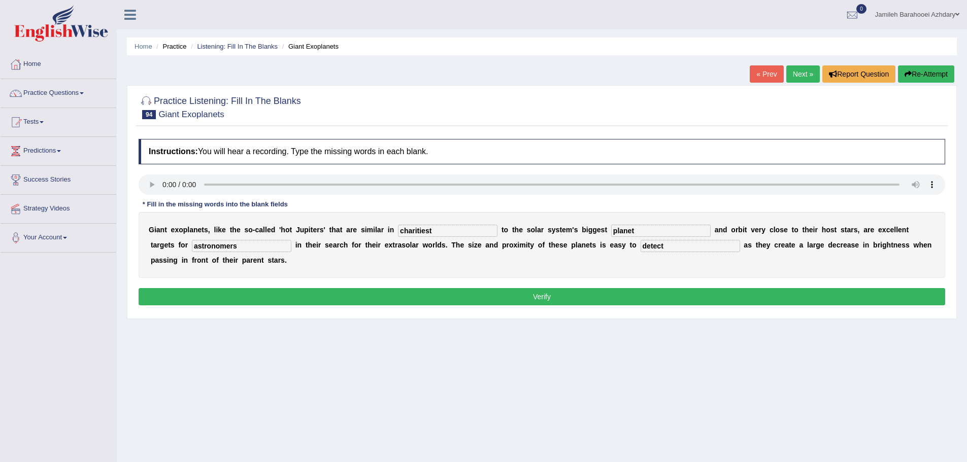
click at [367, 234] on div "G i a n t e x o p l a n e t s , l i k e t h e s o - c a l l e d ' h o t J u p i…" at bounding box center [542, 245] width 806 height 66
drag, startPoint x: 442, startPoint y: 228, endPoint x: 360, endPoint y: 232, distance: 81.8
click at [361, 232] on div "G i a n t e x o p l a n e t s , l i k e t h e s o - c a l l e d ' h o t J u p i…" at bounding box center [542, 245] width 806 height 66
type input "charactersitics"
click at [445, 284] on div "Instructions: You will hear a recording. Type the missing words in each blank. …" at bounding box center [541, 224] width 811 height 180
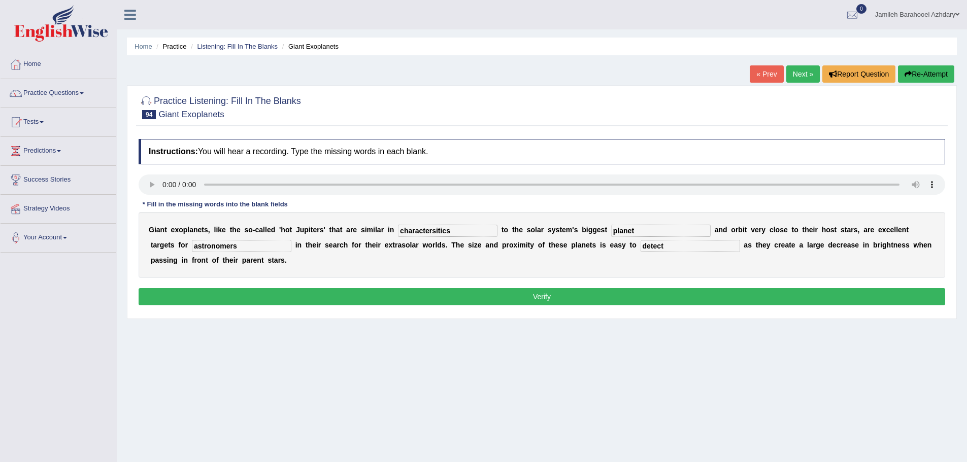
click at [443, 287] on div "Instructions: You will hear a recording. Type the missing words in each blank. …" at bounding box center [541, 224] width 811 height 180
click at [443, 292] on button "Verify" at bounding box center [542, 296] width 806 height 17
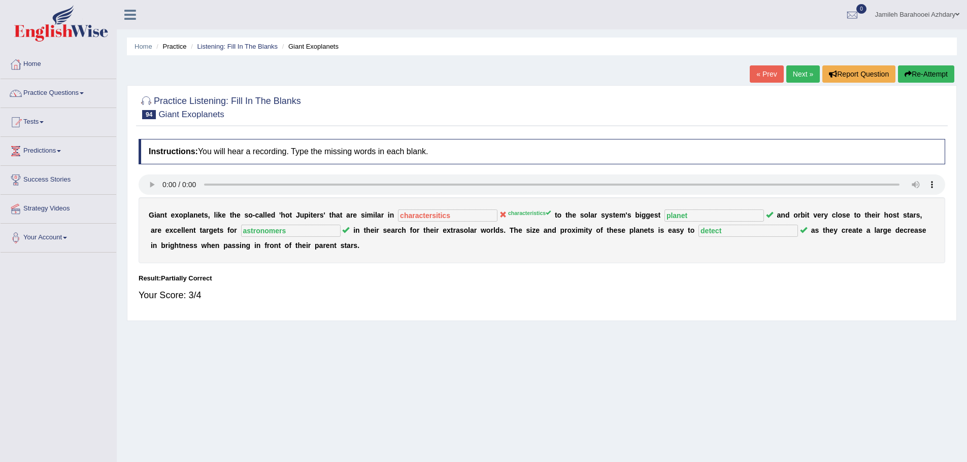
click at [791, 78] on link "Next »" at bounding box center [802, 73] width 33 height 17
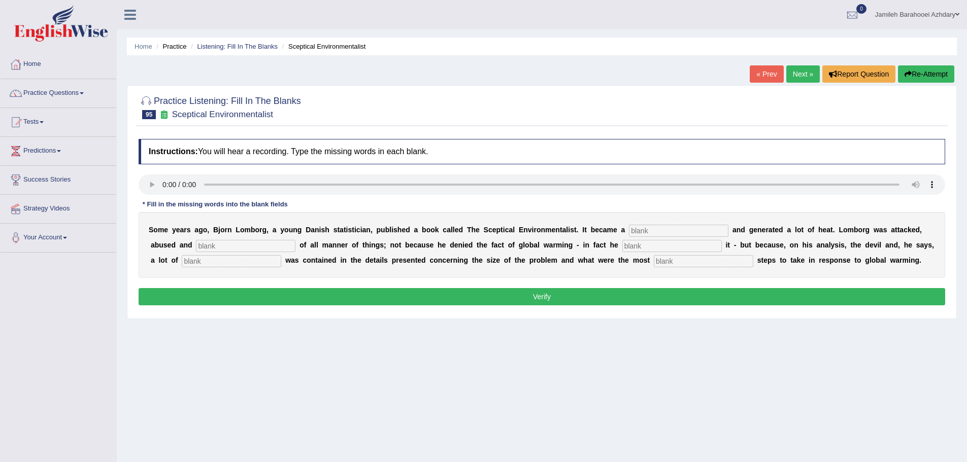
click at [671, 231] on input "text" at bounding box center [678, 231] width 99 height 12
type input "b"
type input "bes"
type input "accused"
type input "afreimed"
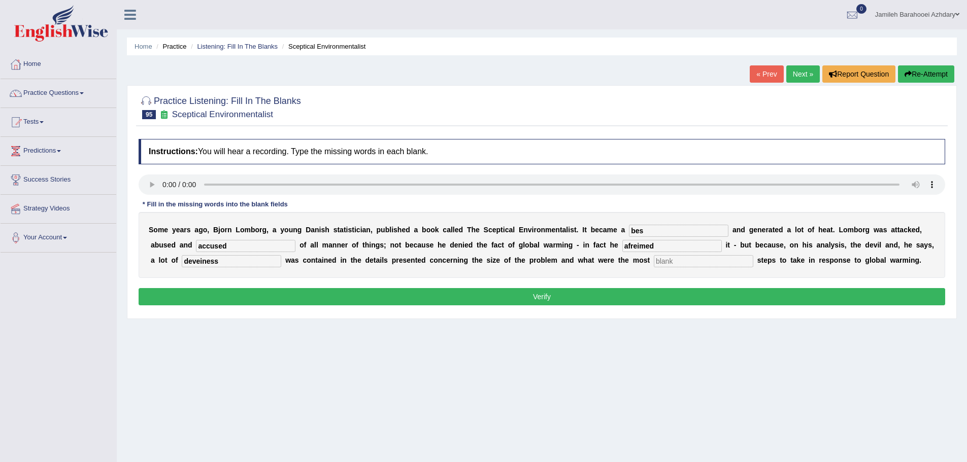
type input "deveiness"
type input "responsible"
click at [657, 234] on input "bes" at bounding box center [678, 231] width 99 height 12
click at [653, 232] on input "bes" at bounding box center [678, 231] width 99 height 12
type input "bestseller"
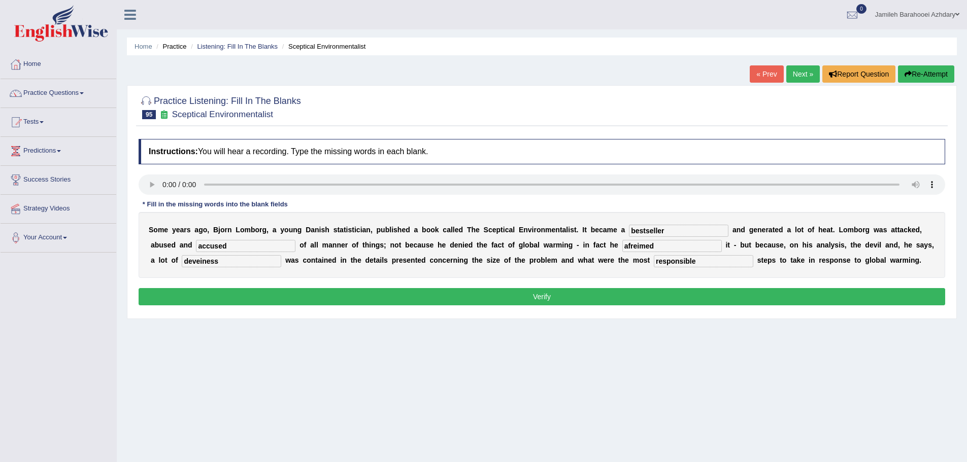
click at [660, 248] on input "afreimed" at bounding box center [671, 246] width 99 height 12
type input "affirmed"
click at [263, 290] on button "Verify" at bounding box center [542, 296] width 806 height 17
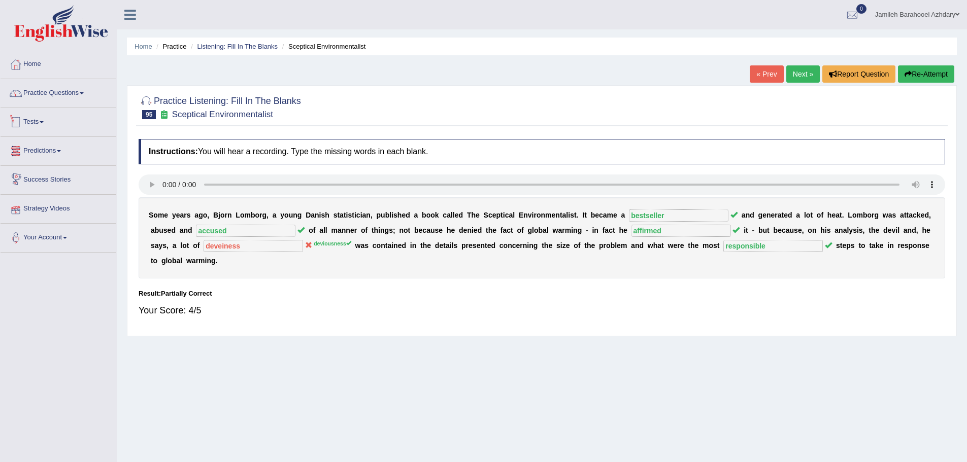
click at [49, 101] on link "Practice Questions" at bounding box center [59, 91] width 116 height 25
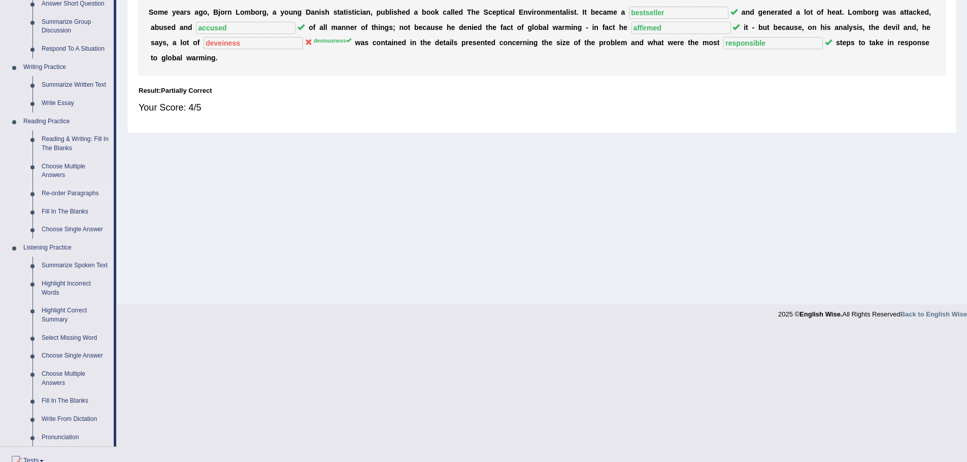
scroll to position [51, 0]
